Goal: Transaction & Acquisition: Purchase product/service

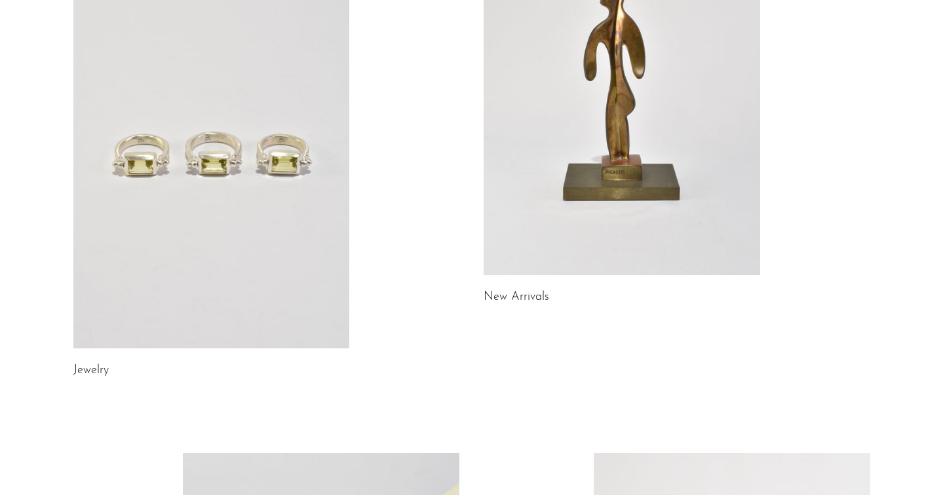
scroll to position [218, 0]
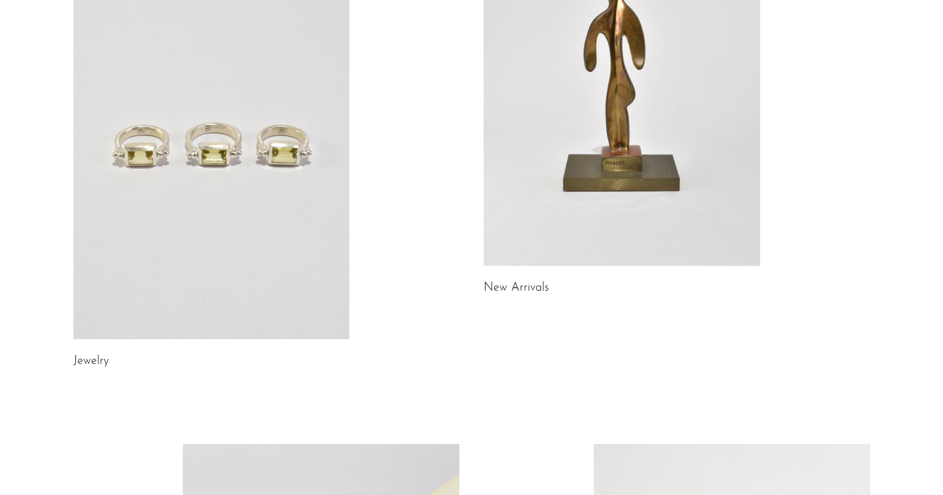
click at [223, 225] on link at bounding box center [211, 145] width 276 height 387
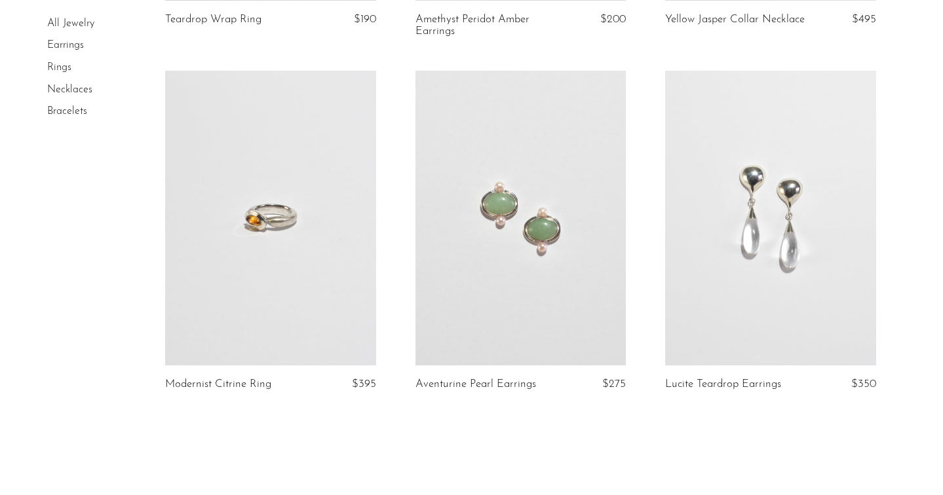
scroll to position [4226, 0]
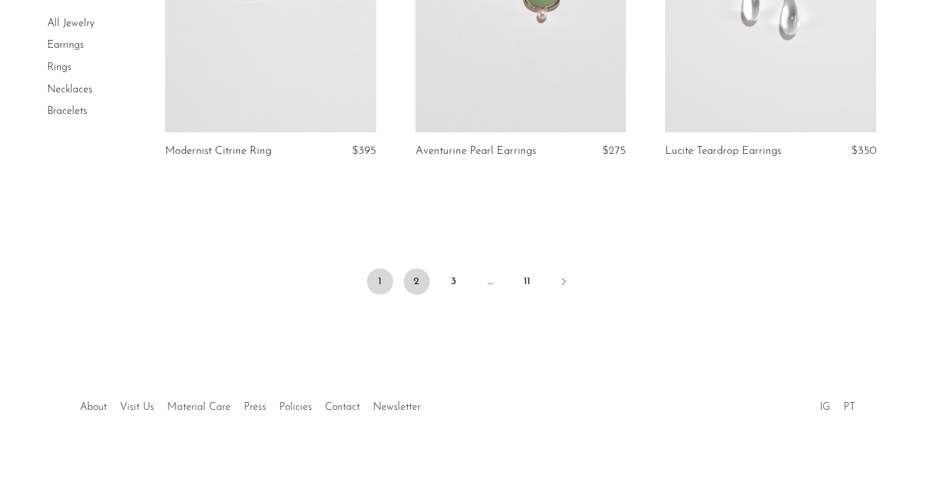
click at [419, 278] on link "2" at bounding box center [417, 282] width 26 height 26
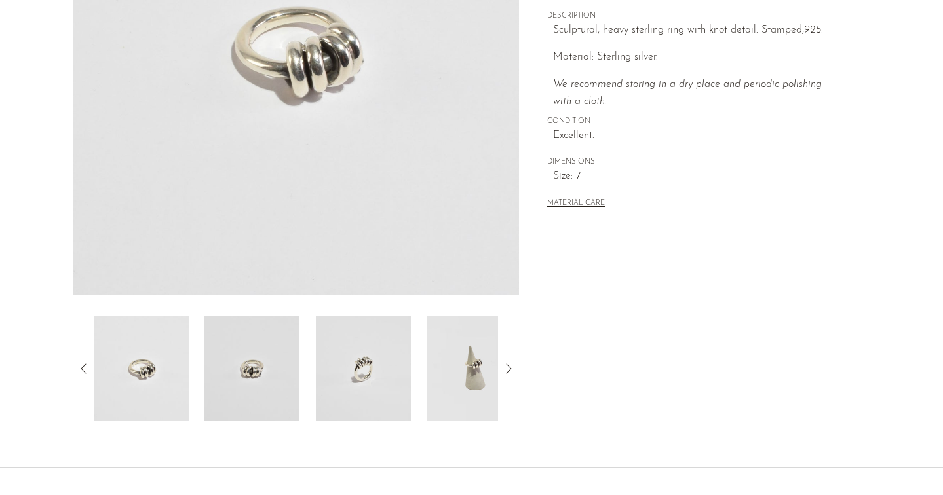
scroll to position [257, 0]
click at [368, 324] on img at bounding box center [363, 368] width 95 height 105
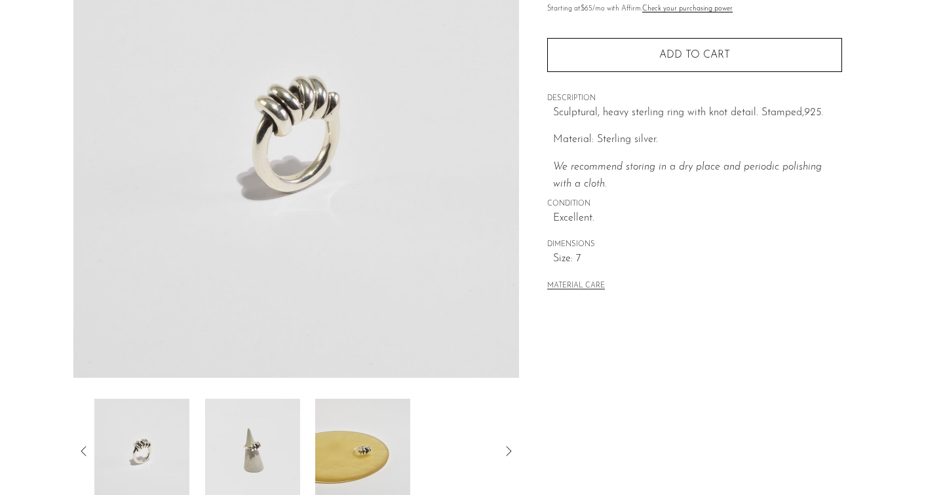
scroll to position [177, 0]
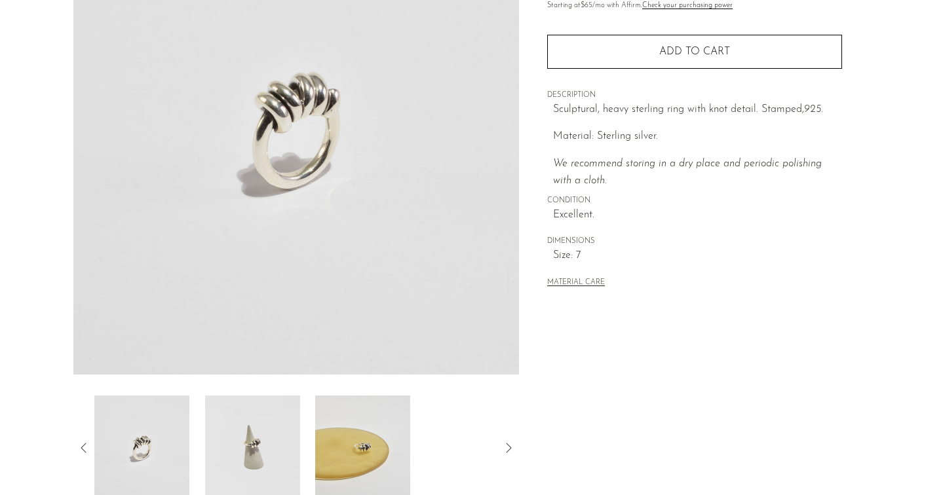
click at [276, 447] on img at bounding box center [251, 448] width 95 height 105
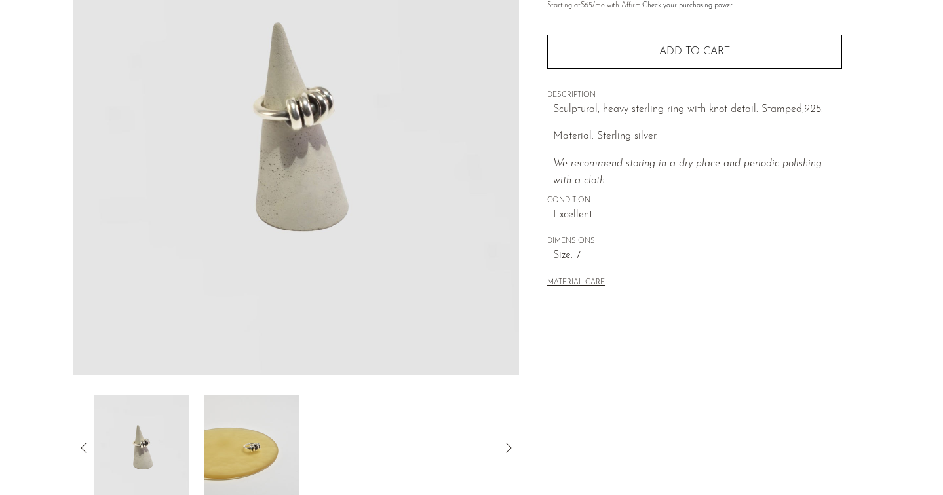
click at [238, 446] on img at bounding box center [251, 448] width 95 height 105
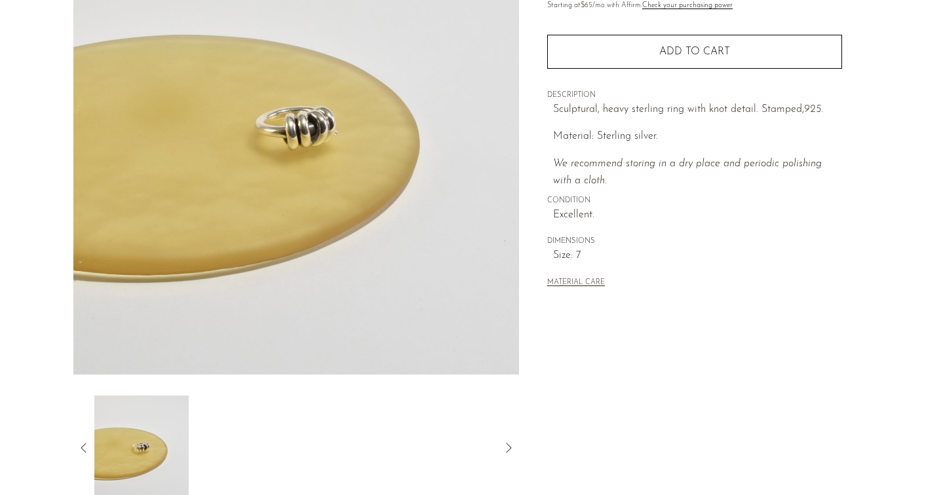
click at [80, 447] on icon at bounding box center [84, 448] width 16 height 16
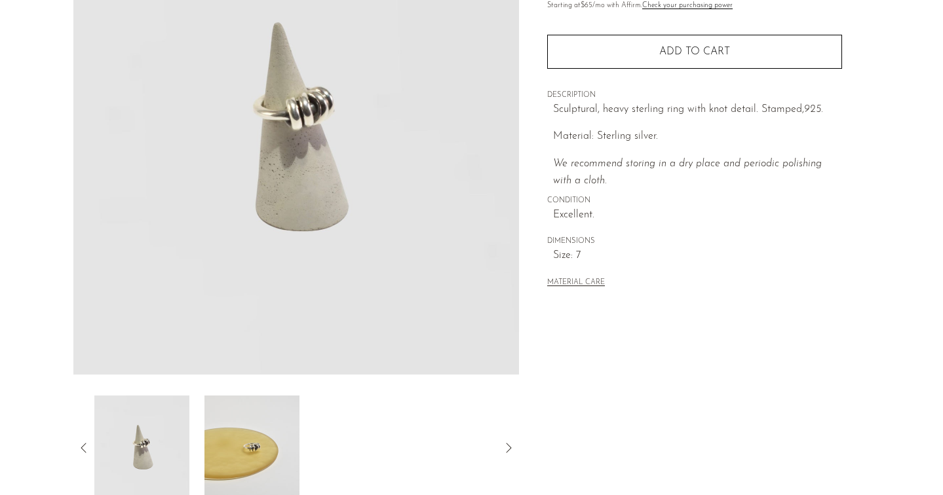
click at [85, 445] on icon at bounding box center [84, 448] width 16 height 16
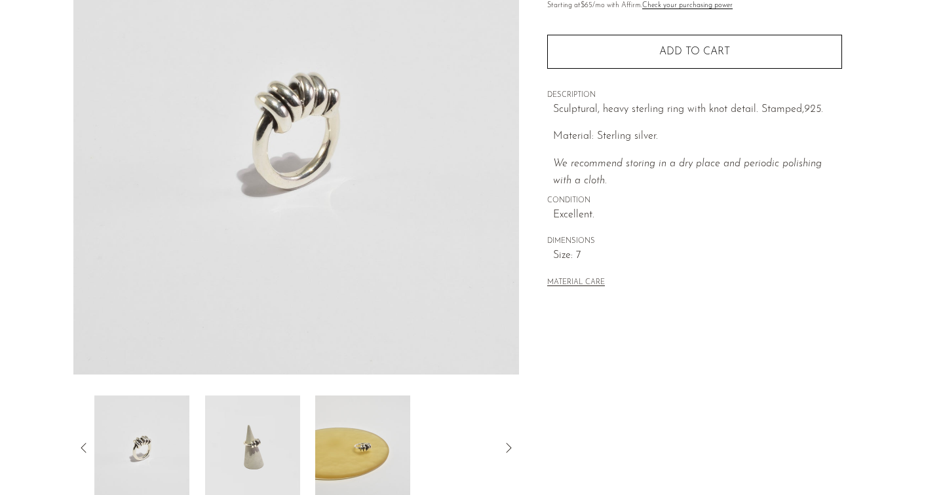
click at [136, 442] on img at bounding box center [141, 448] width 95 height 105
click at [81, 448] on icon at bounding box center [83, 448] width 5 height 10
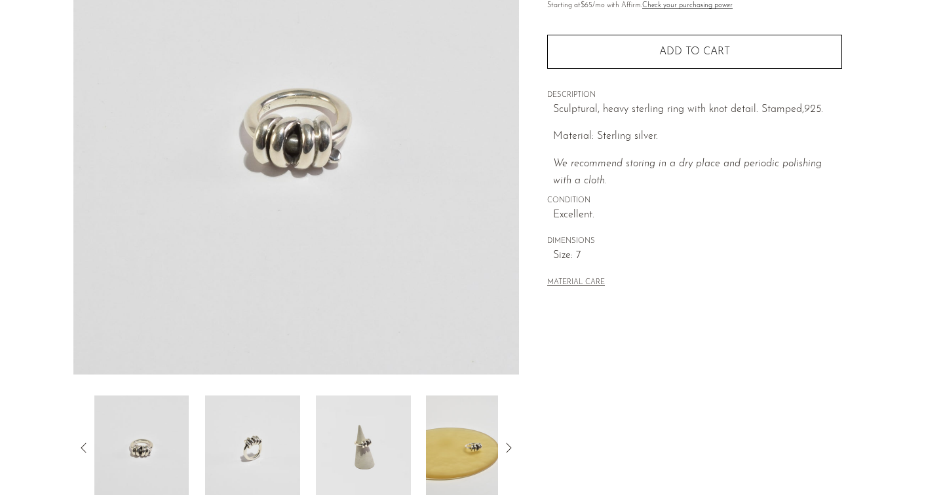
click at [164, 449] on img at bounding box center [141, 448] width 95 height 105
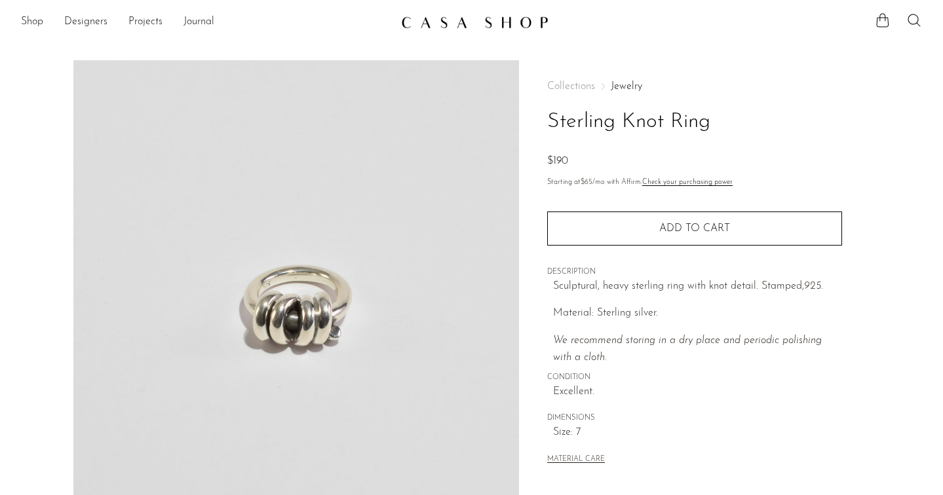
scroll to position [12, 0]
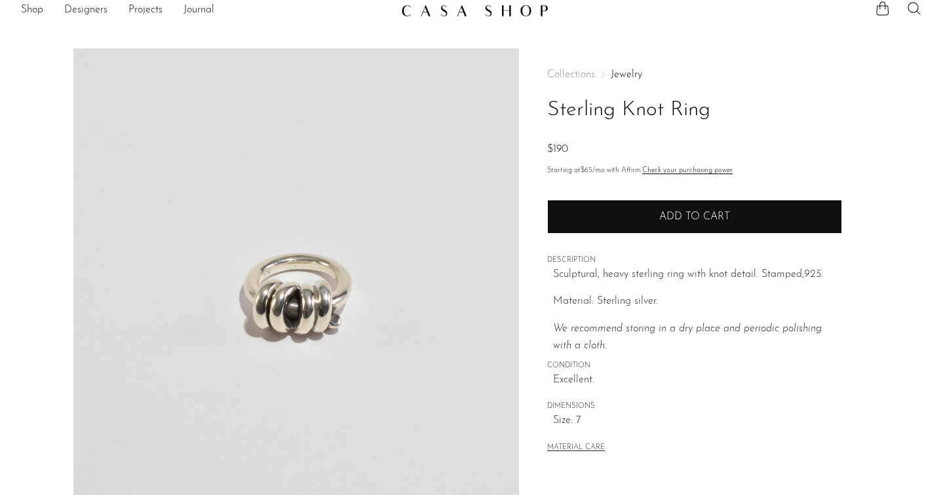
click at [708, 214] on span "Add to cart" at bounding box center [694, 217] width 71 height 12
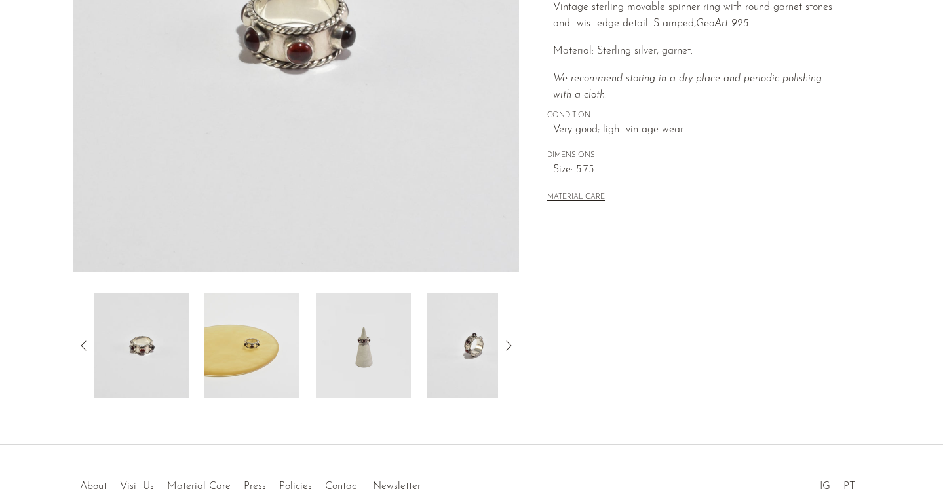
scroll to position [282, 0]
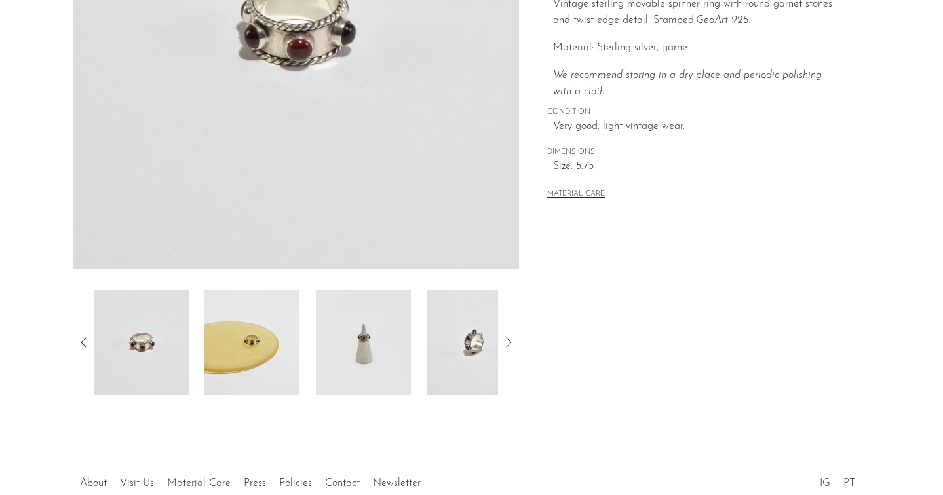
click at [272, 346] on img at bounding box center [251, 342] width 95 height 105
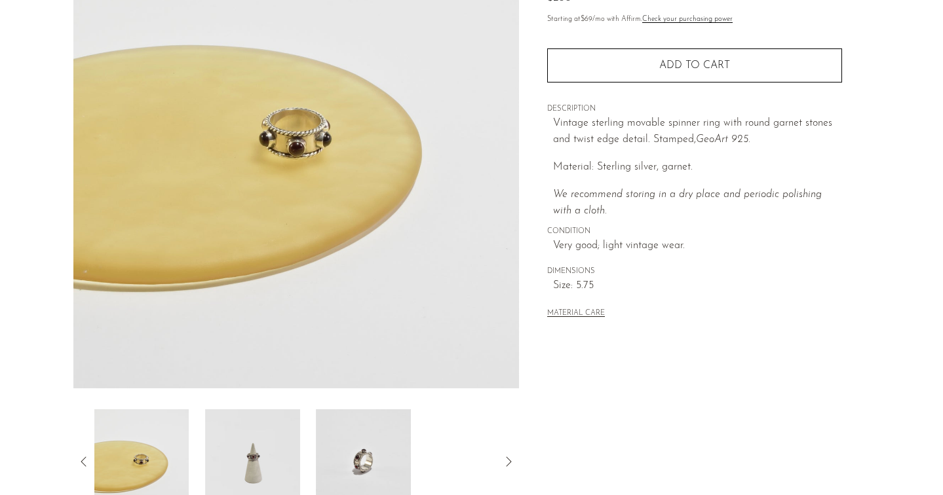
scroll to position [164, 0]
click at [251, 449] on img at bounding box center [252, 461] width 95 height 105
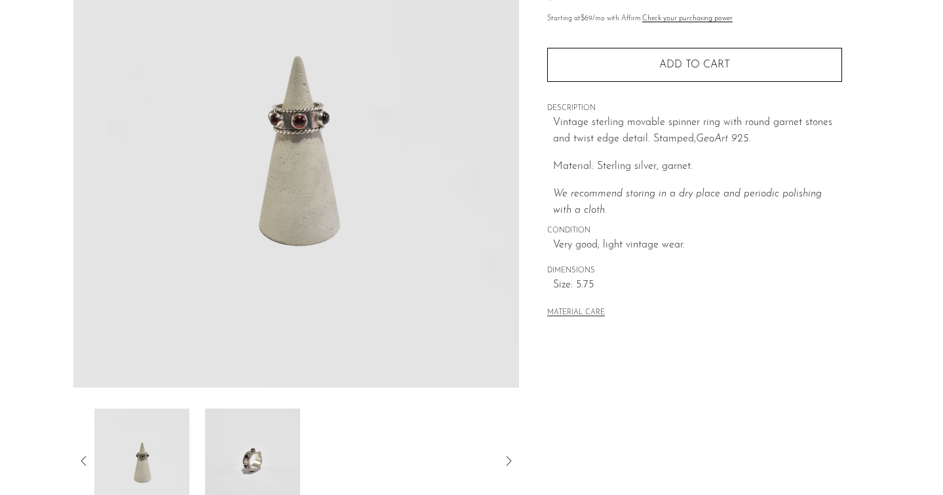
click at [276, 445] on img at bounding box center [251, 461] width 95 height 105
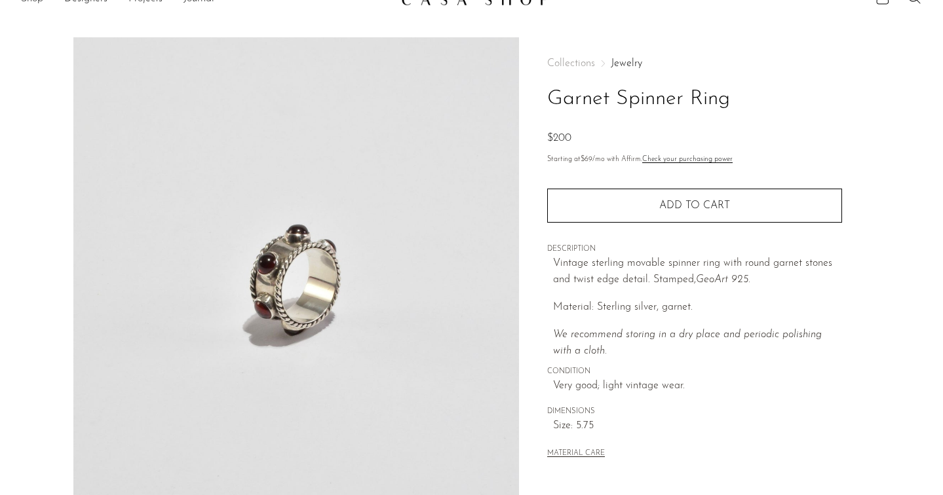
scroll to position [21, 0]
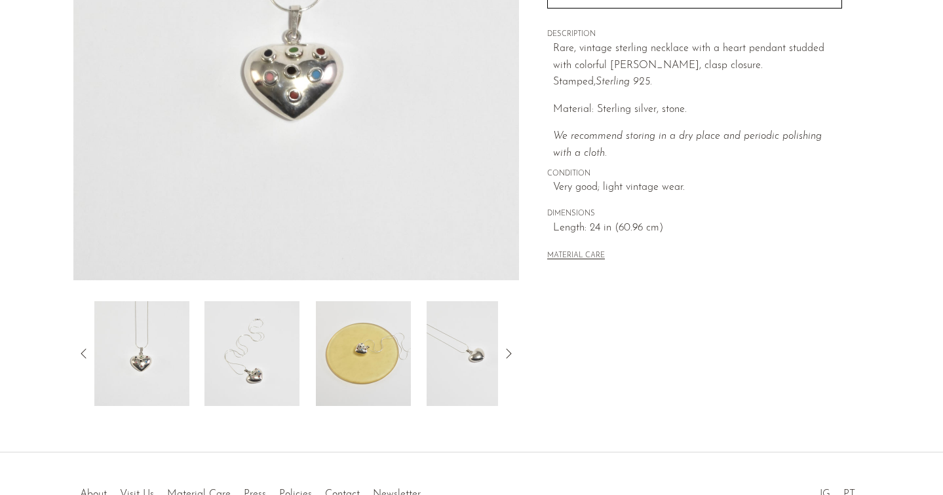
scroll to position [273, 0]
click at [221, 351] on img at bounding box center [251, 351] width 95 height 105
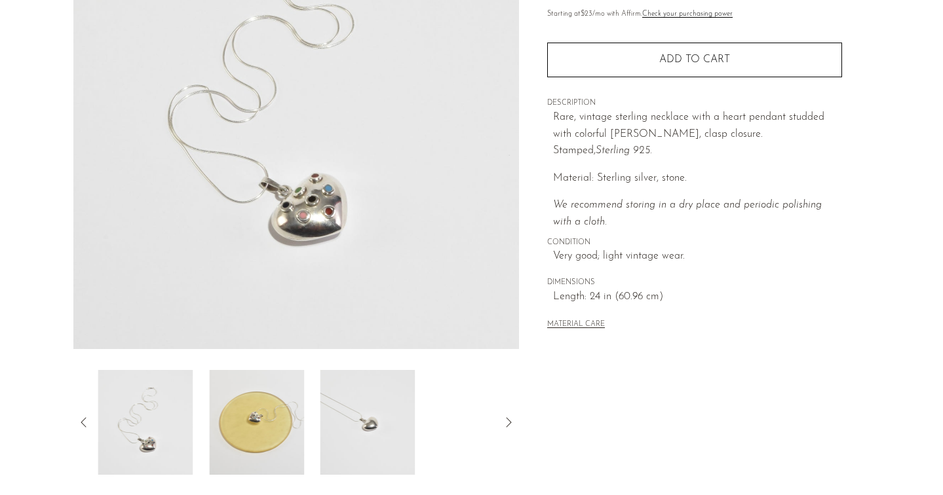
scroll to position [202, 0]
click at [290, 439] on img at bounding box center [252, 423] width 95 height 105
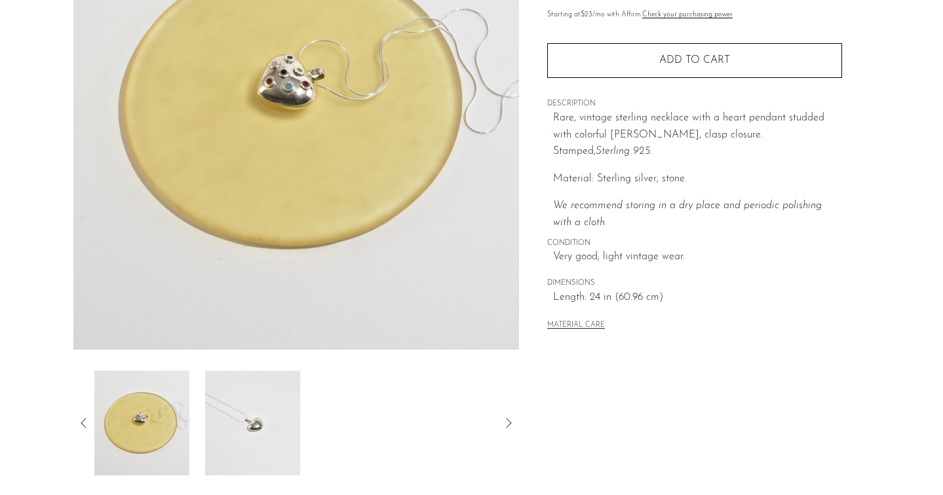
click at [274, 421] on img at bounding box center [252, 423] width 95 height 105
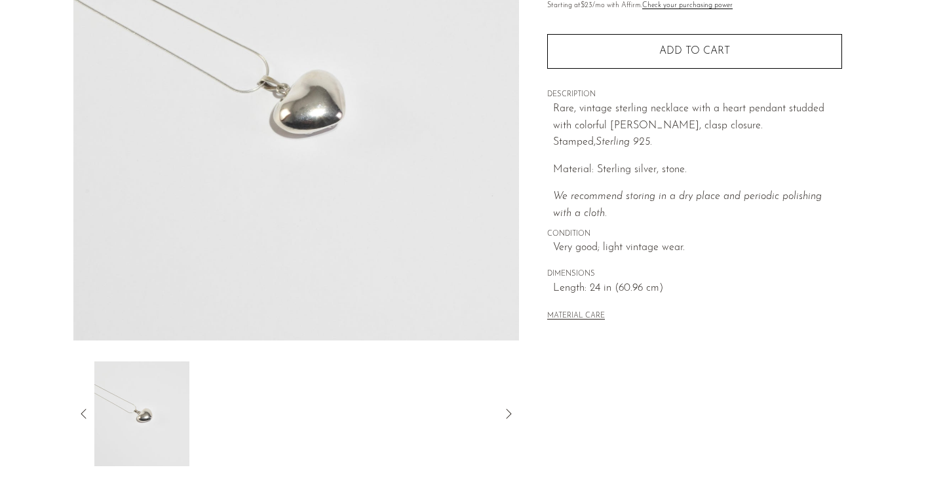
scroll to position [212, 0]
click at [86, 414] on icon at bounding box center [84, 414] width 16 height 16
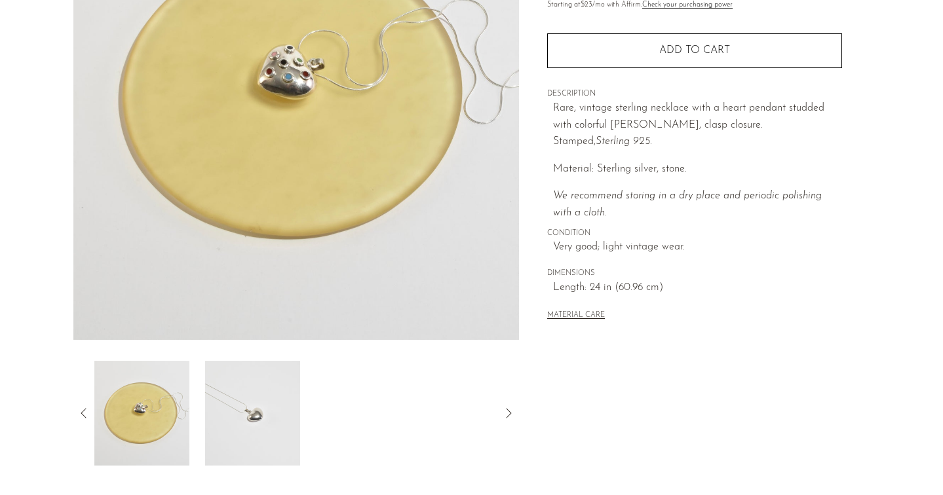
click at [83, 413] on icon at bounding box center [84, 414] width 16 height 16
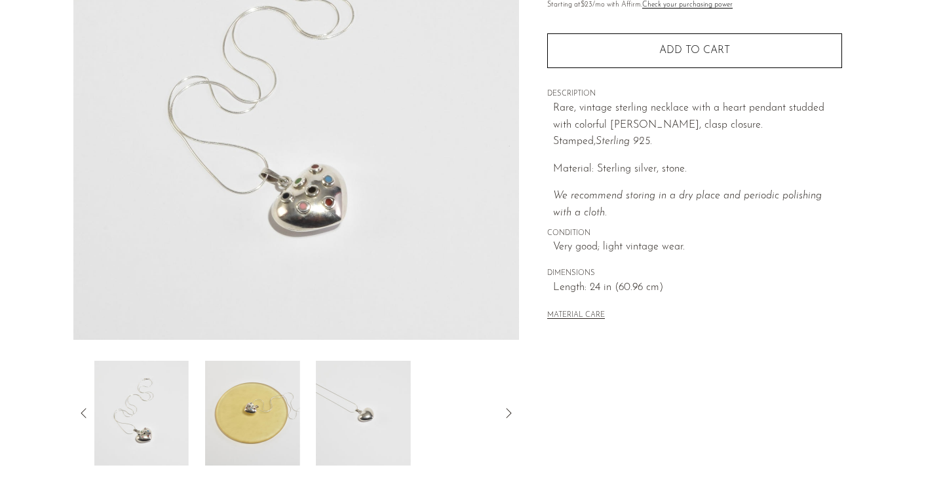
click at [148, 416] on img at bounding box center [141, 413] width 95 height 105
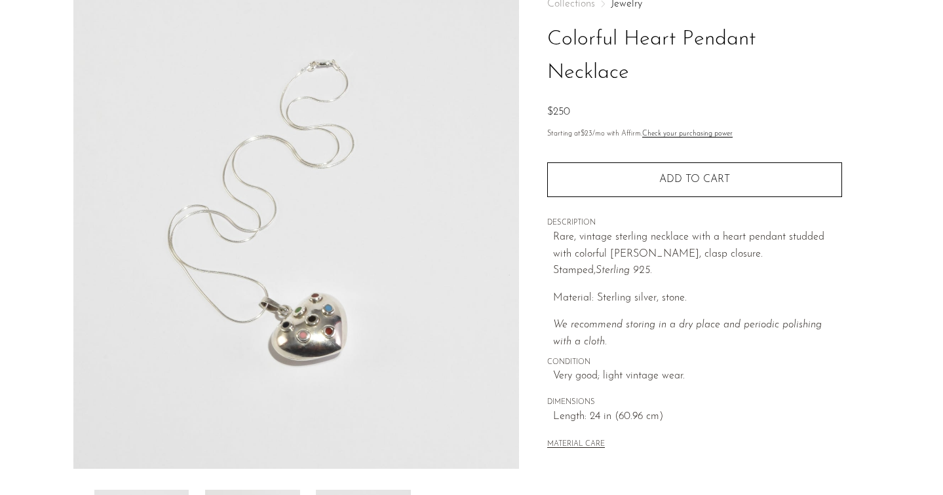
scroll to position [81, 0]
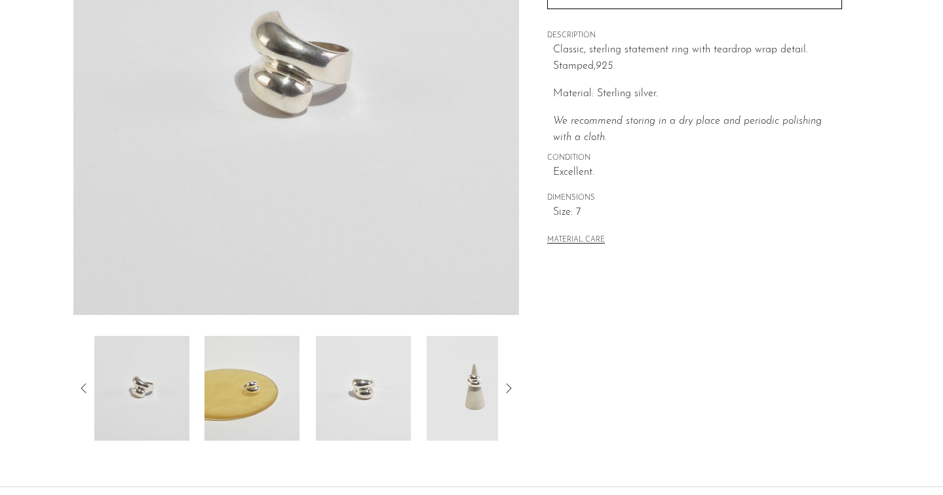
scroll to position [238, 0]
click at [239, 402] on img at bounding box center [251, 387] width 95 height 105
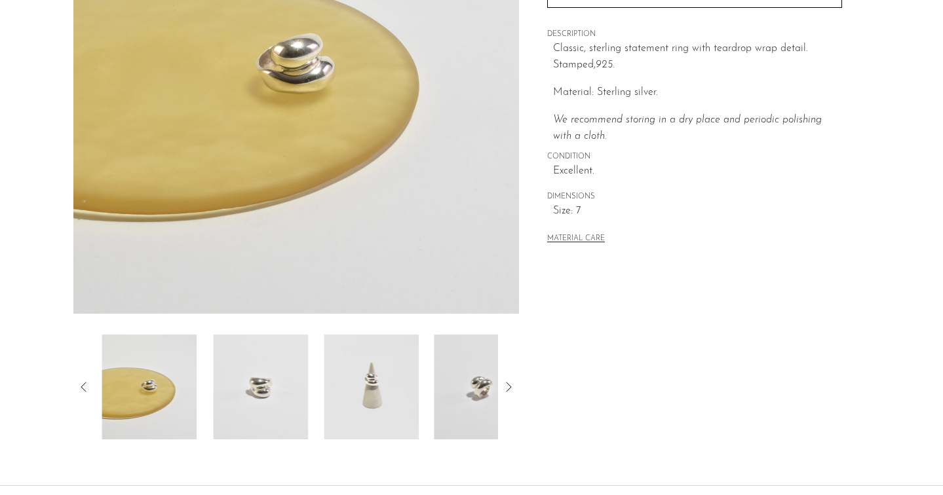
scroll to position [191, 0]
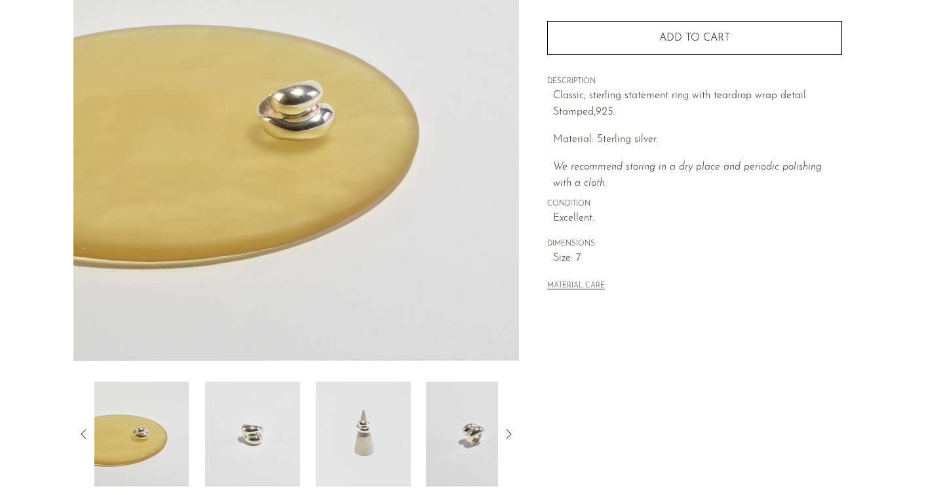
click at [253, 417] on img at bounding box center [252, 434] width 95 height 105
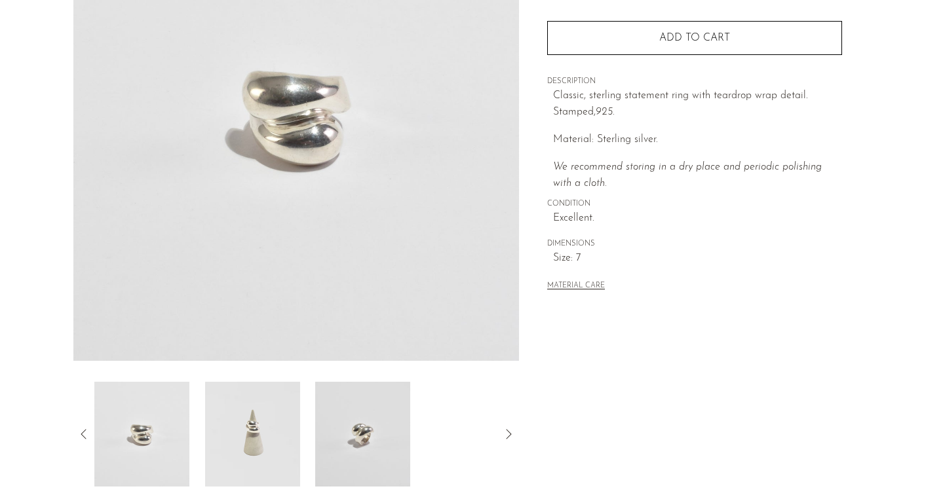
click at [265, 431] on img at bounding box center [251, 434] width 95 height 105
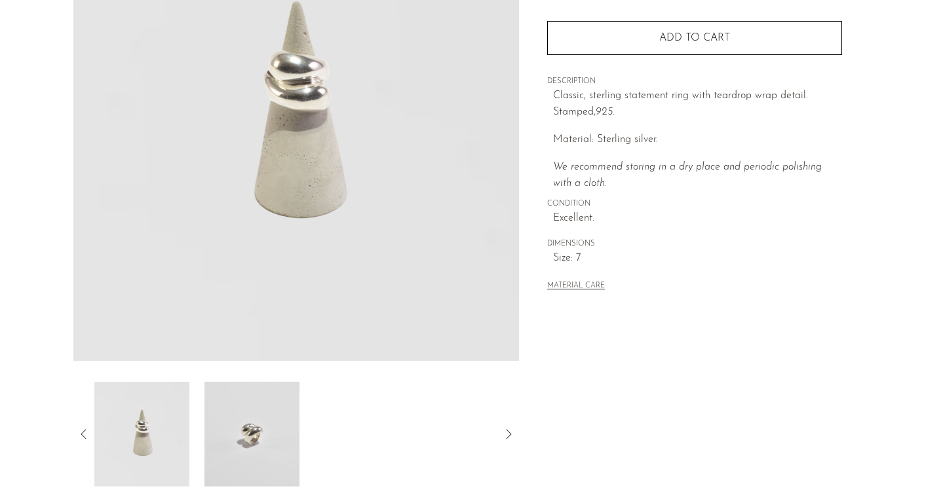
click at [250, 430] on img at bounding box center [252, 434] width 95 height 105
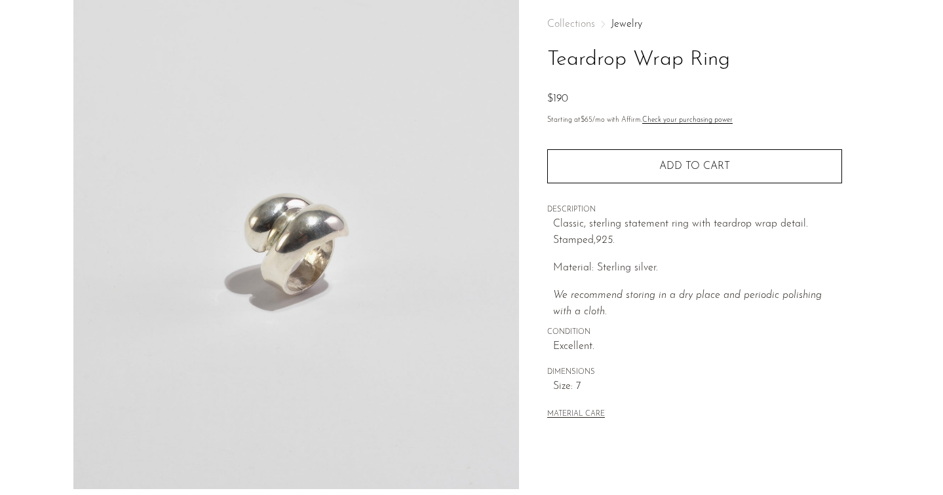
scroll to position [25, 0]
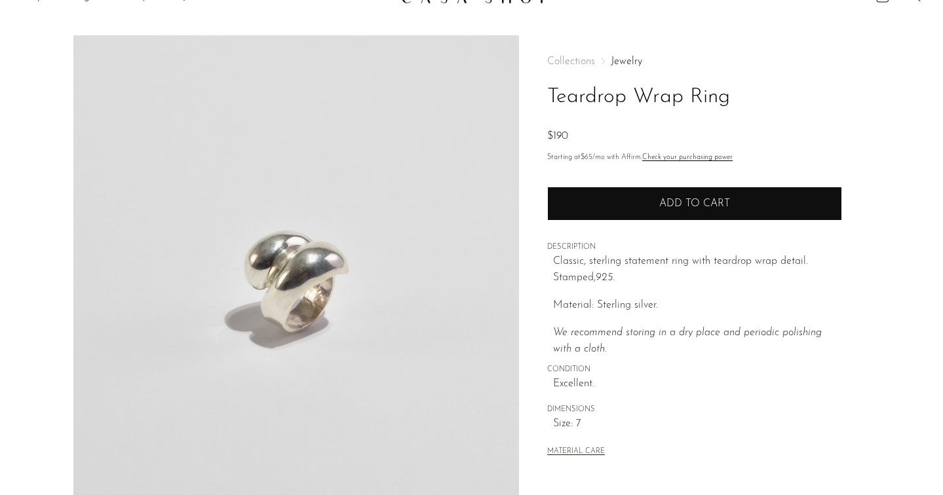
click at [613, 201] on button "Add to cart" at bounding box center [694, 204] width 295 height 34
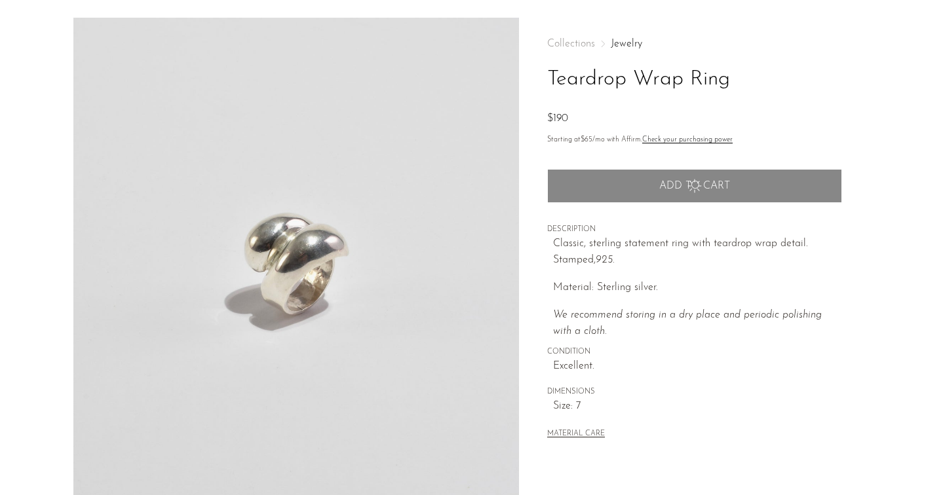
scroll to position [43, 0]
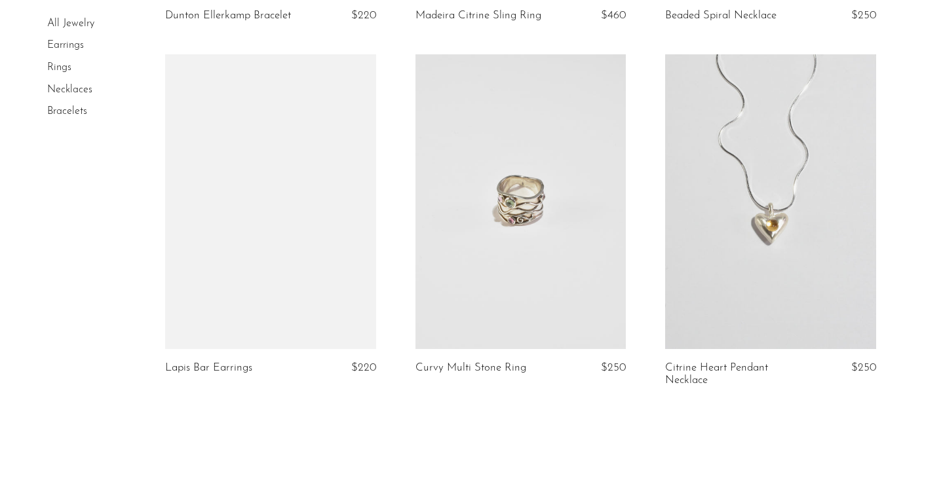
scroll to position [4270, 0]
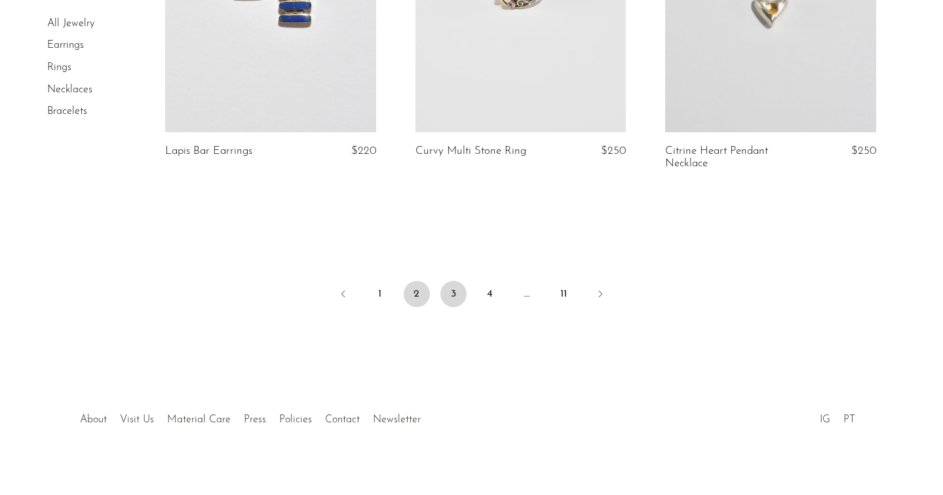
click at [450, 286] on link "3" at bounding box center [453, 294] width 26 height 26
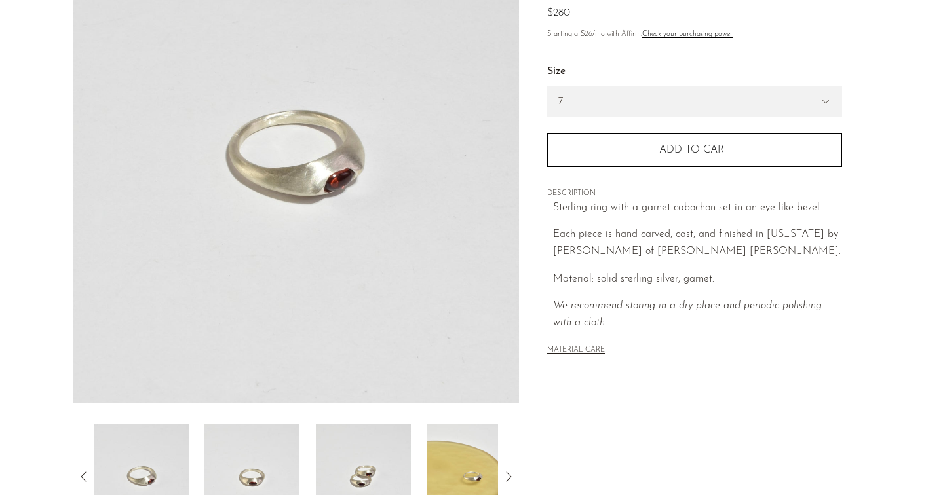
scroll to position [147, 0]
click at [616, 109] on select "7 6" at bounding box center [694, 102] width 293 height 30
select select "6"
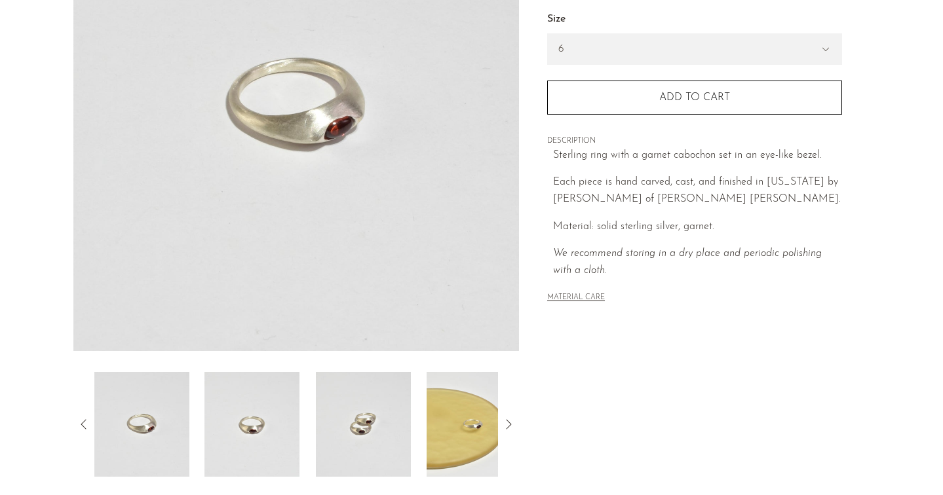
scroll to position [209, 0]
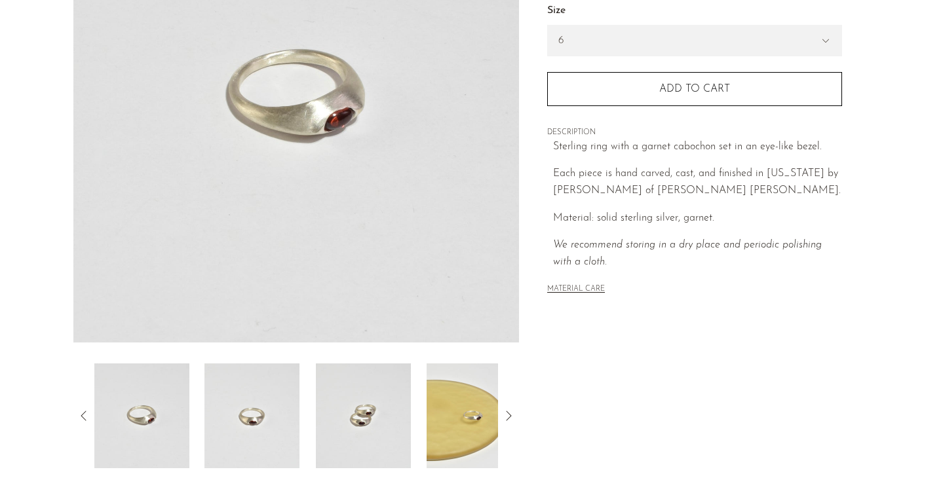
click at [337, 404] on img at bounding box center [363, 416] width 95 height 105
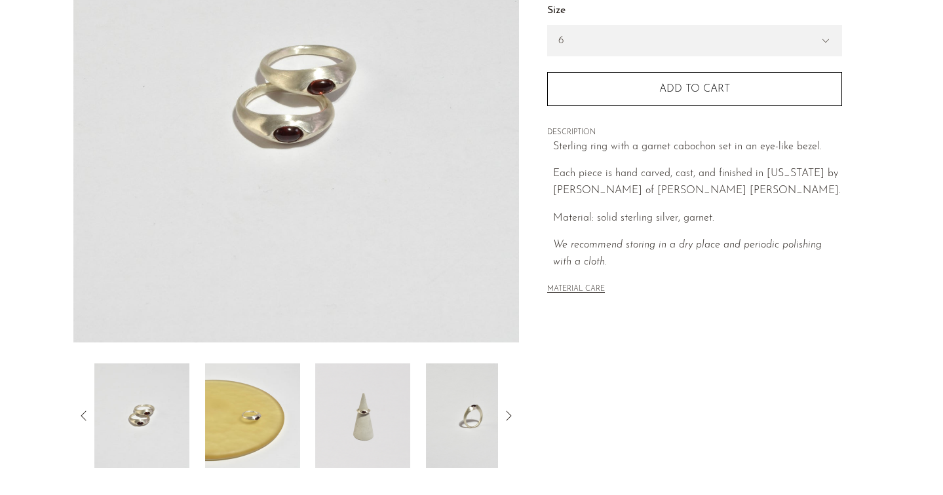
click at [318, 421] on img at bounding box center [363, 416] width 95 height 105
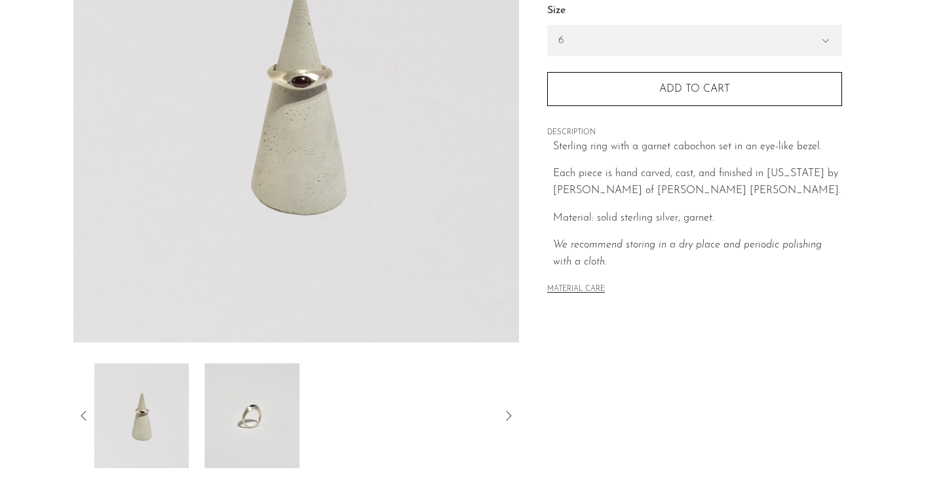
click at [264, 405] on img at bounding box center [252, 416] width 95 height 105
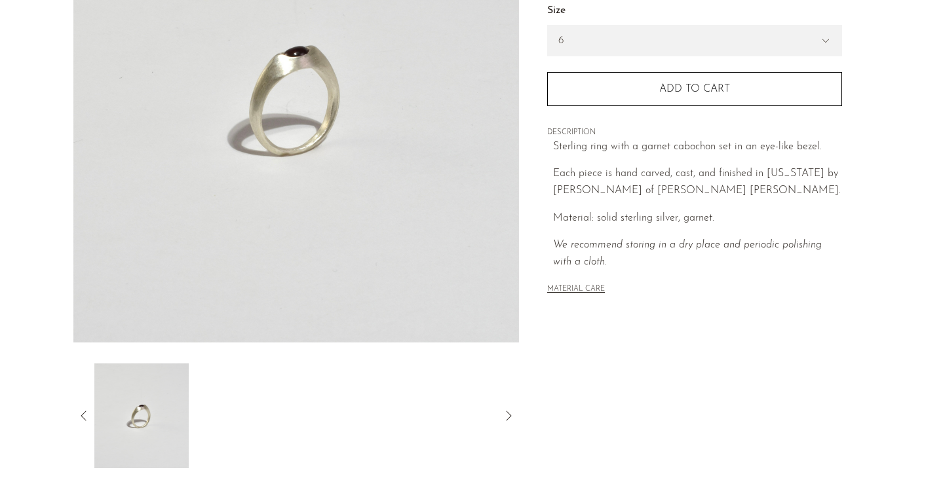
click at [86, 415] on icon at bounding box center [84, 416] width 16 height 16
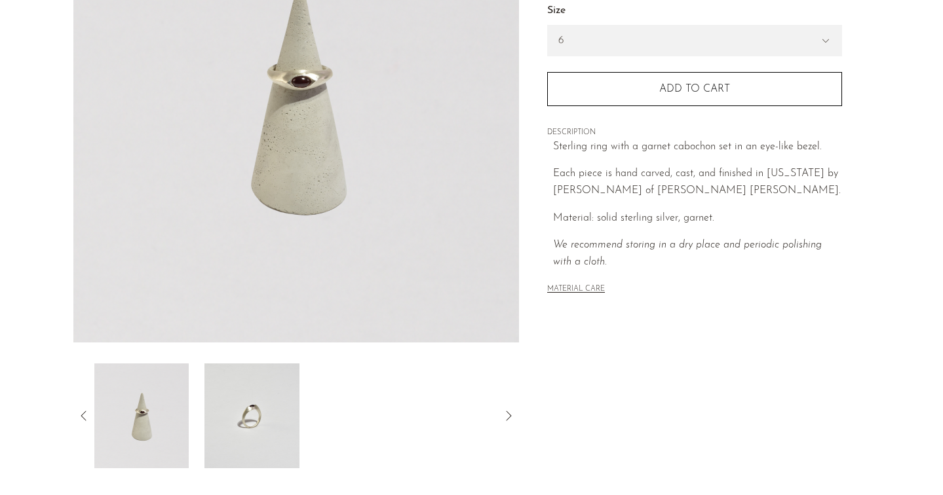
click at [86, 415] on icon at bounding box center [84, 416] width 16 height 16
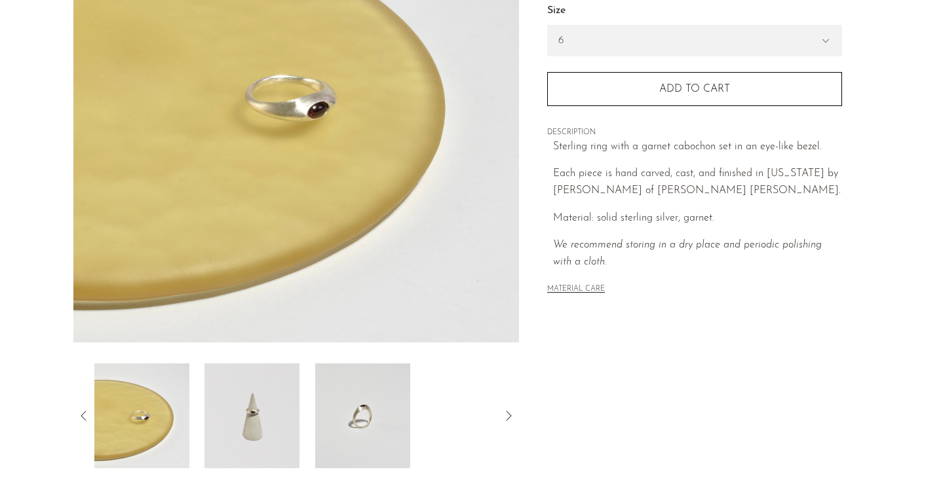
click at [86, 415] on icon at bounding box center [84, 416] width 16 height 16
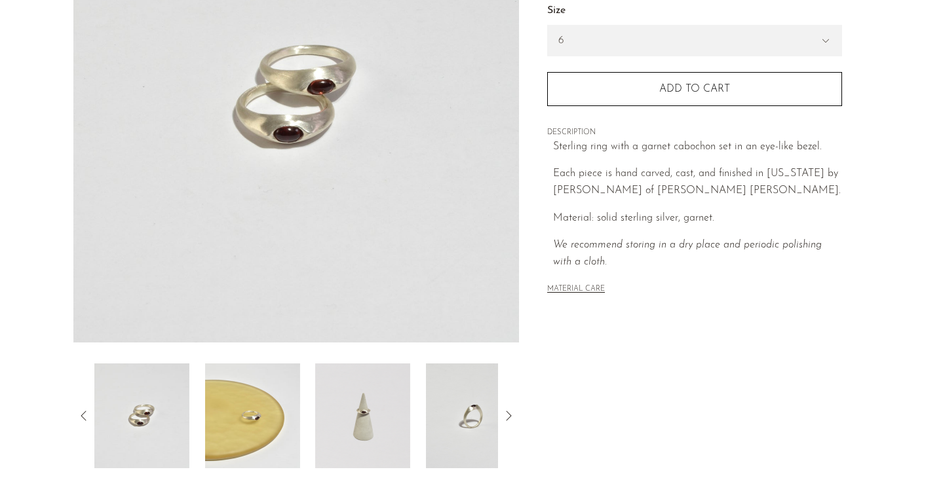
click at [86, 415] on icon at bounding box center [84, 416] width 16 height 16
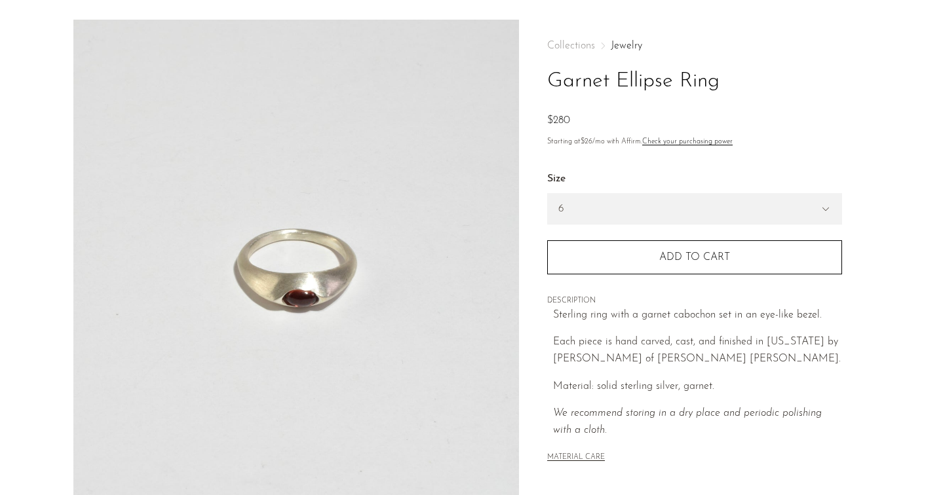
scroll to position [6, 0]
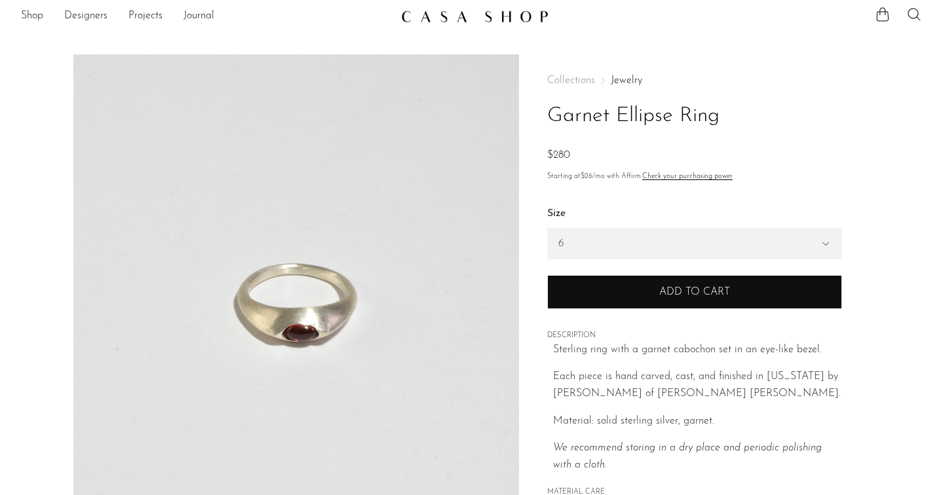
click at [595, 287] on button "Add to cart" at bounding box center [694, 292] width 295 height 34
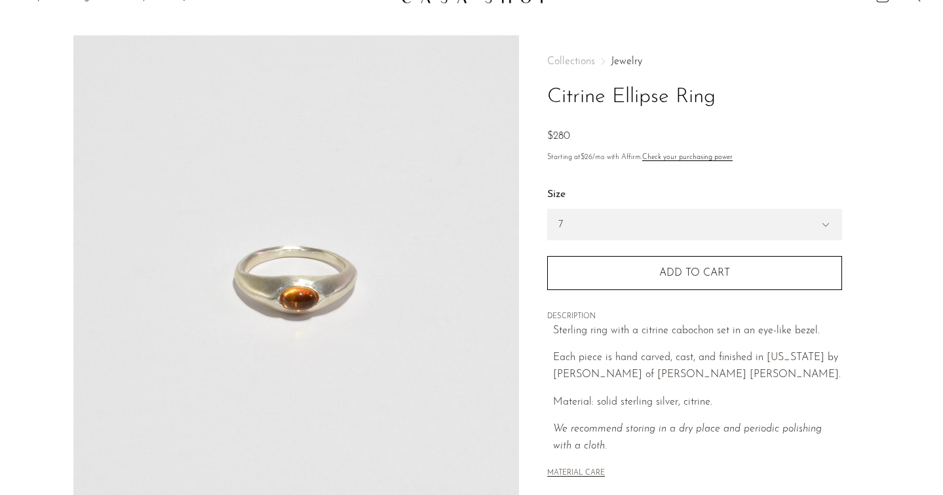
scroll to position [35, 0]
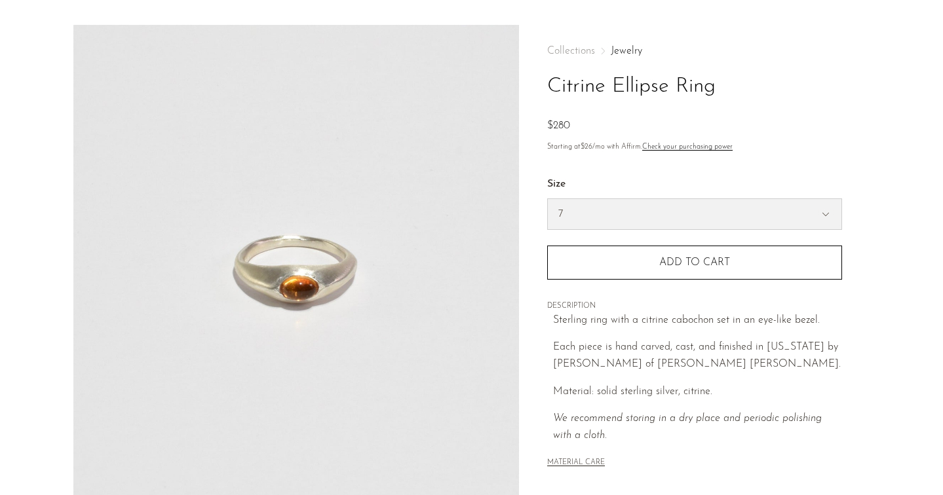
click at [573, 211] on select "7 6" at bounding box center [694, 214] width 293 height 30
select select "6"
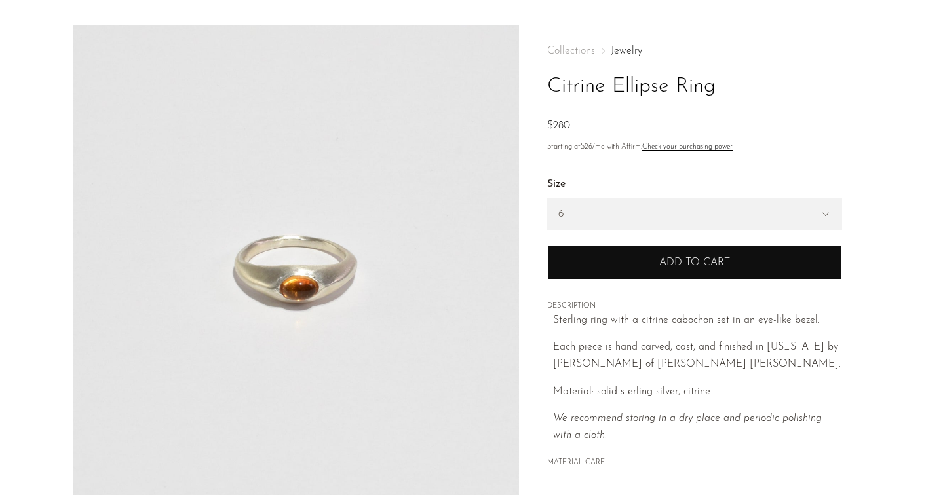
click at [607, 263] on button "Add to cart" at bounding box center [694, 263] width 295 height 34
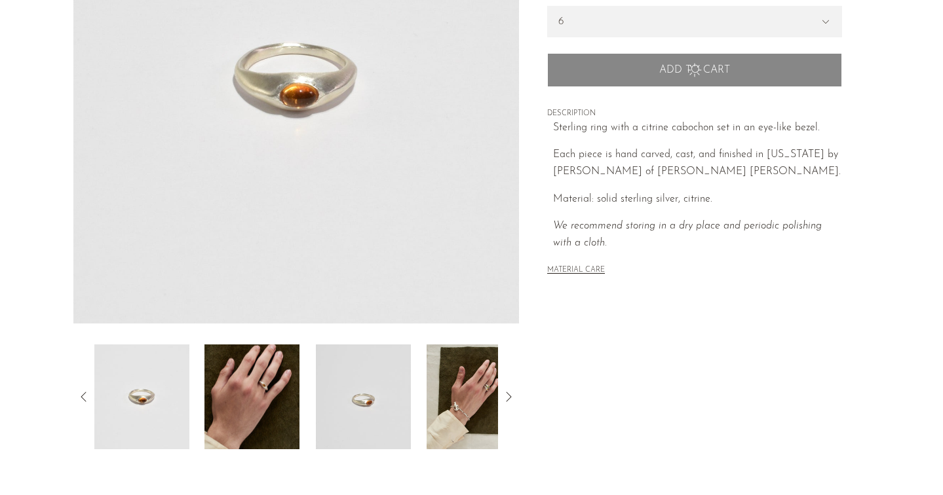
scroll to position [246, 0]
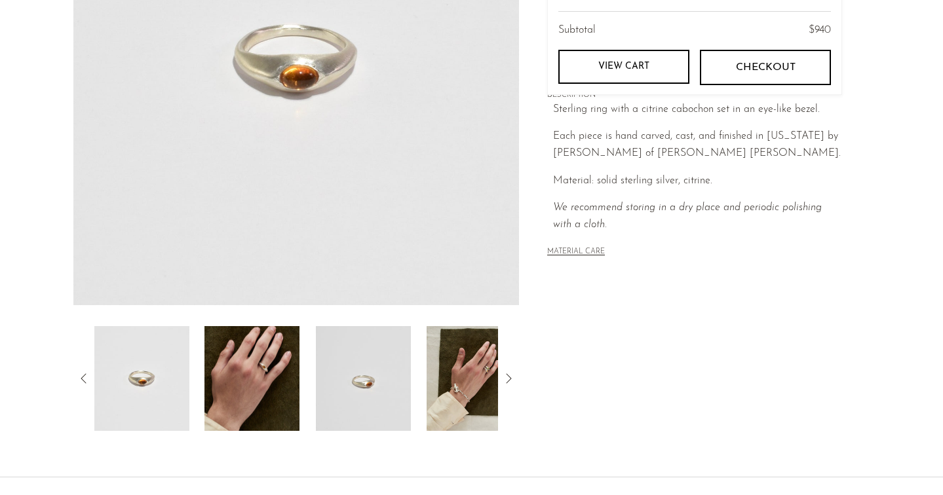
click at [248, 385] on img at bounding box center [251, 378] width 95 height 105
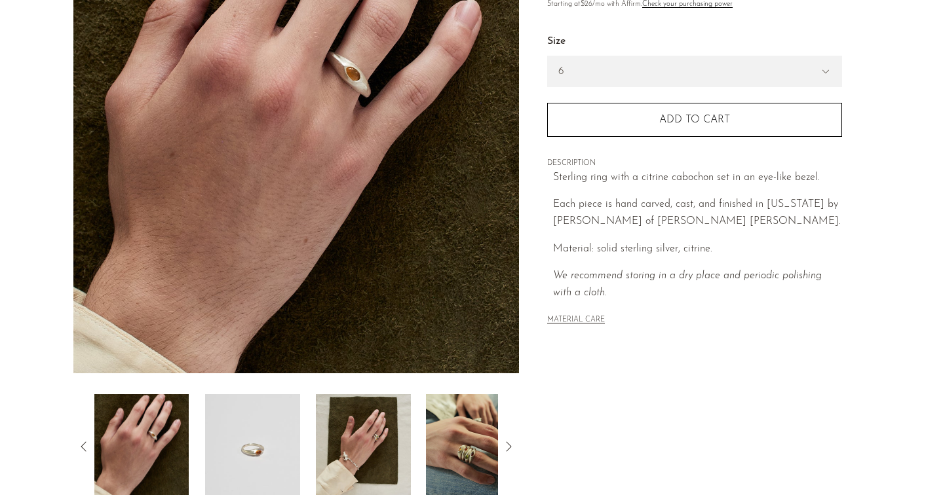
scroll to position [183, 0]
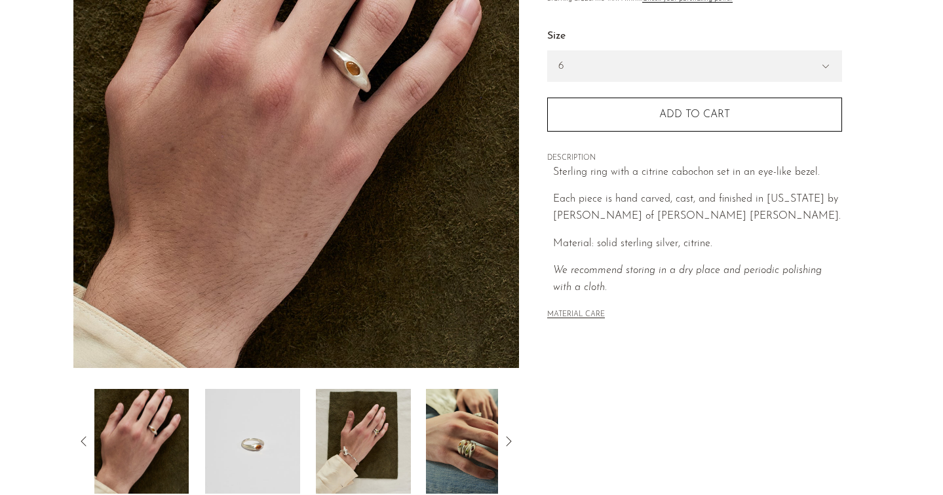
click at [356, 400] on img at bounding box center [363, 441] width 95 height 105
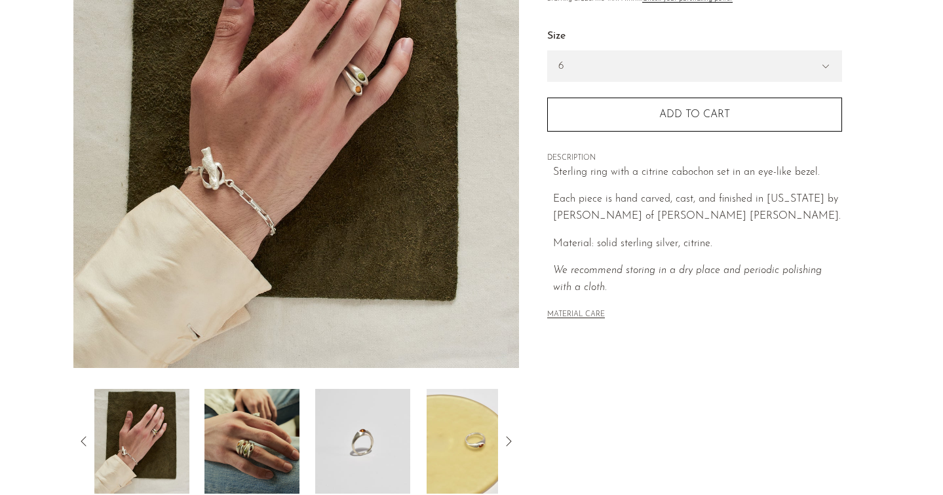
click at [248, 457] on img at bounding box center [251, 441] width 95 height 105
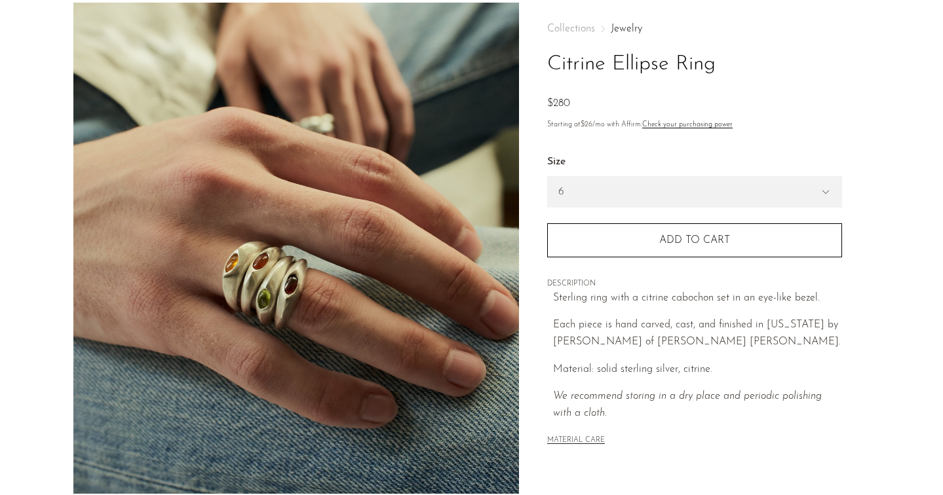
scroll to position [0, 0]
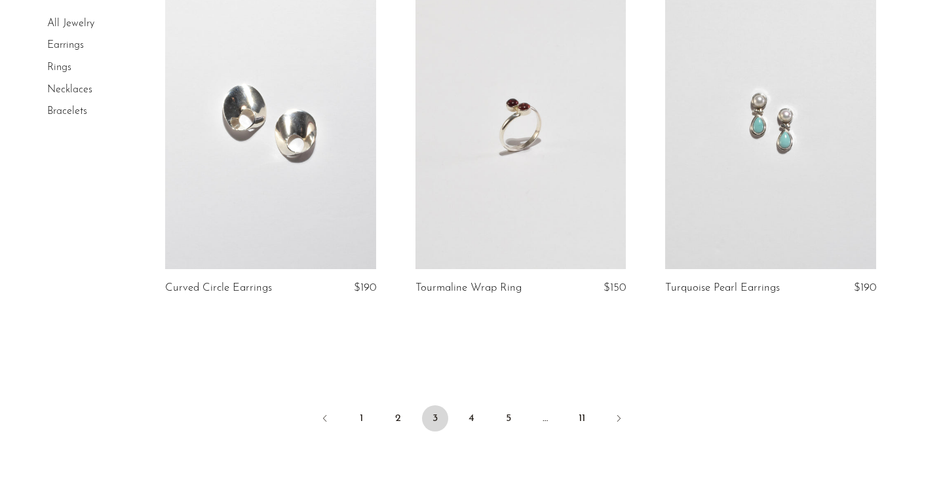
scroll to position [4093, 0]
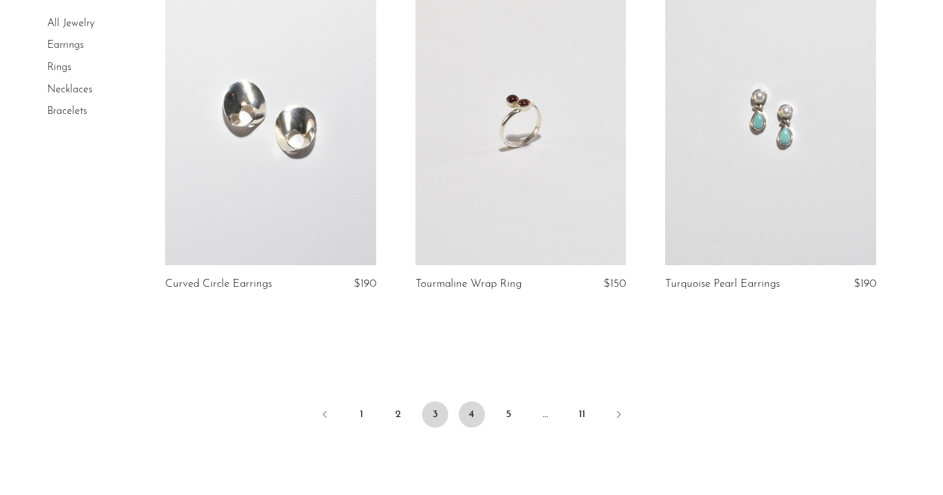
click at [470, 417] on link "4" at bounding box center [472, 415] width 26 height 26
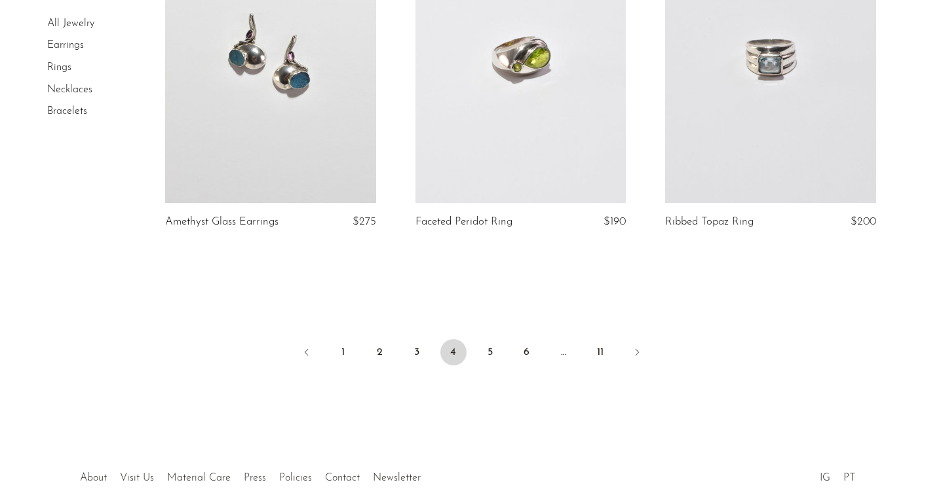
scroll to position [4193, 0]
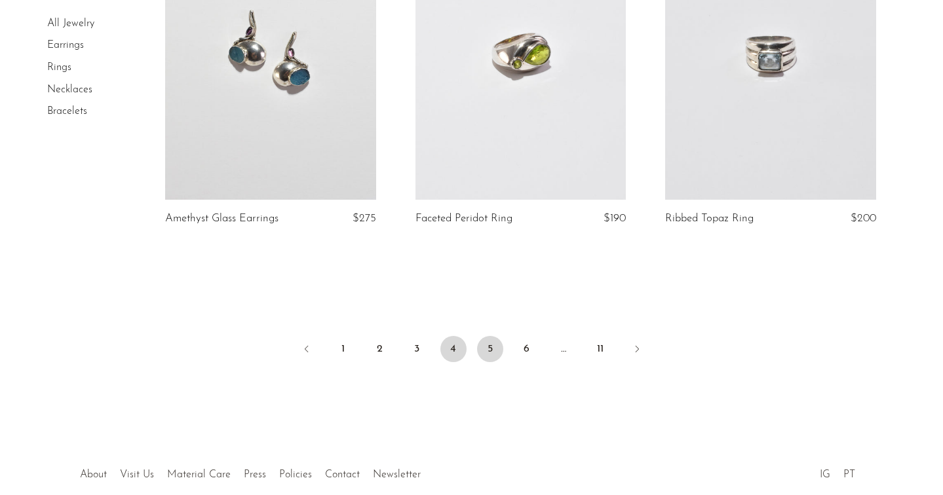
click at [482, 351] on link "5" at bounding box center [490, 349] width 26 height 26
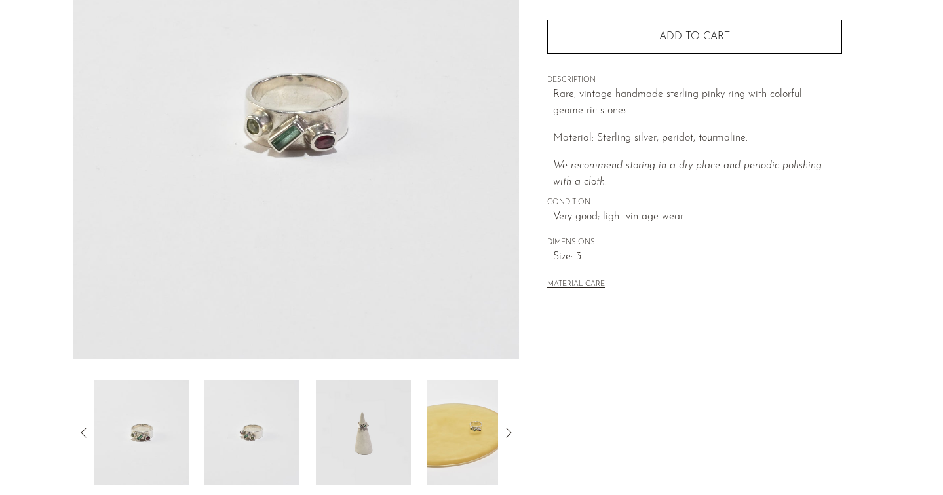
scroll to position [207, 0]
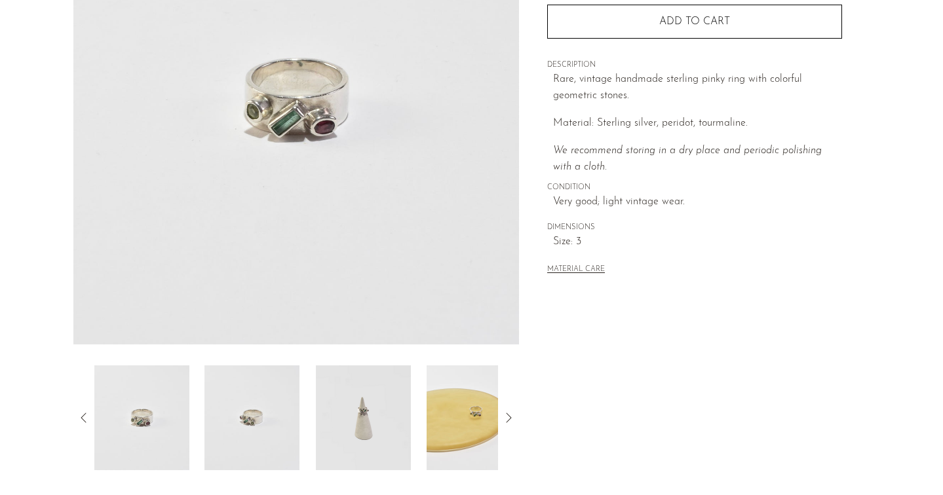
click at [262, 402] on img at bounding box center [251, 418] width 95 height 105
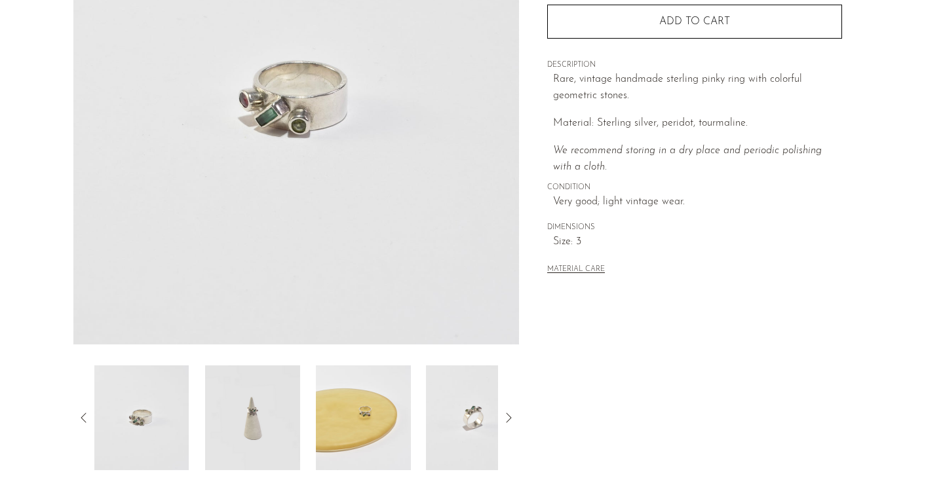
click at [280, 410] on img at bounding box center [252, 418] width 95 height 105
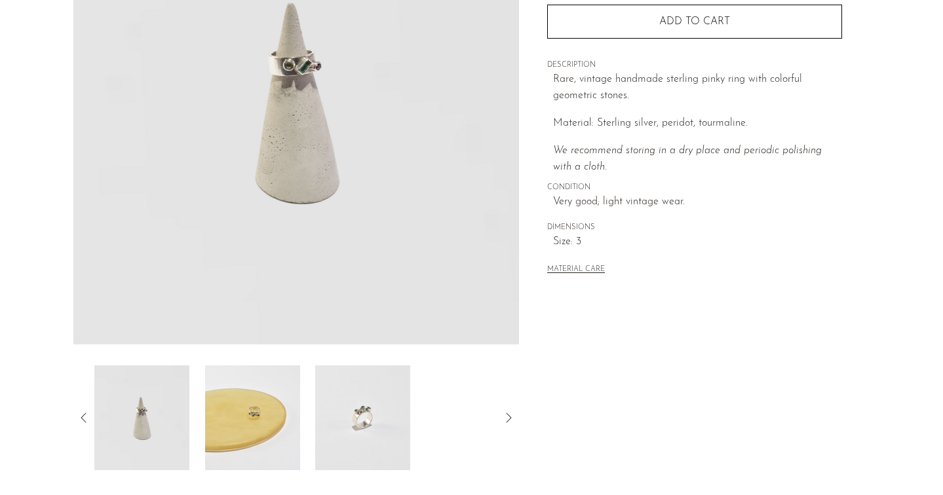
click at [329, 415] on img at bounding box center [362, 418] width 95 height 105
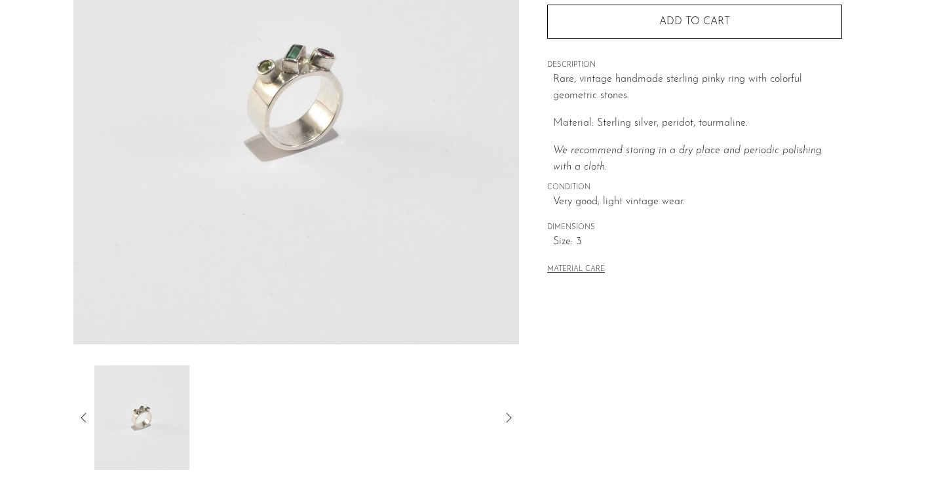
scroll to position [0, 0]
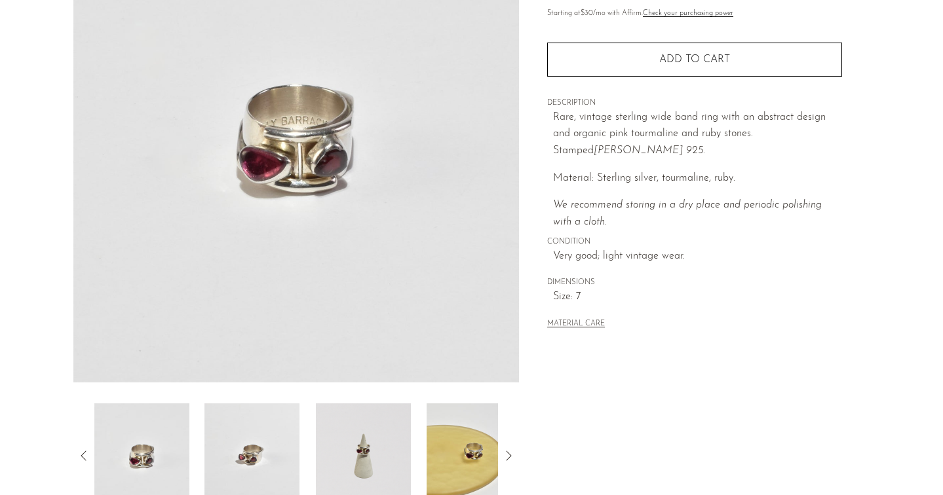
scroll to position [185, 0]
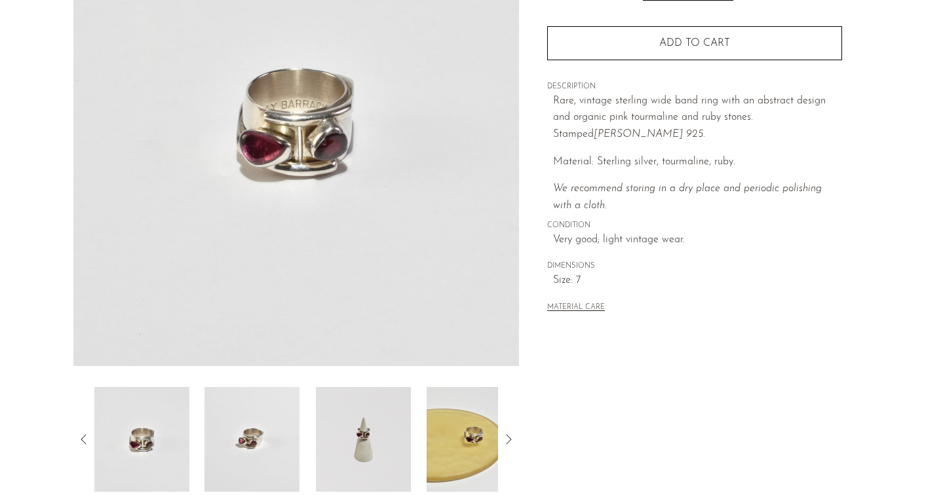
click at [229, 430] on img at bounding box center [251, 439] width 95 height 105
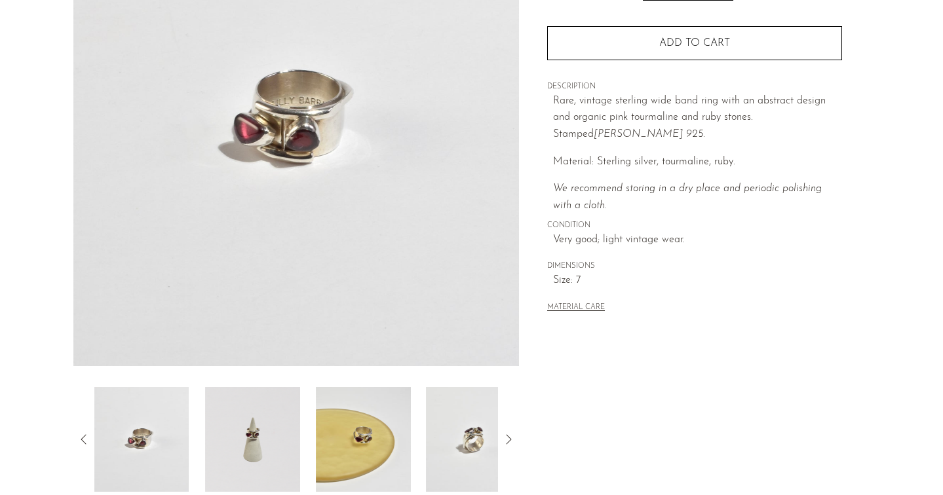
click at [243, 428] on img at bounding box center [252, 439] width 95 height 105
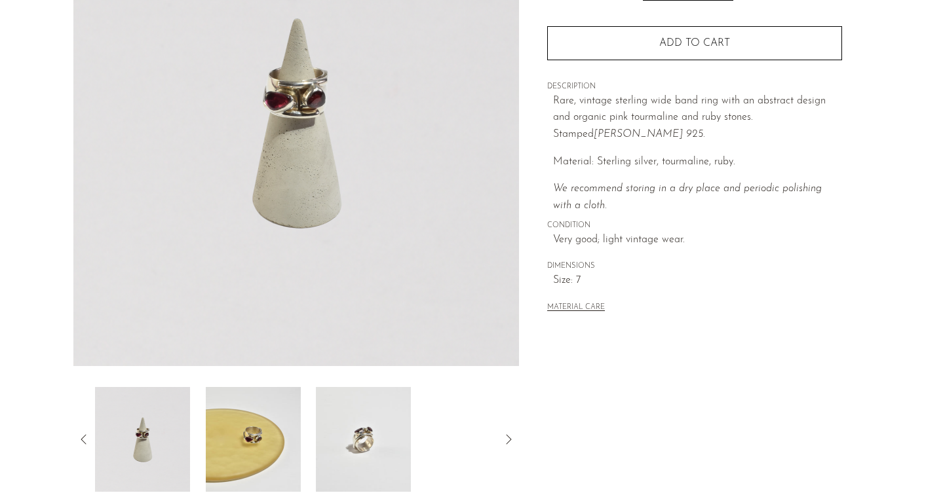
click at [264, 431] on img at bounding box center [253, 439] width 95 height 105
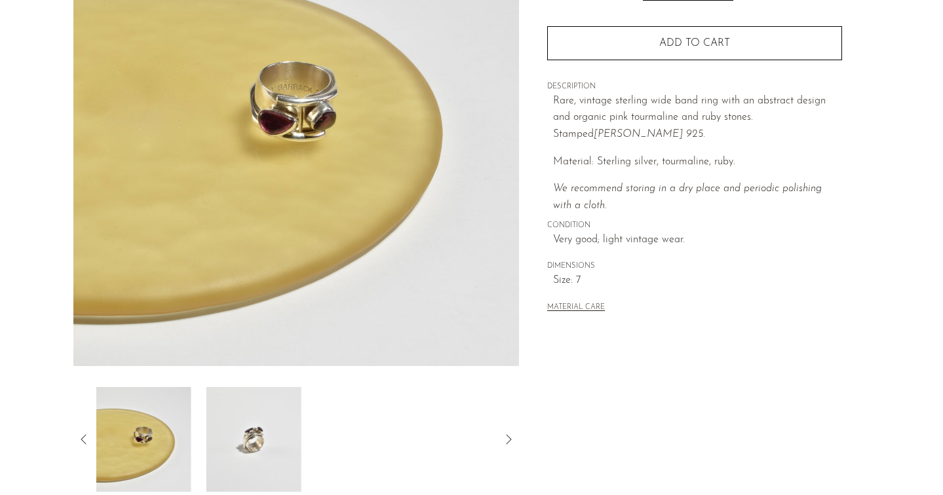
click at [274, 439] on img at bounding box center [253, 439] width 95 height 105
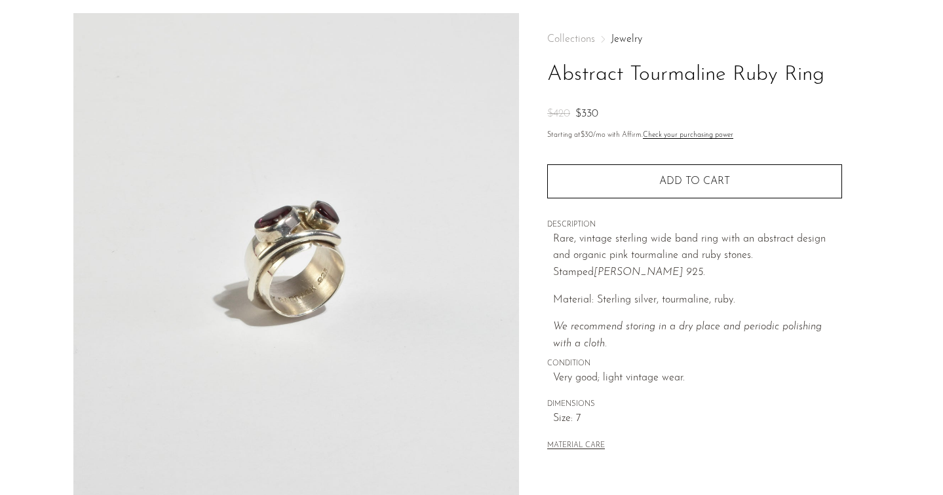
scroll to position [0, 0]
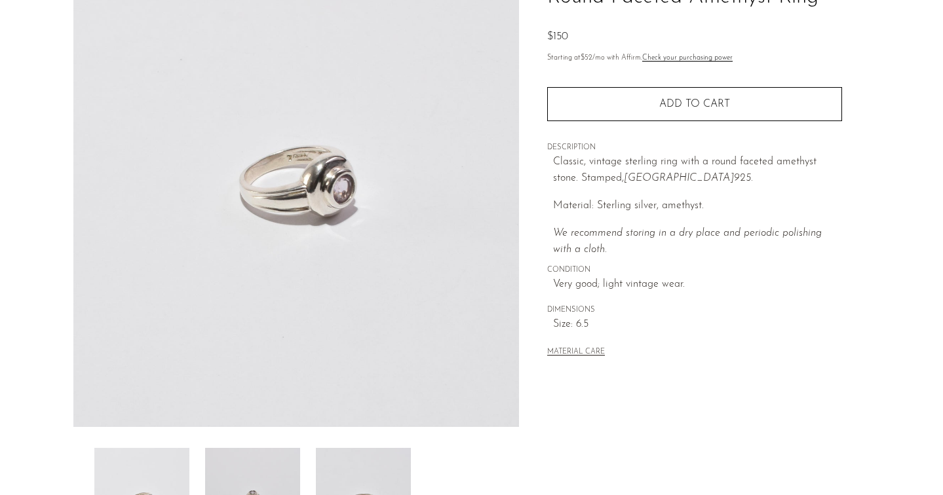
scroll to position [225, 0]
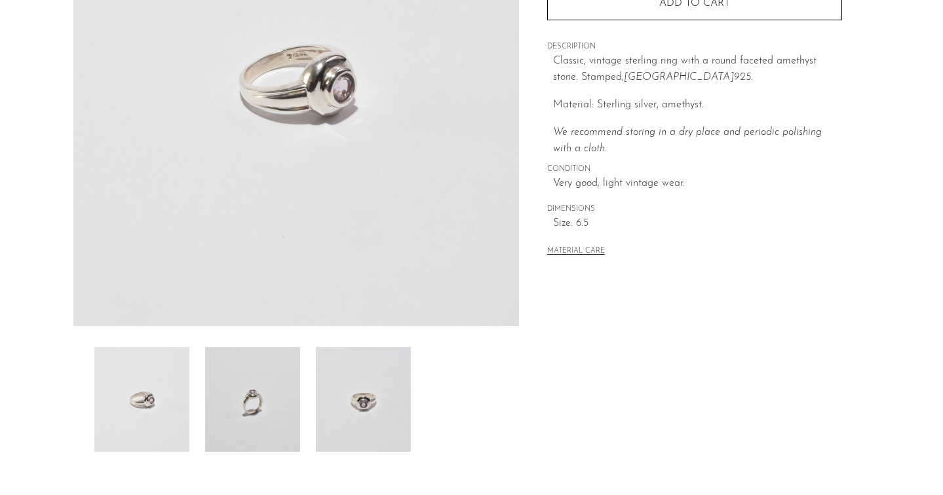
click at [253, 396] on img at bounding box center [252, 399] width 95 height 105
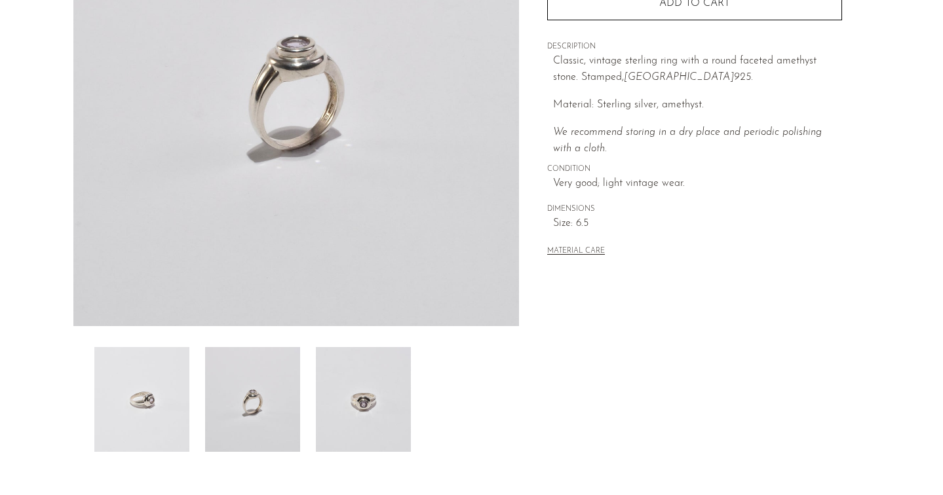
click at [356, 407] on img at bounding box center [363, 399] width 95 height 105
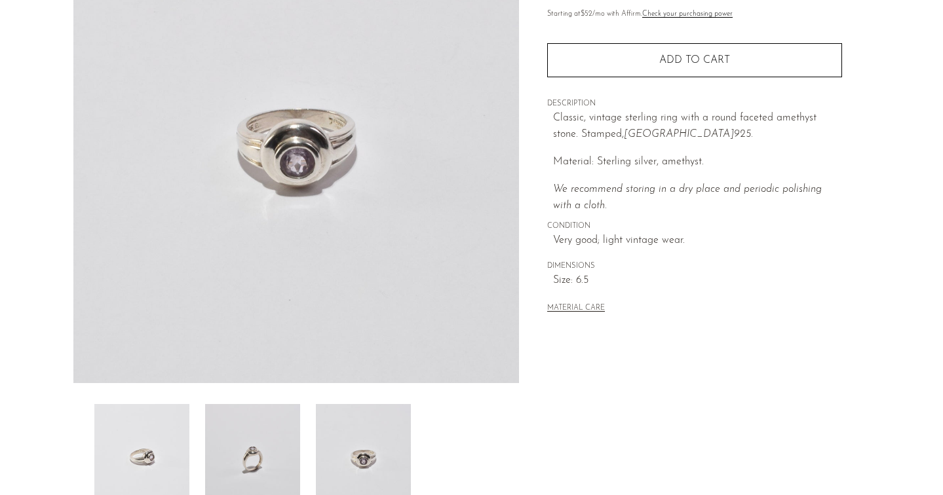
scroll to position [170, 0]
click at [153, 456] on img at bounding box center [141, 454] width 95 height 105
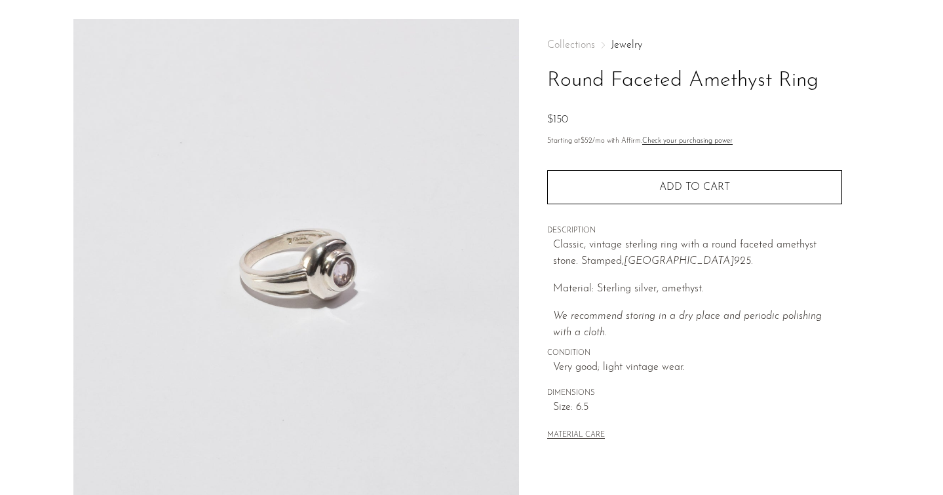
scroll to position [0, 0]
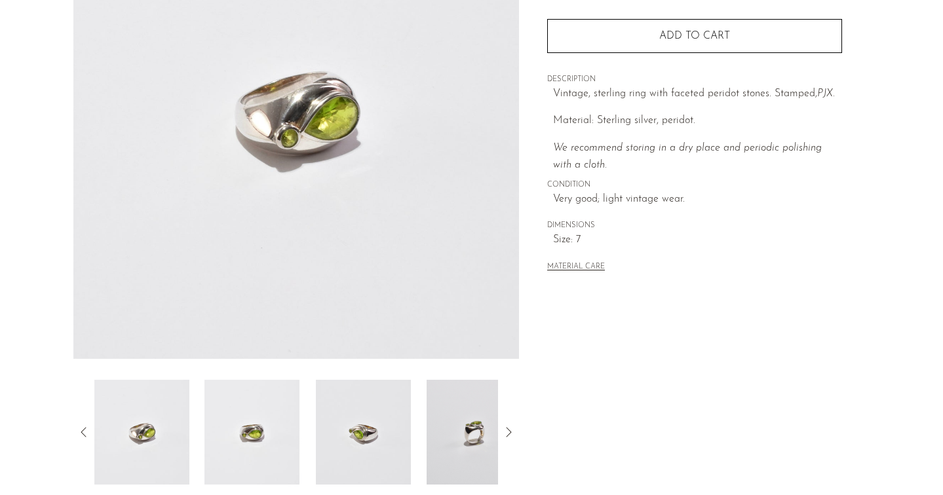
scroll to position [193, 0]
click at [337, 440] on img at bounding box center [363, 431] width 95 height 105
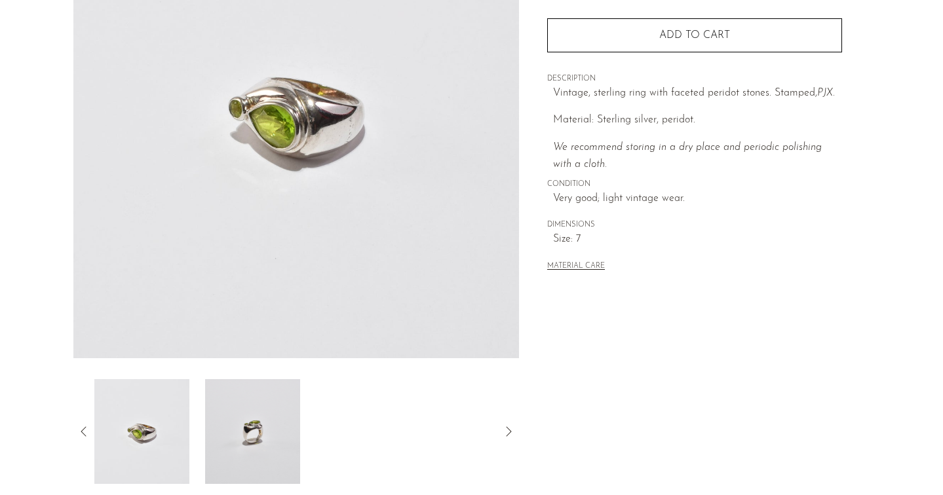
click at [244, 434] on img at bounding box center [252, 431] width 95 height 105
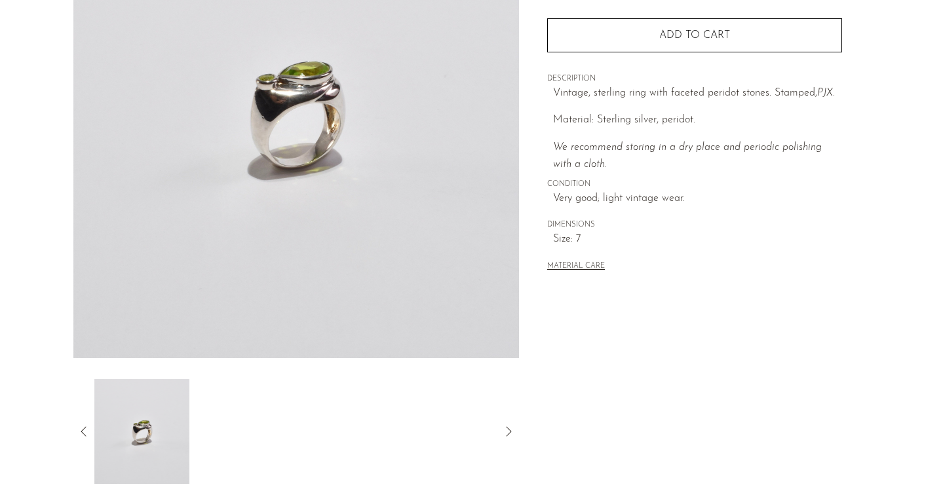
scroll to position [0, 0]
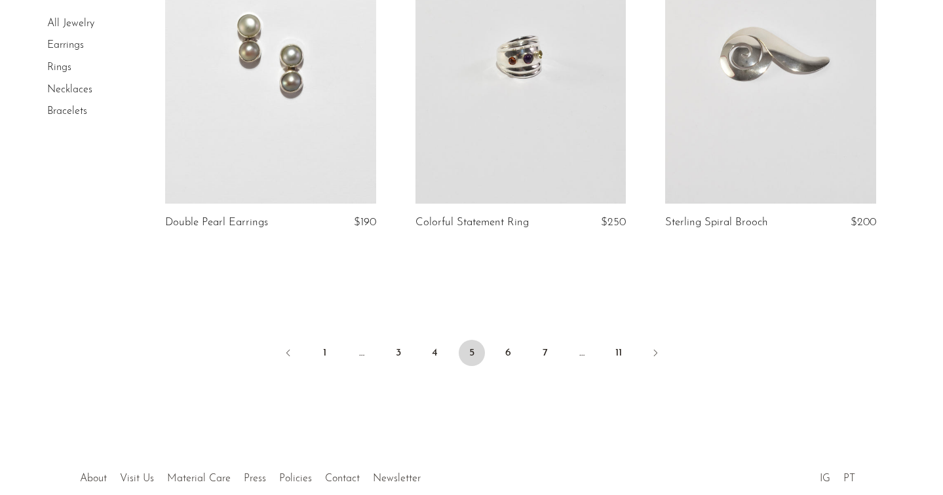
scroll to position [4144, 0]
click at [511, 354] on link "6" at bounding box center [508, 352] width 26 height 26
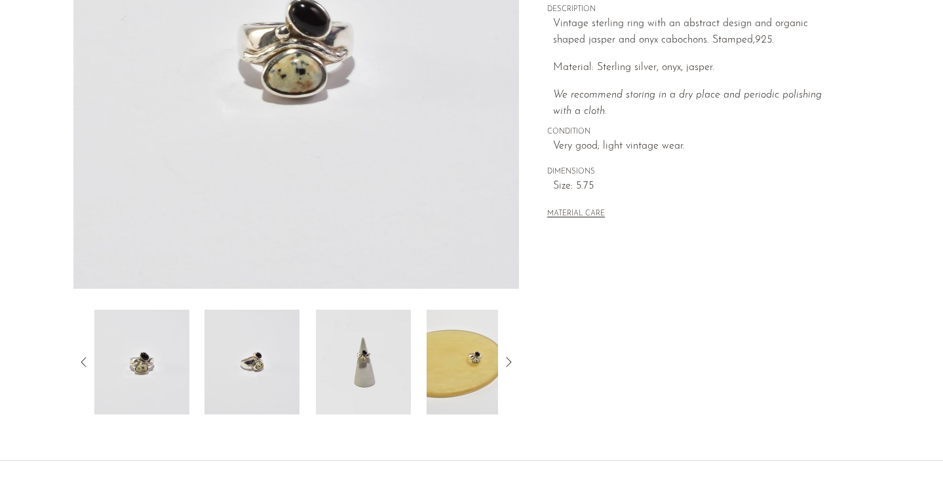
scroll to position [266, 0]
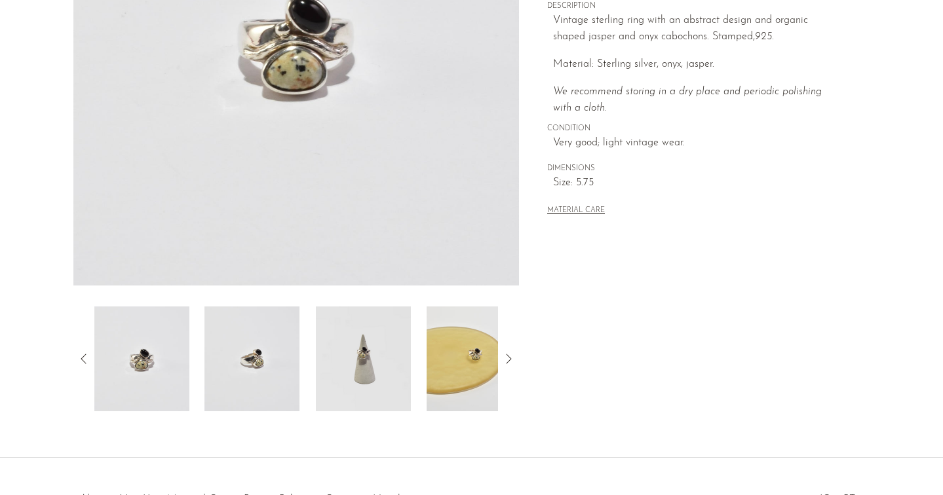
click at [247, 358] on img at bounding box center [251, 359] width 95 height 105
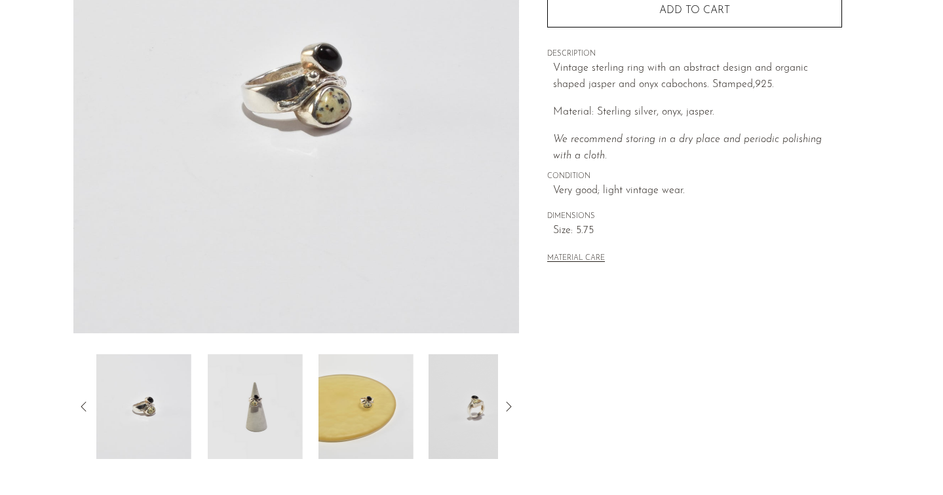
scroll to position [217, 0]
click at [263, 393] on img at bounding box center [252, 408] width 95 height 105
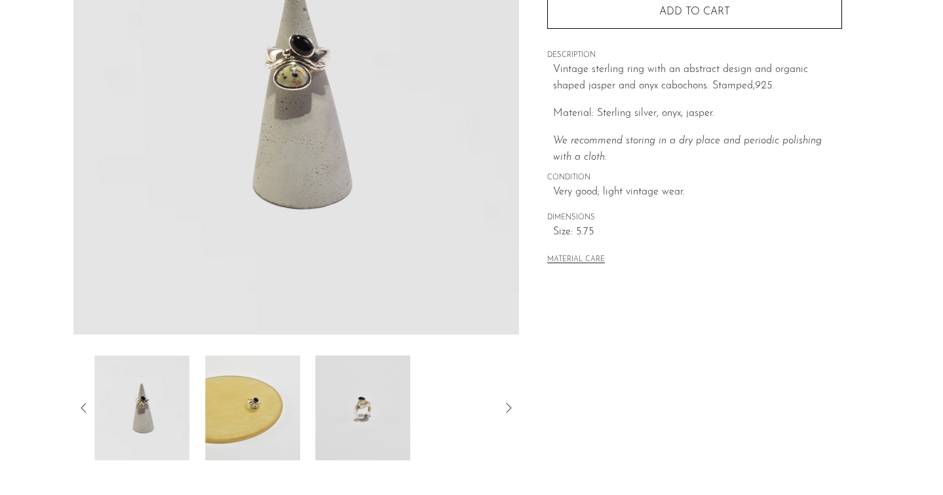
click at [254, 418] on img at bounding box center [252, 408] width 95 height 105
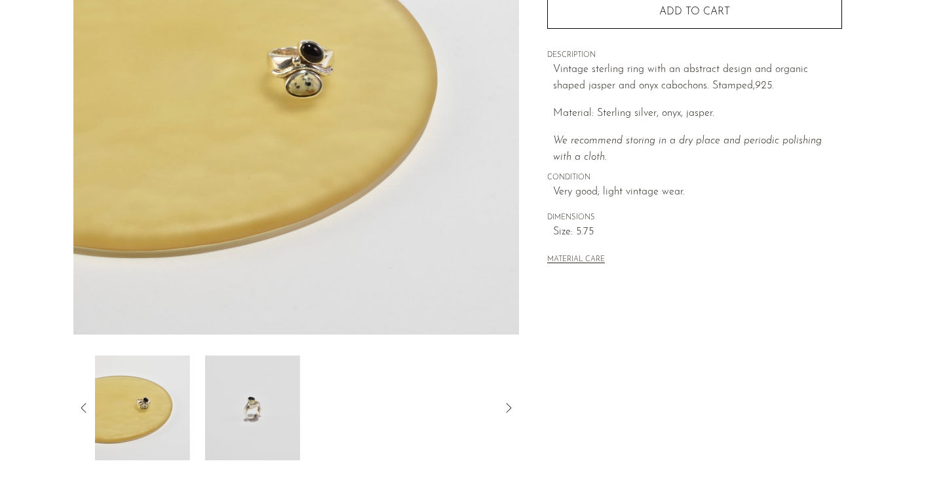
click at [244, 417] on img at bounding box center [252, 408] width 95 height 105
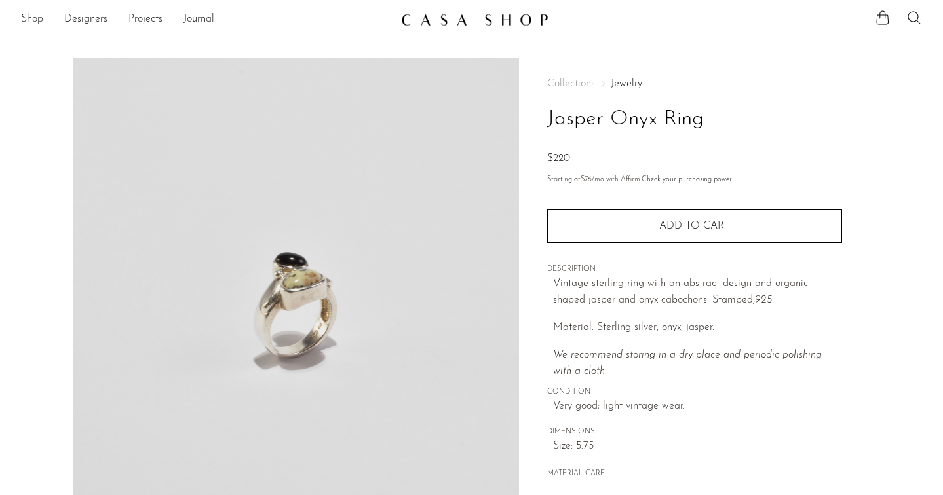
scroll to position [0, 0]
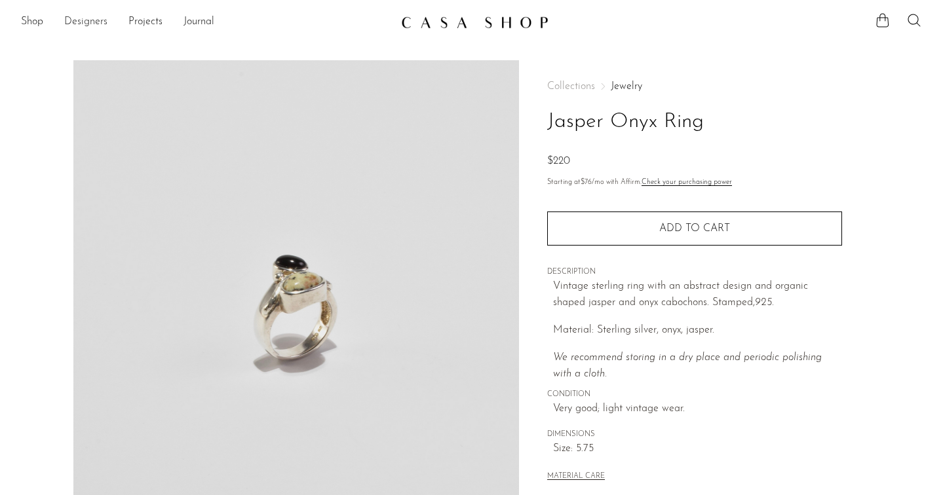
click at [84, 22] on link "Designers" at bounding box center [85, 22] width 43 height 17
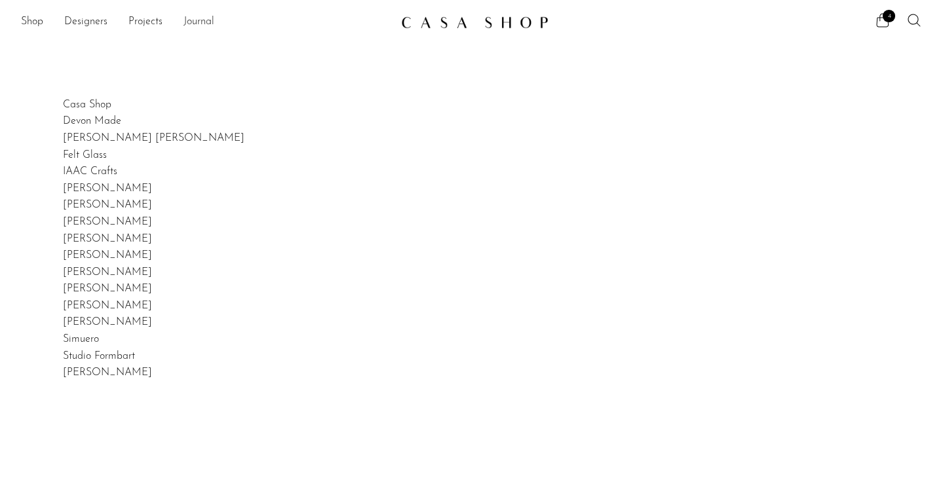
click at [198, 22] on link "Journal" at bounding box center [198, 22] width 31 height 17
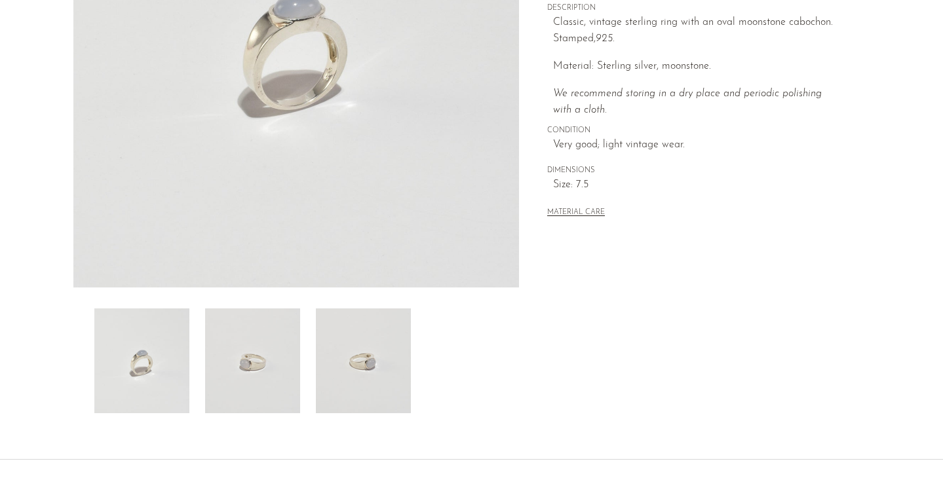
scroll to position [266, 0]
click at [358, 375] on img at bounding box center [363, 359] width 95 height 105
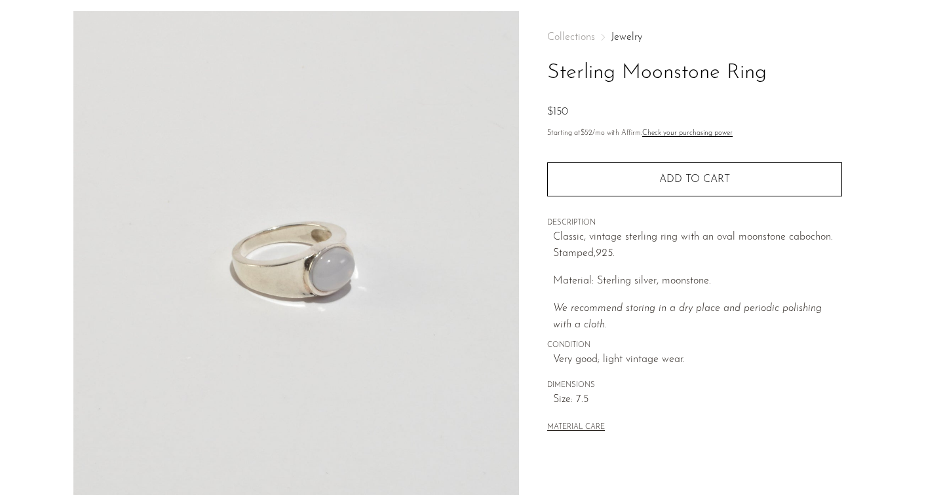
scroll to position [37, 0]
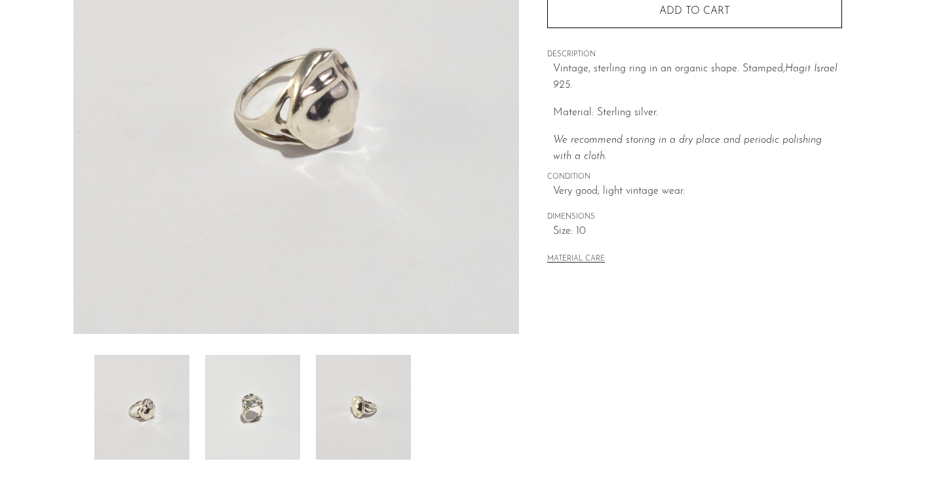
scroll to position [240, 0]
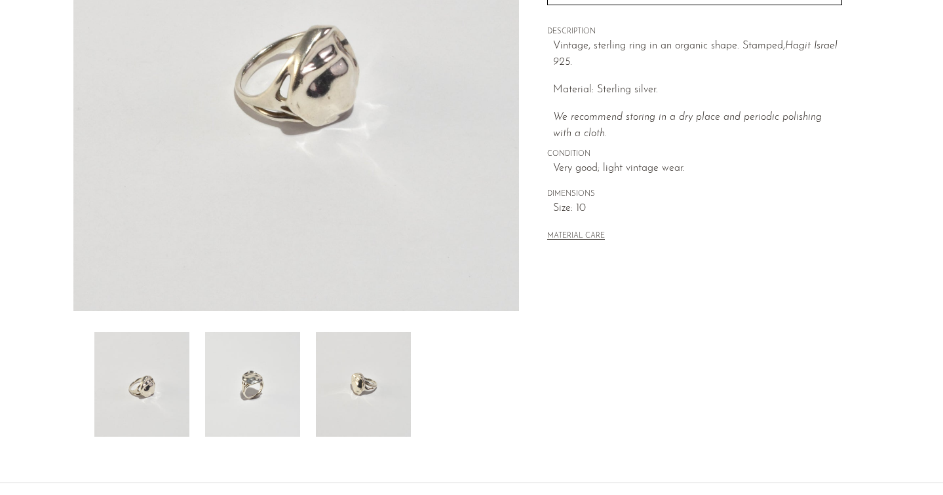
click at [357, 373] on img at bounding box center [363, 384] width 95 height 105
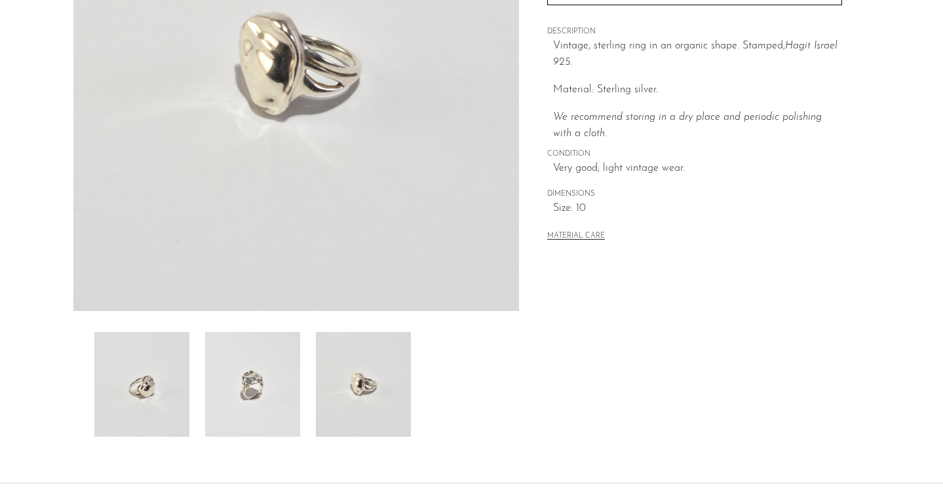
click at [227, 390] on img at bounding box center [252, 384] width 95 height 105
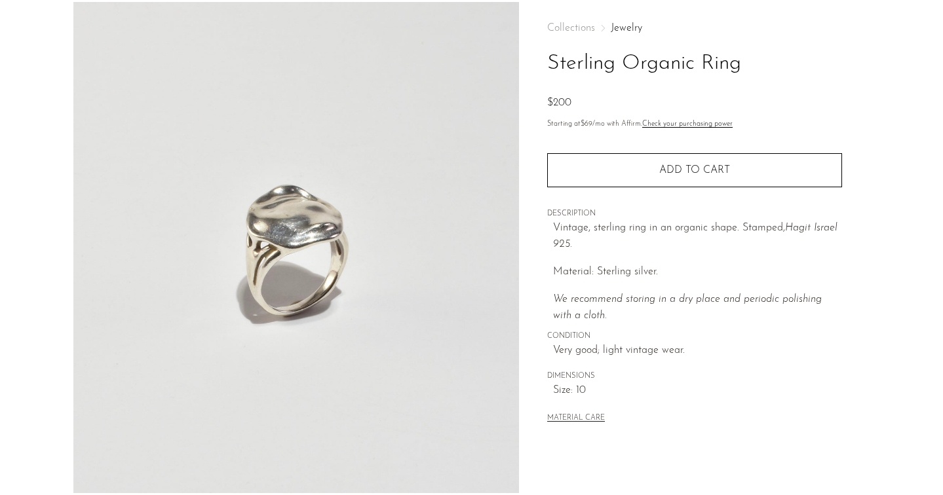
scroll to position [0, 0]
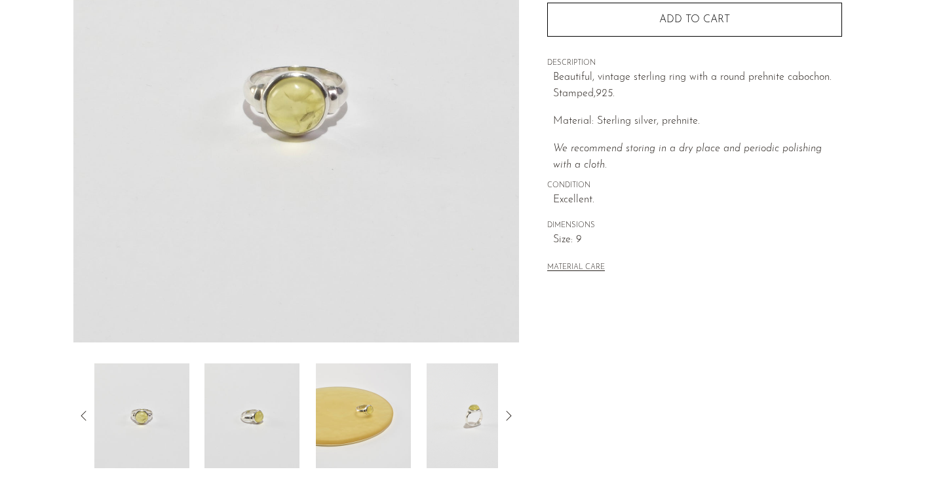
scroll to position [241, 0]
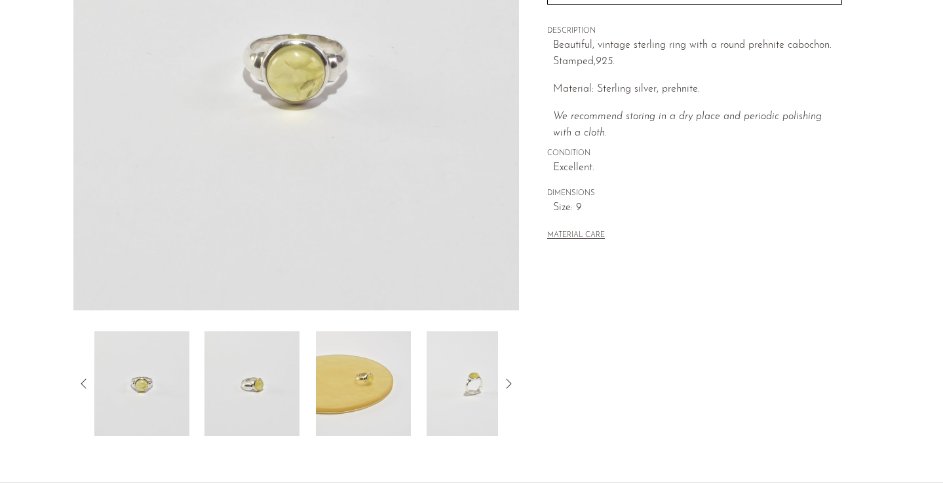
click at [260, 387] on img at bounding box center [251, 383] width 95 height 105
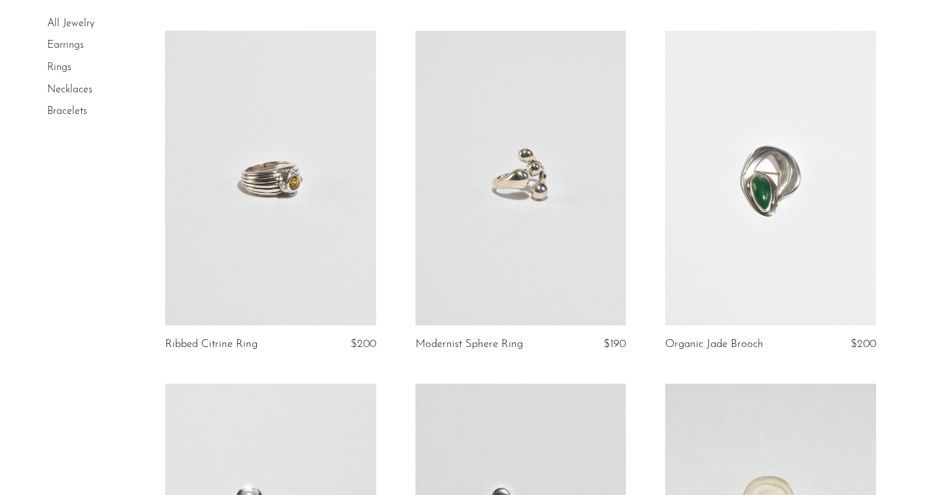
scroll to position [1502, 0]
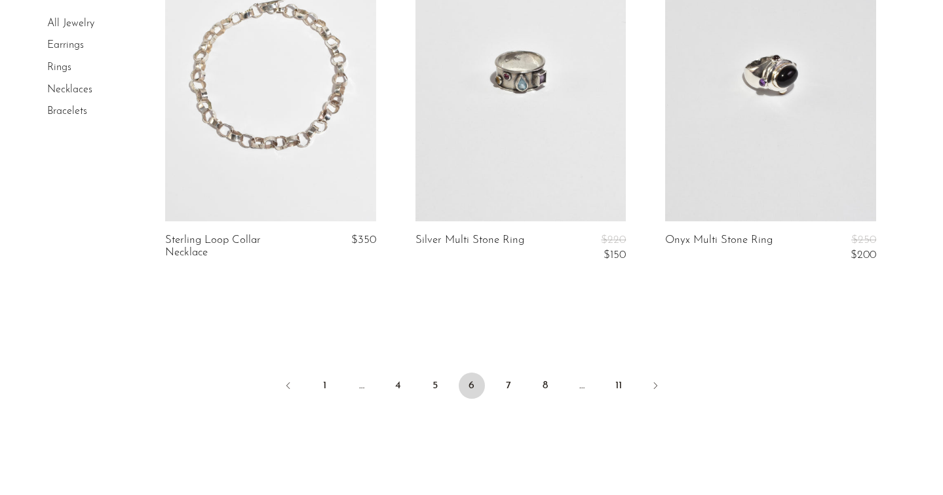
scroll to position [4161, 0]
click at [506, 381] on link "7" at bounding box center [508, 384] width 26 height 26
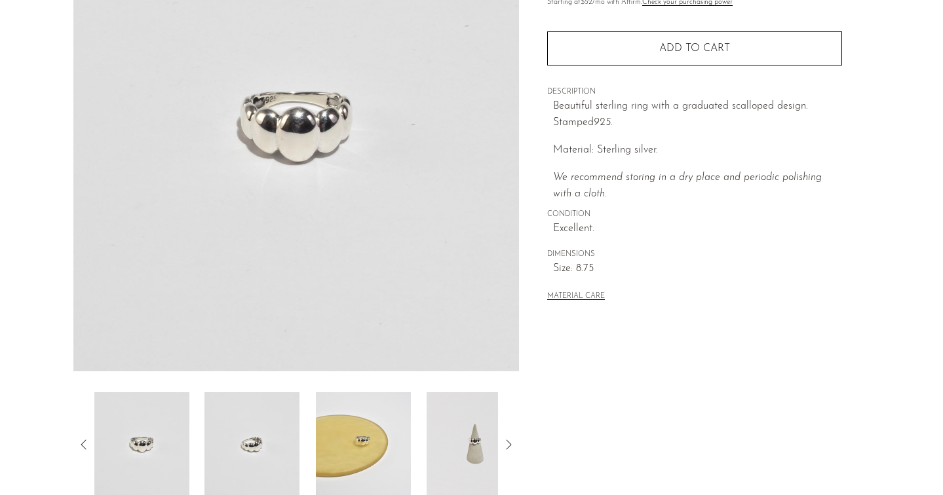
scroll to position [181, 0]
click at [214, 423] on img at bounding box center [251, 443] width 95 height 105
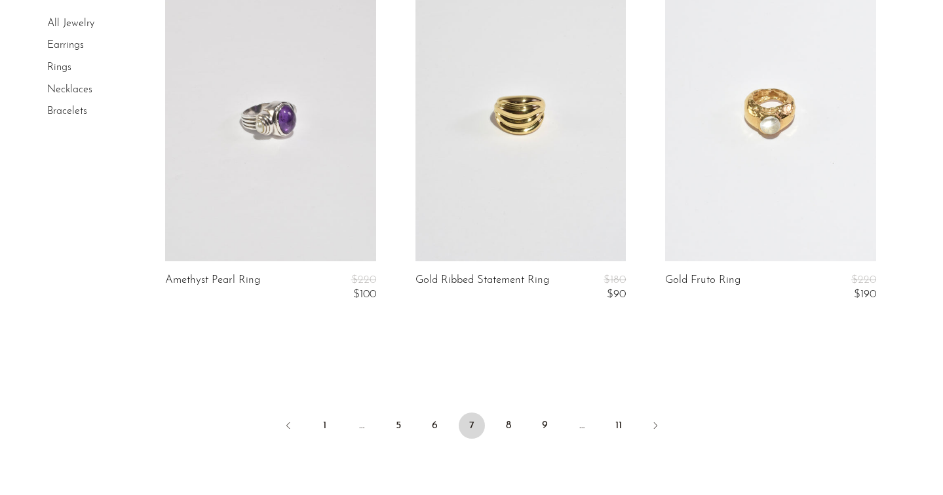
scroll to position [4201, 0]
click at [510, 425] on link "8" at bounding box center [508, 423] width 26 height 26
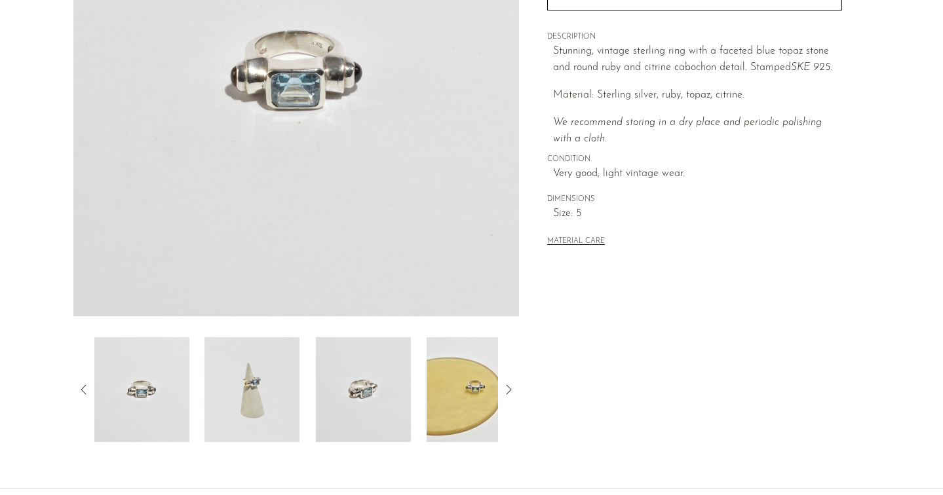
scroll to position [238, 0]
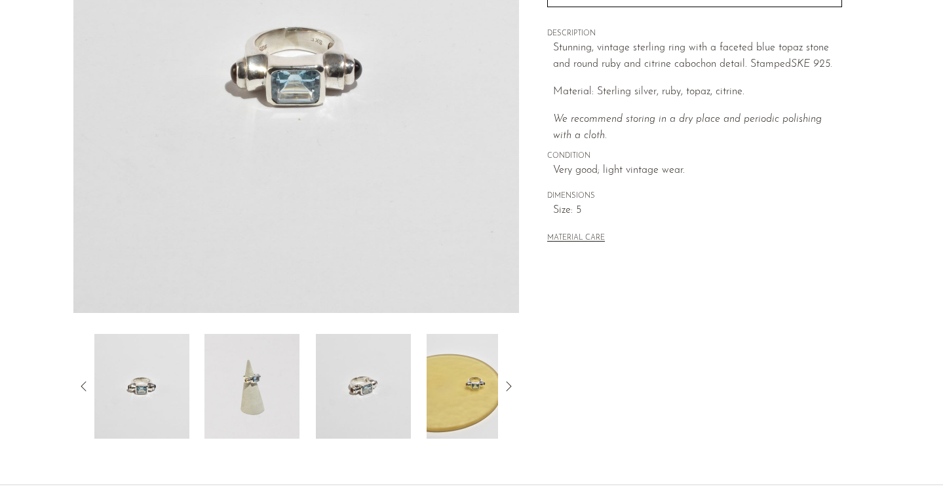
click at [356, 377] on img at bounding box center [363, 386] width 95 height 105
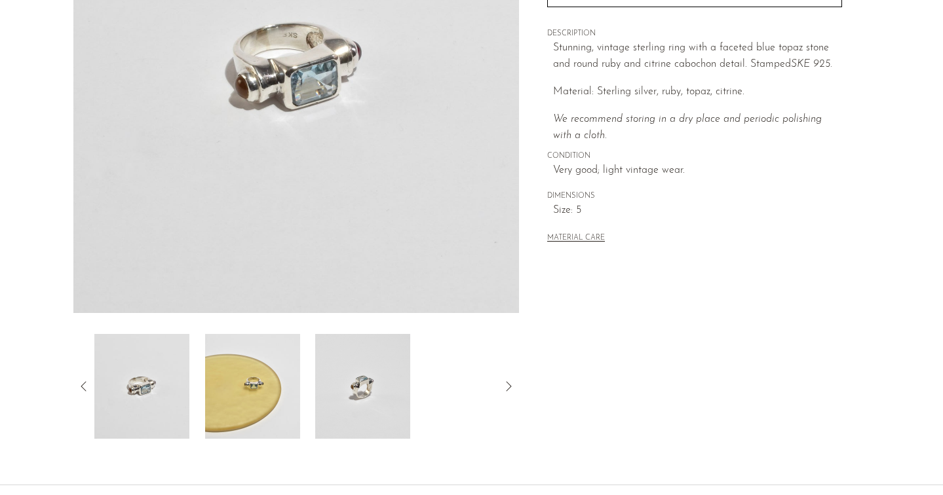
scroll to position [52, 0]
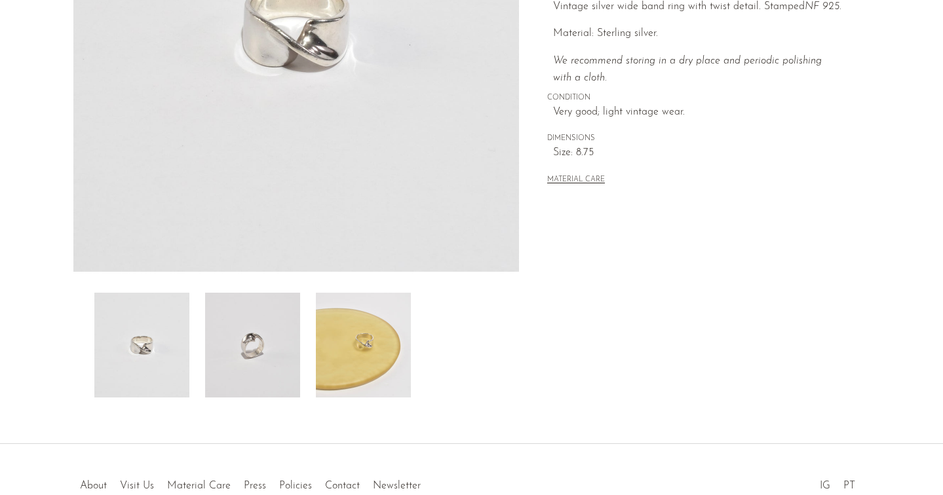
scroll to position [358, 0]
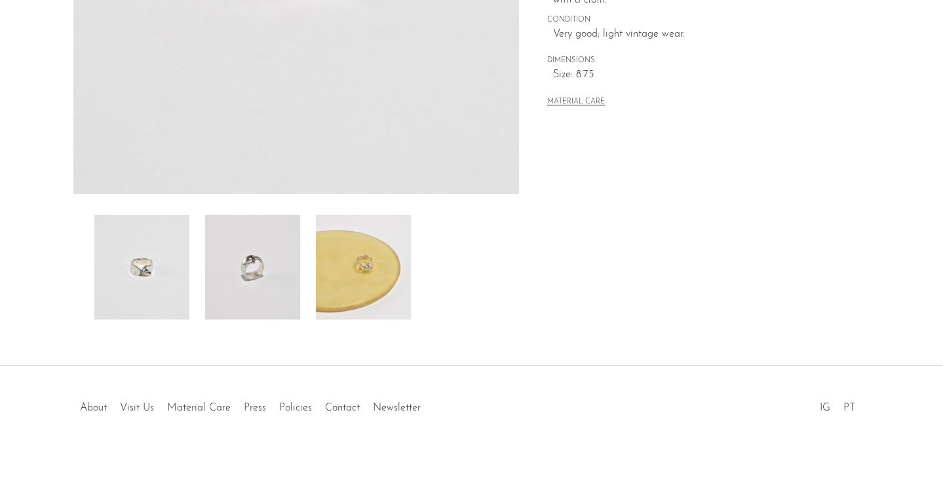
click at [256, 292] on img at bounding box center [252, 267] width 95 height 105
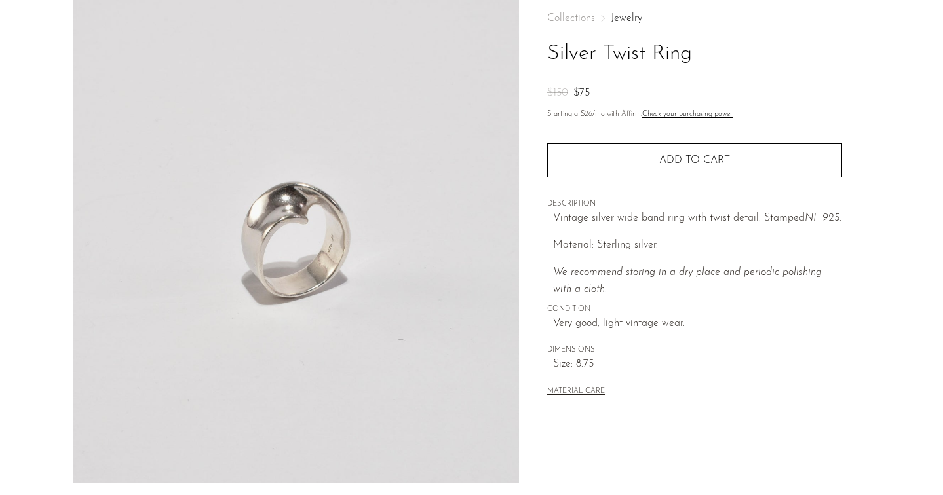
scroll to position [69, 0]
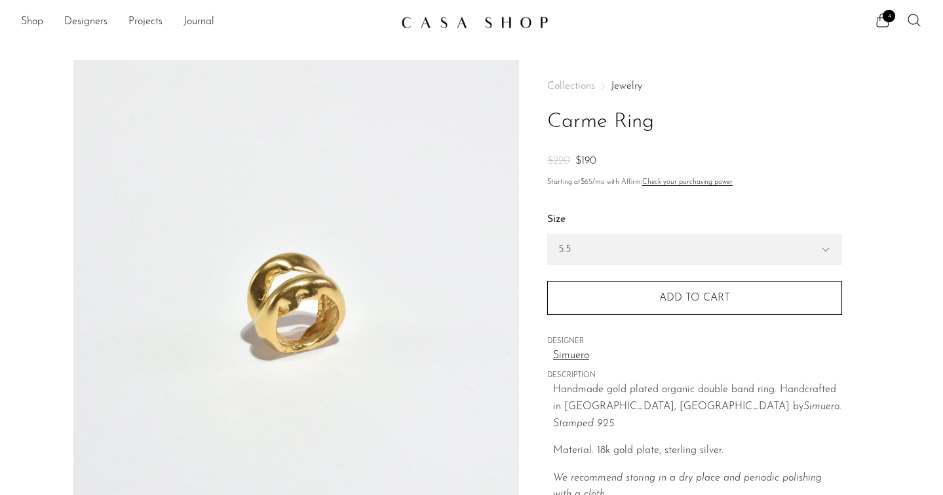
scroll to position [14, 0]
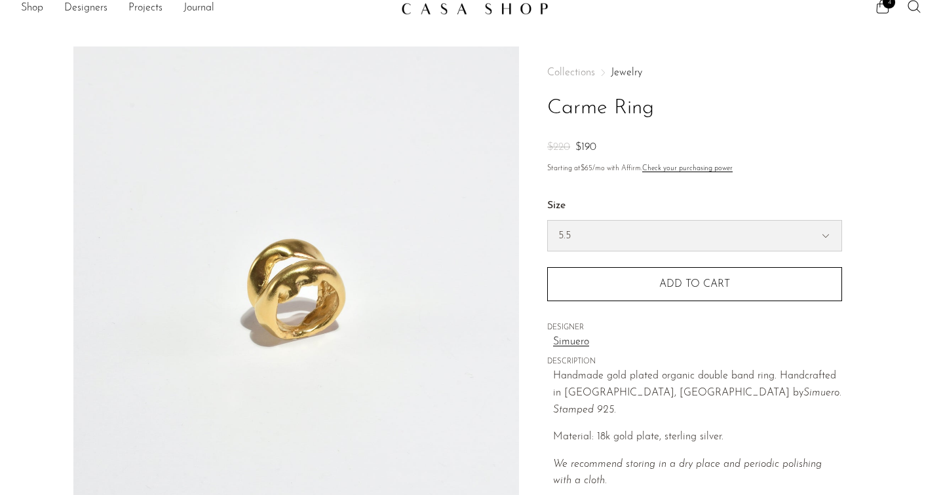
click at [590, 230] on select "5.5 6.5 7" at bounding box center [694, 236] width 293 height 30
select select "6.5"
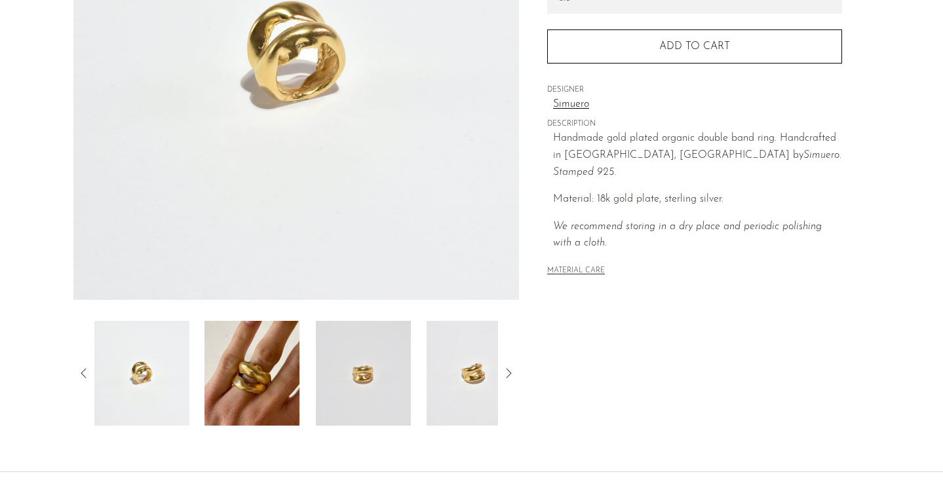
scroll to position [271, 0]
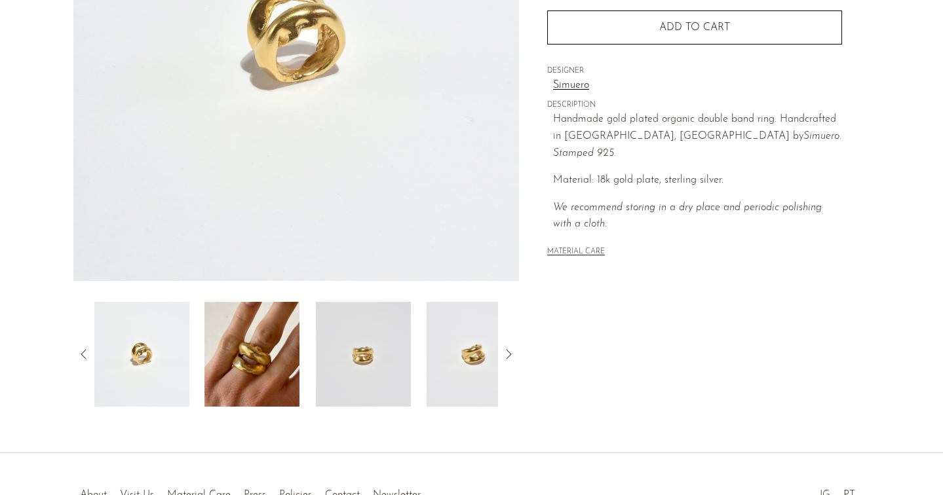
click at [268, 366] on img at bounding box center [251, 354] width 95 height 105
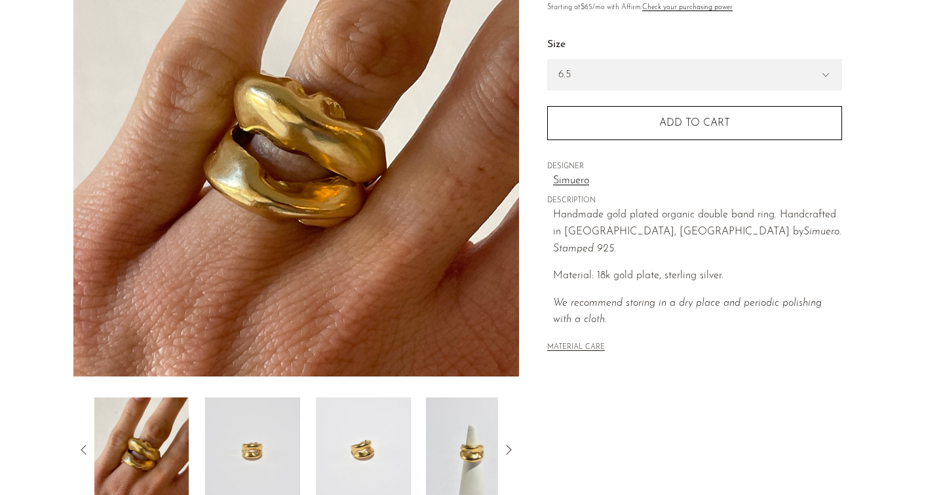
scroll to position [176, 0]
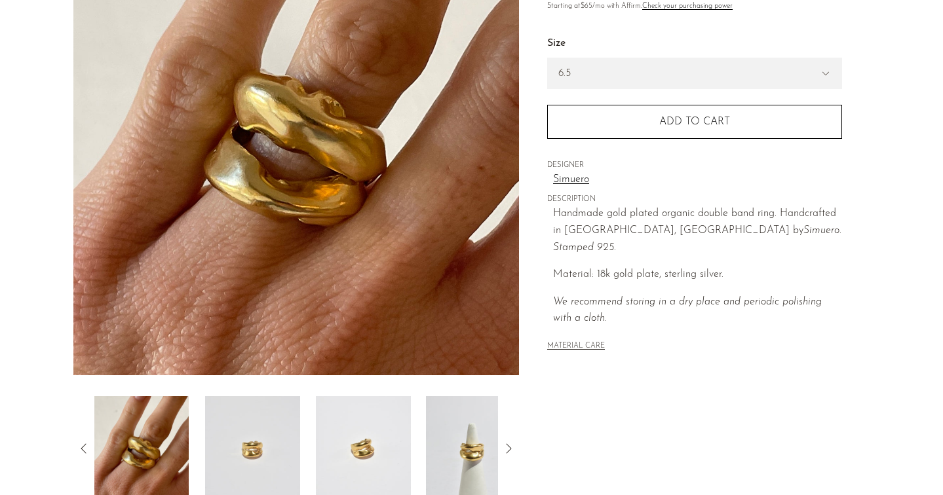
click at [246, 425] on img at bounding box center [252, 448] width 95 height 105
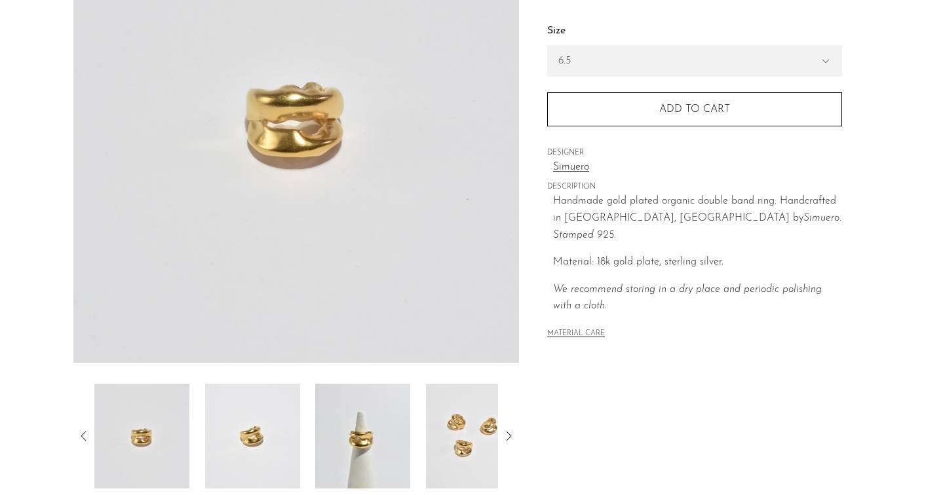
scroll to position [189, 0]
click at [259, 445] on img at bounding box center [251, 435] width 95 height 105
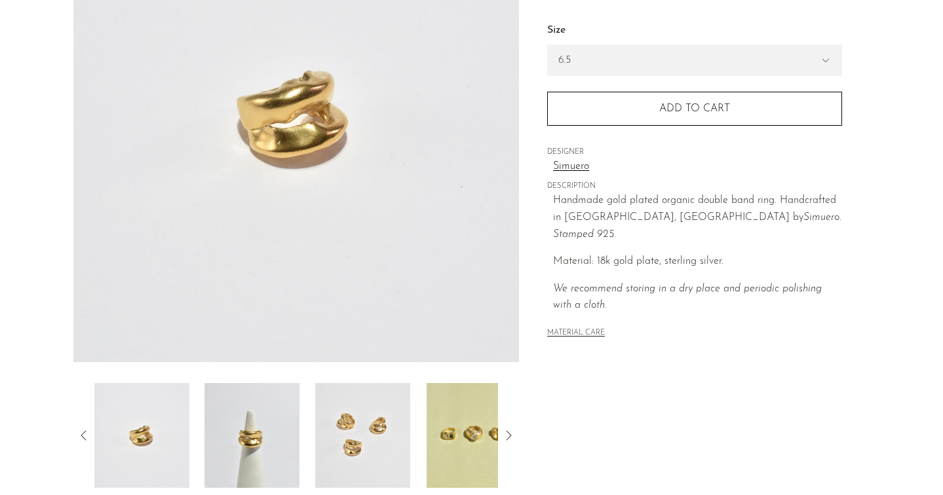
click at [287, 445] on img at bounding box center [252, 435] width 95 height 105
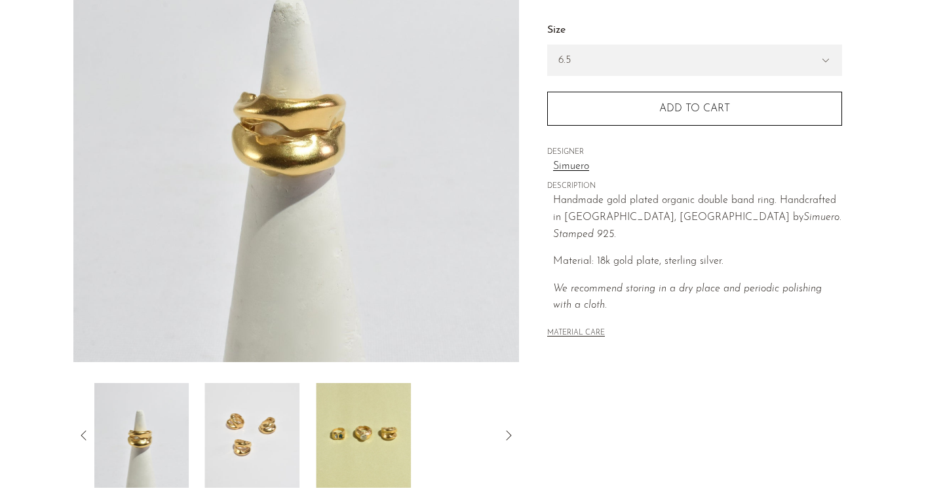
click at [257, 447] on img at bounding box center [252, 435] width 95 height 105
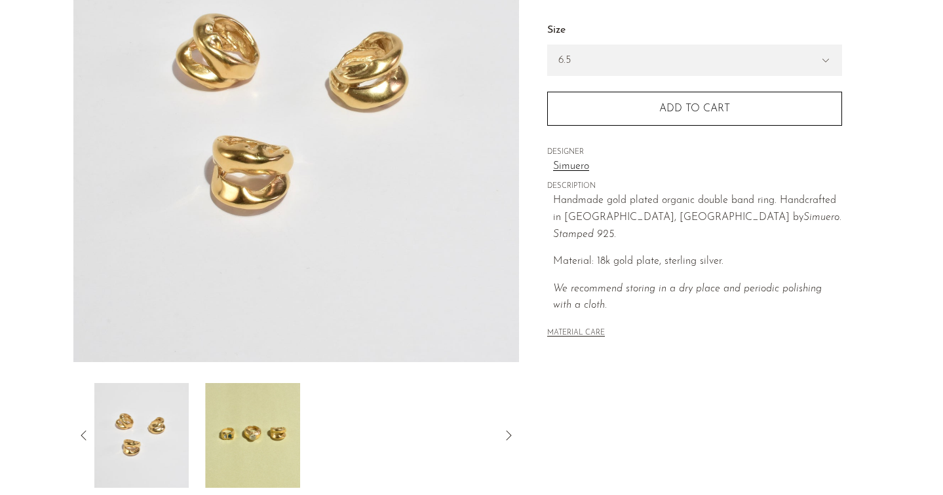
click at [235, 447] on img at bounding box center [252, 435] width 95 height 105
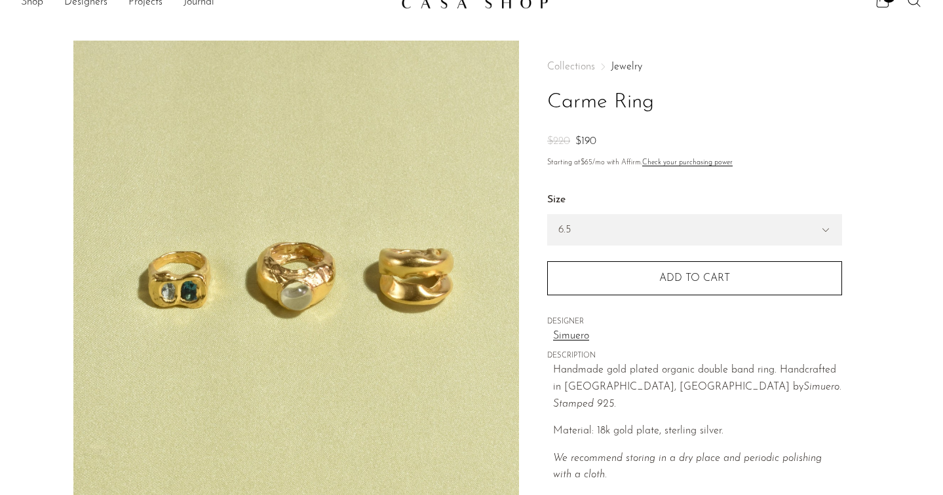
scroll to position [0, 0]
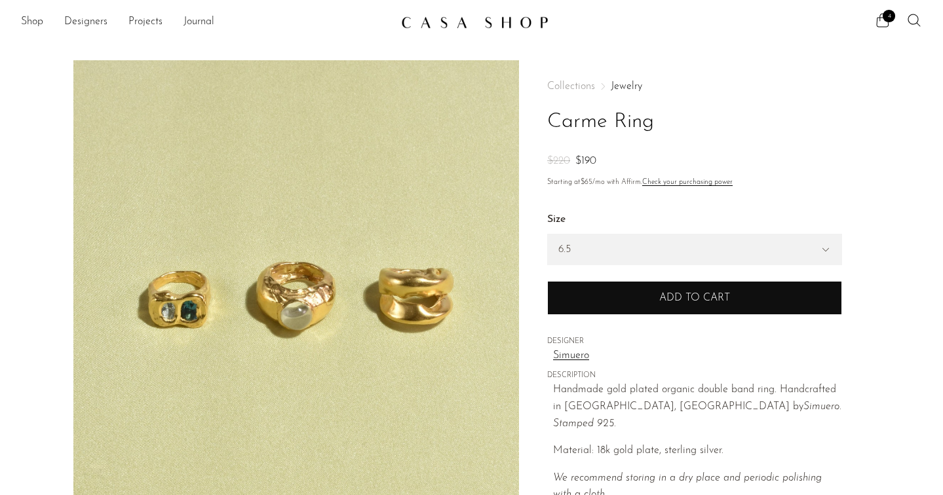
click at [637, 295] on button "Add to cart" at bounding box center [694, 298] width 295 height 34
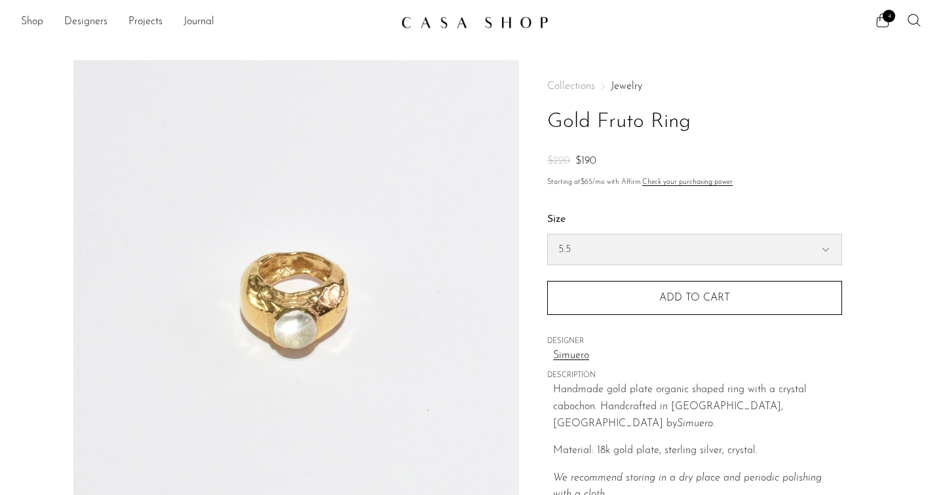
click at [580, 244] on select "5.5 6.5 7" at bounding box center [694, 250] width 293 height 30
select select "6.5"
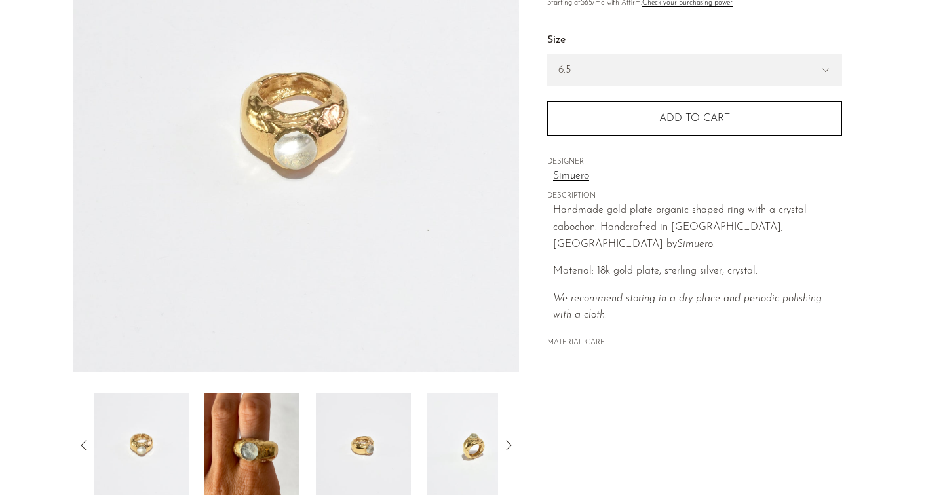
scroll to position [181, 0]
click at [368, 464] on img at bounding box center [363, 444] width 95 height 105
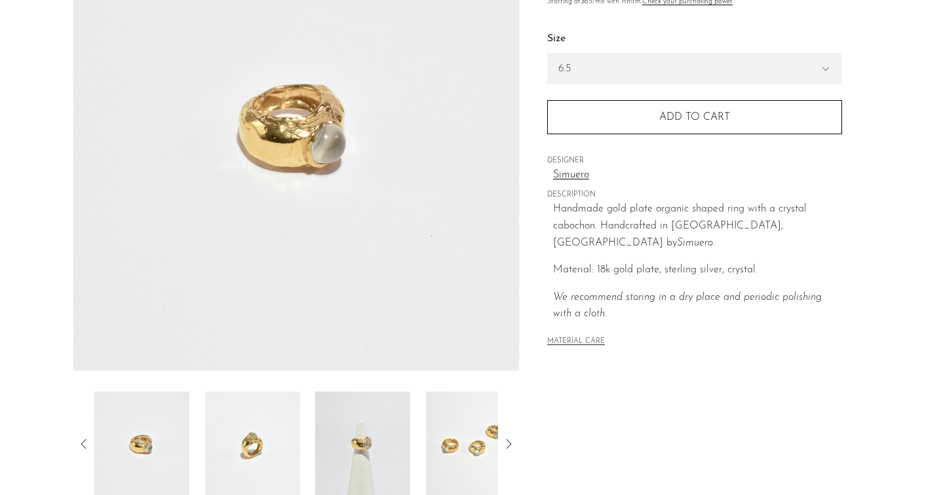
click at [350, 428] on img at bounding box center [362, 444] width 95 height 105
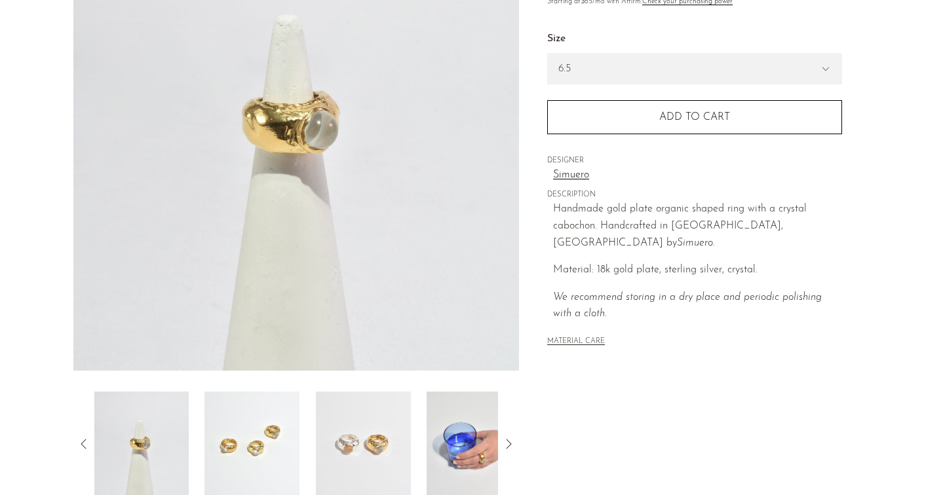
click at [444, 435] on img at bounding box center [473, 444] width 95 height 105
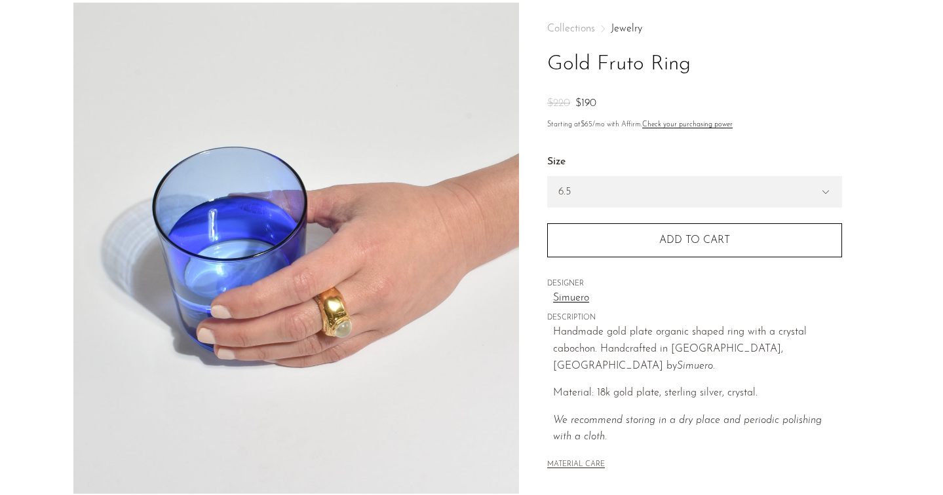
scroll to position [54, 0]
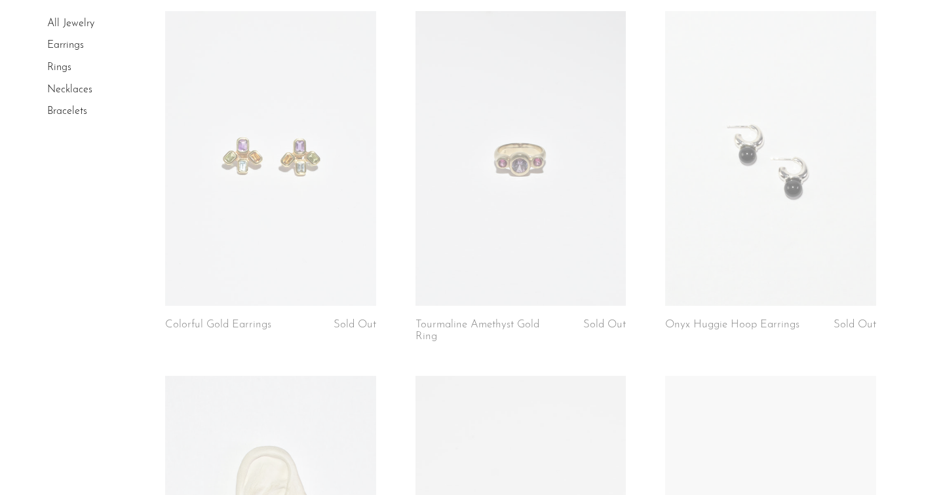
scroll to position [3742, 0]
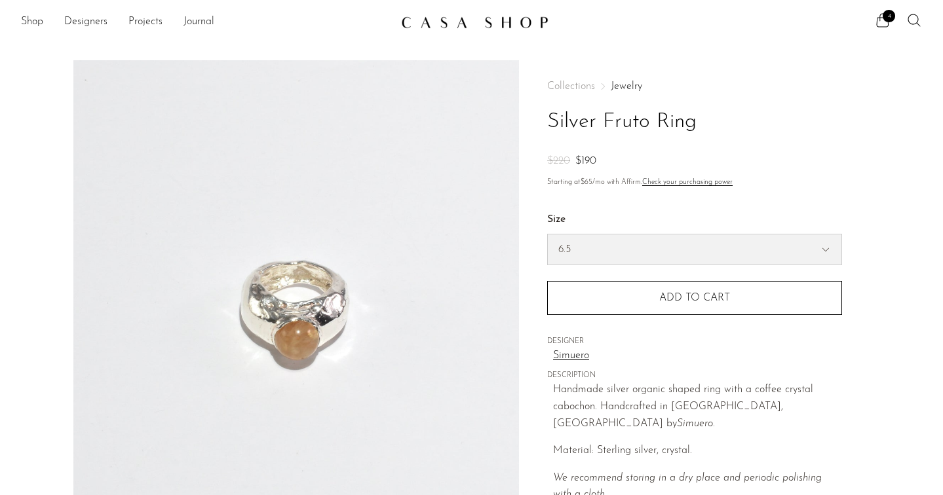
click at [599, 255] on select "5.5 6.5 7" at bounding box center [694, 250] width 293 height 30
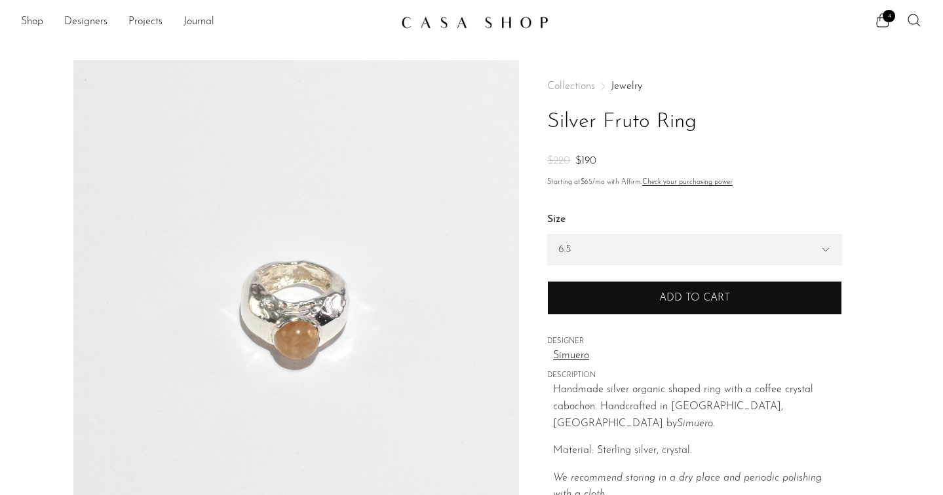
click at [618, 290] on button "Add to cart" at bounding box center [694, 298] width 295 height 34
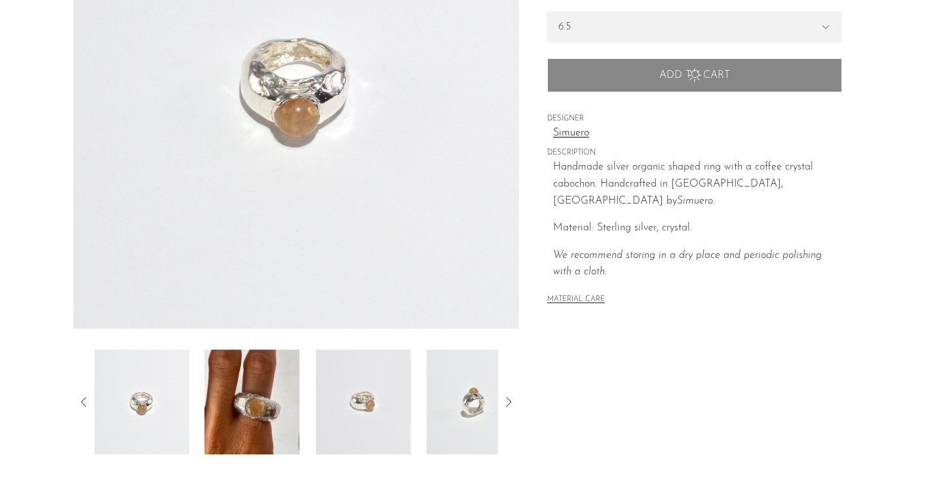
scroll to position [223, 0]
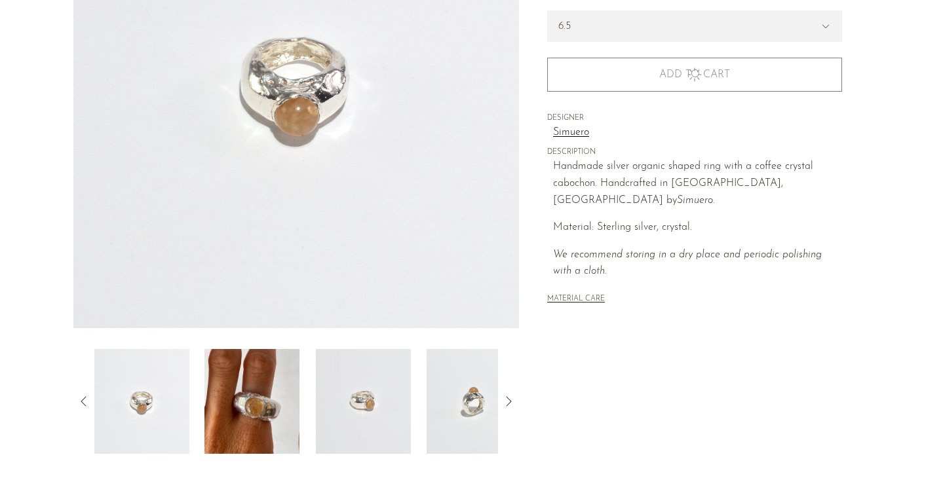
click at [259, 396] on img at bounding box center [251, 401] width 95 height 105
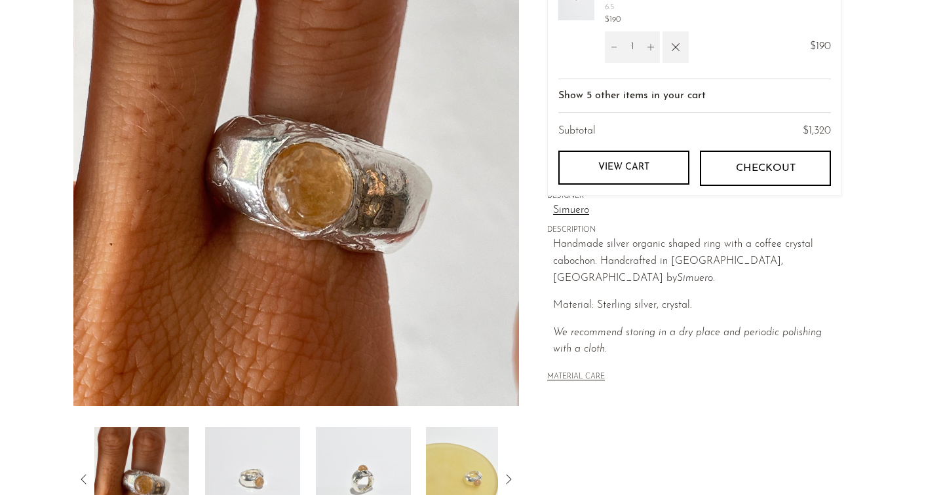
scroll to position [149, 0]
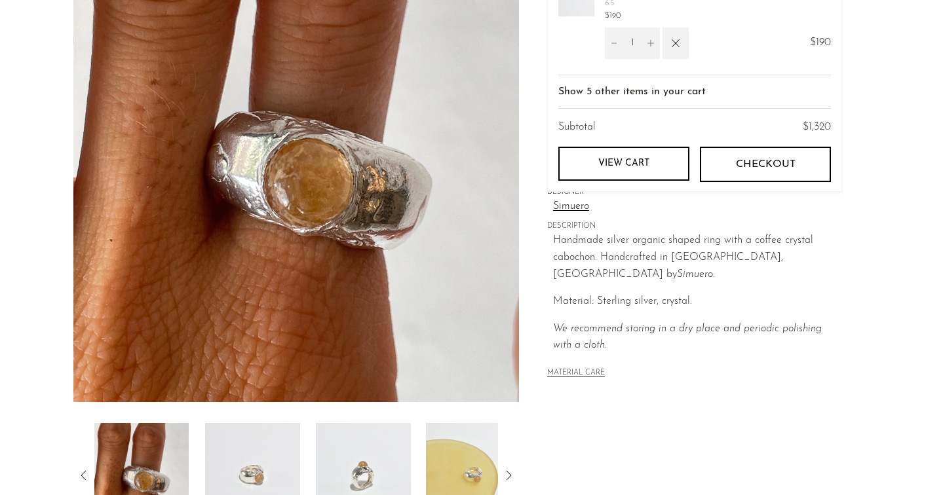
click at [223, 485] on img at bounding box center [252, 475] width 95 height 105
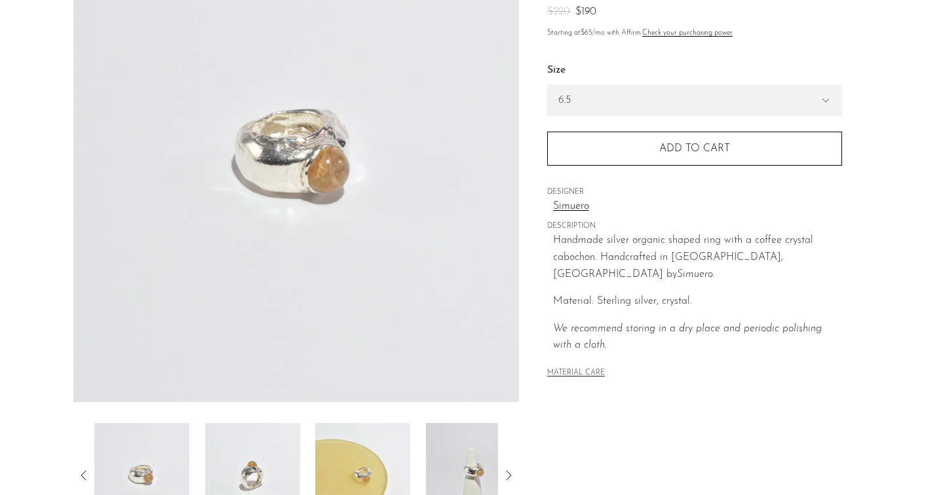
click at [277, 431] on img at bounding box center [252, 475] width 95 height 105
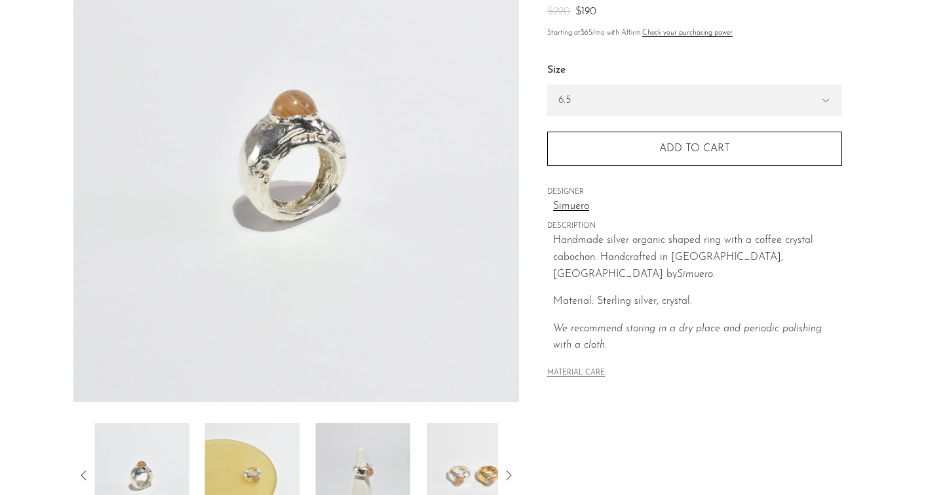
click at [253, 458] on img at bounding box center [252, 475] width 95 height 105
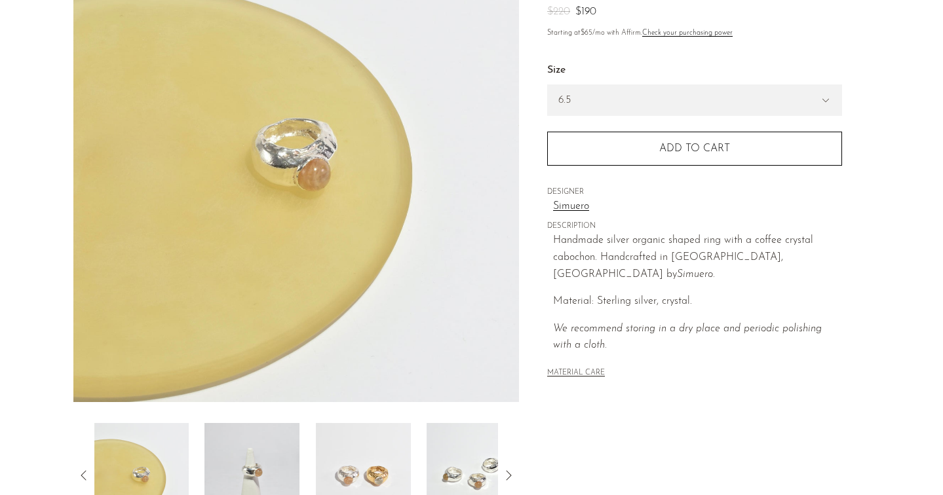
click at [341, 459] on img at bounding box center [363, 475] width 95 height 105
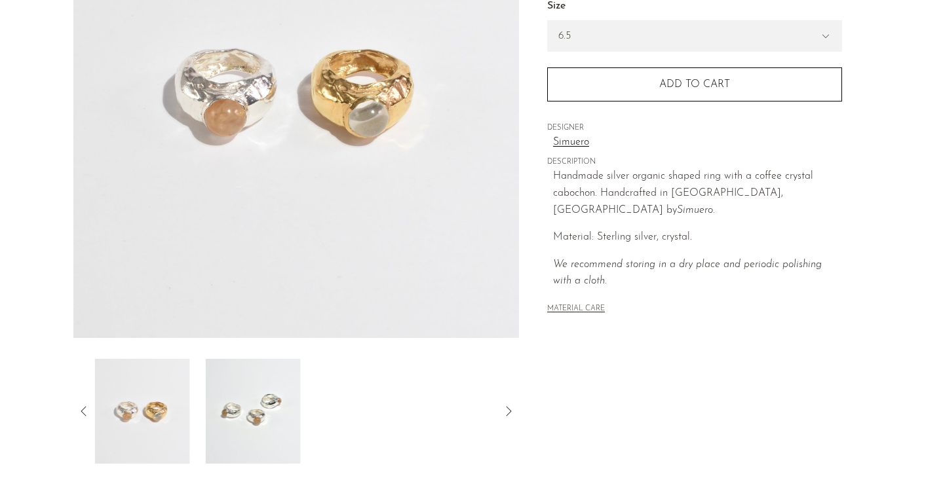
scroll to position [236, 0]
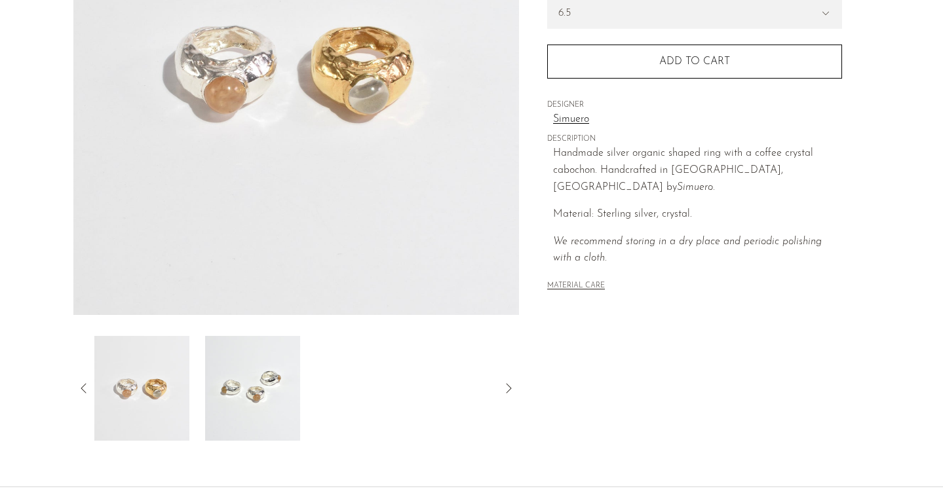
click at [260, 379] on img at bounding box center [251, 388] width 95 height 105
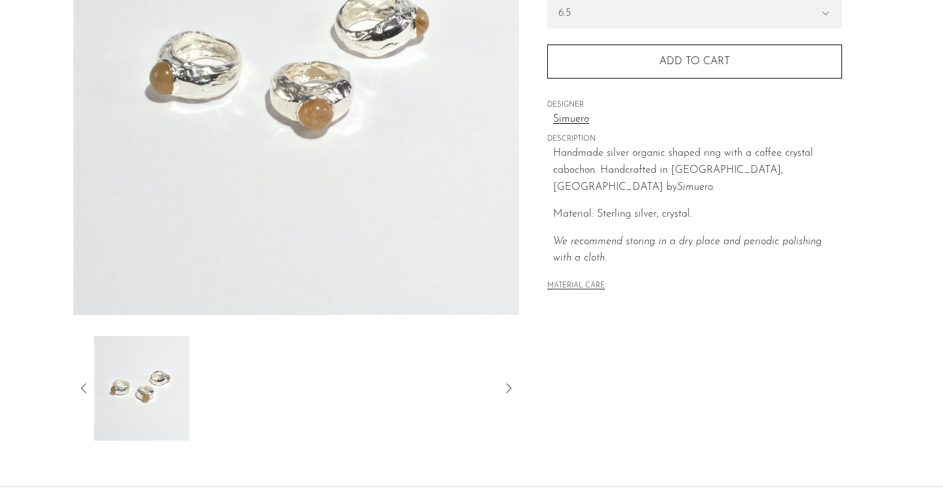
click at [79, 387] on icon at bounding box center [84, 389] width 16 height 16
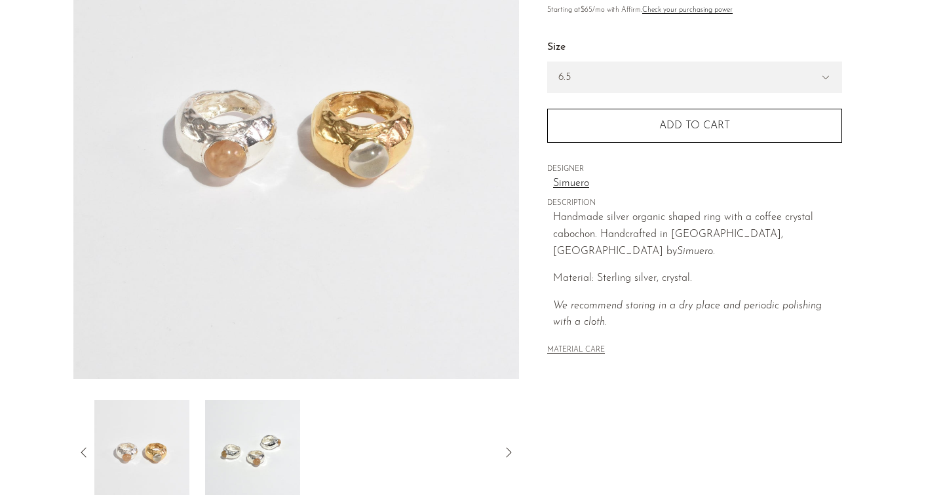
scroll to position [166, 0]
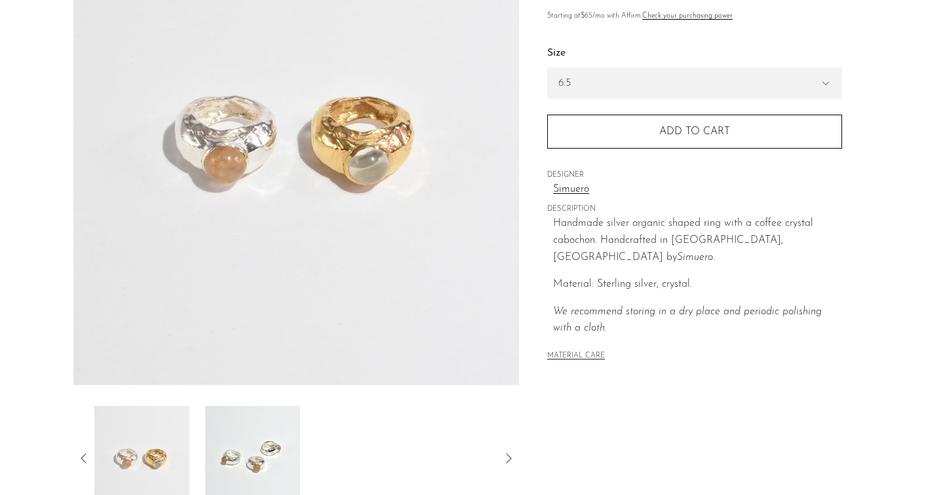
click at [85, 451] on icon at bounding box center [84, 459] width 16 height 16
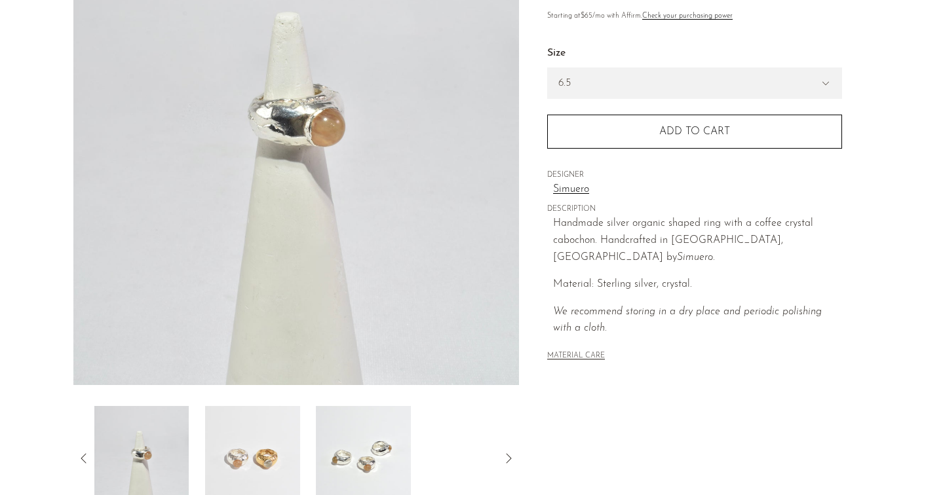
click at [85, 451] on icon at bounding box center [84, 459] width 16 height 16
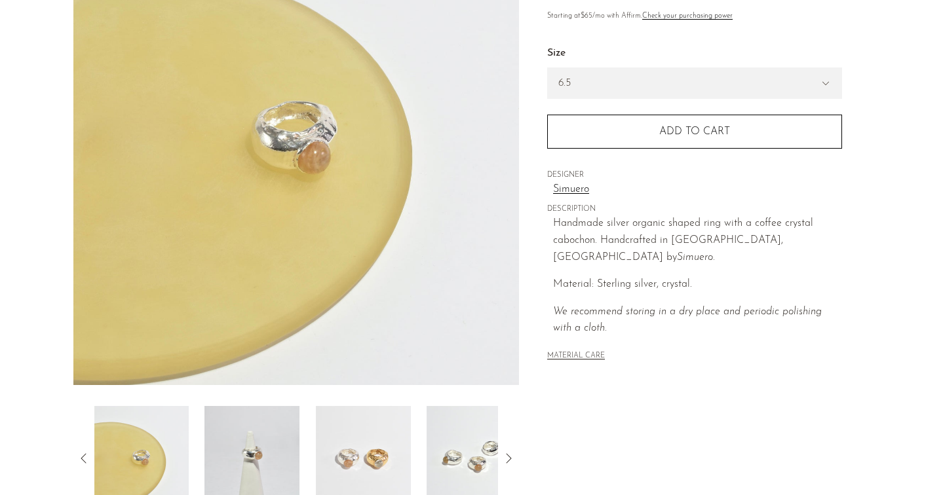
click at [85, 455] on icon at bounding box center [83, 458] width 5 height 10
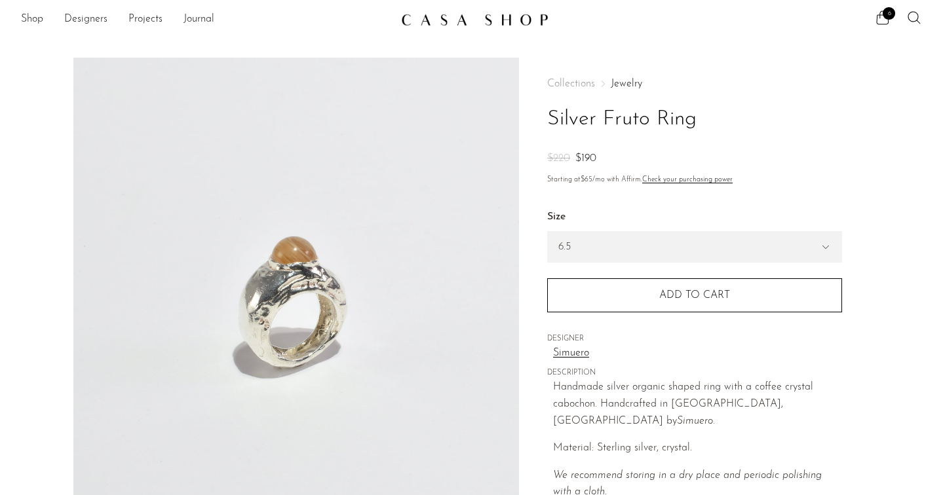
scroll to position [0, 0]
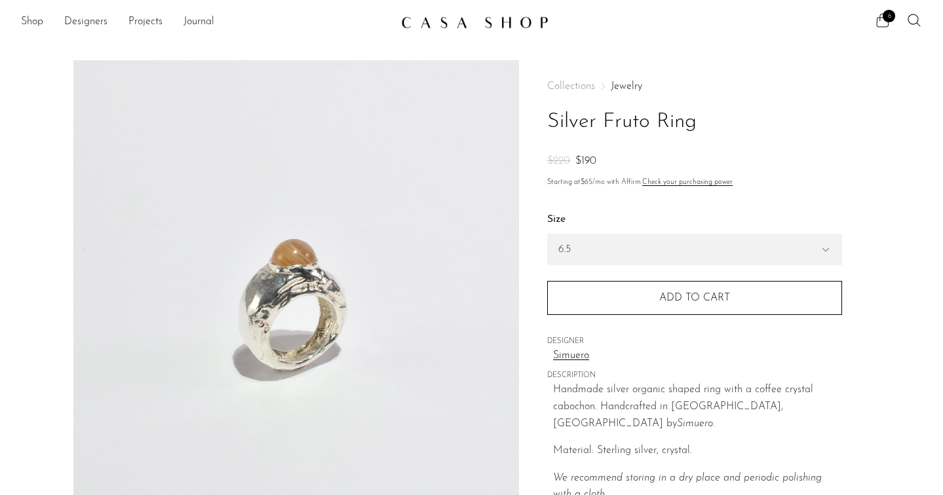
click at [880, 20] on icon at bounding box center [883, 20] width 16 height 16
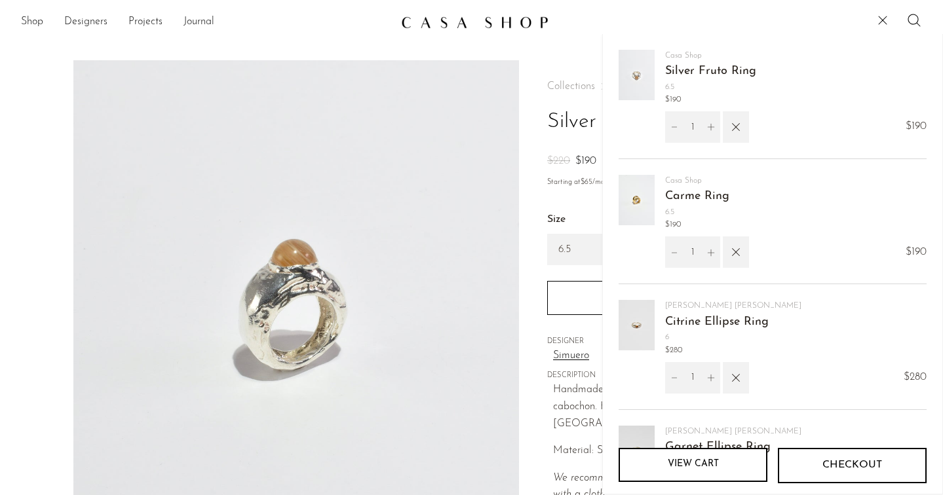
click at [730, 463] on link "View cart" at bounding box center [692, 465] width 149 height 34
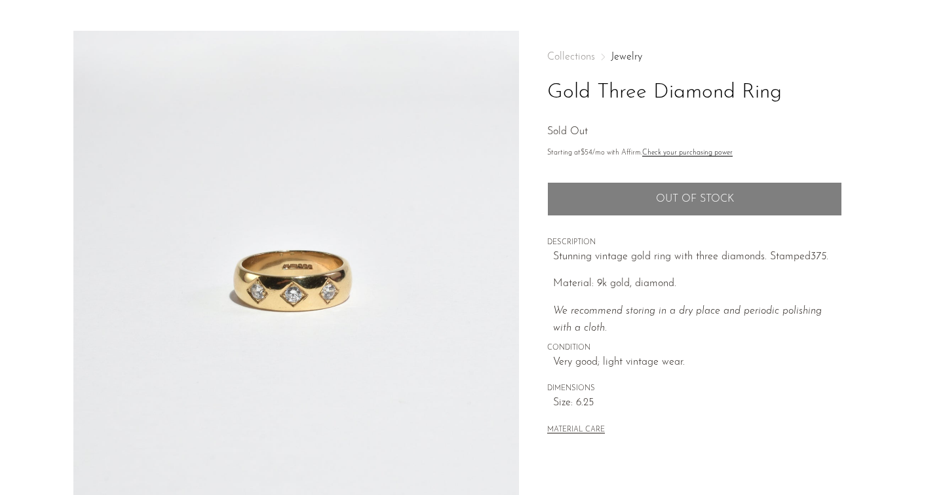
scroll to position [30, 0]
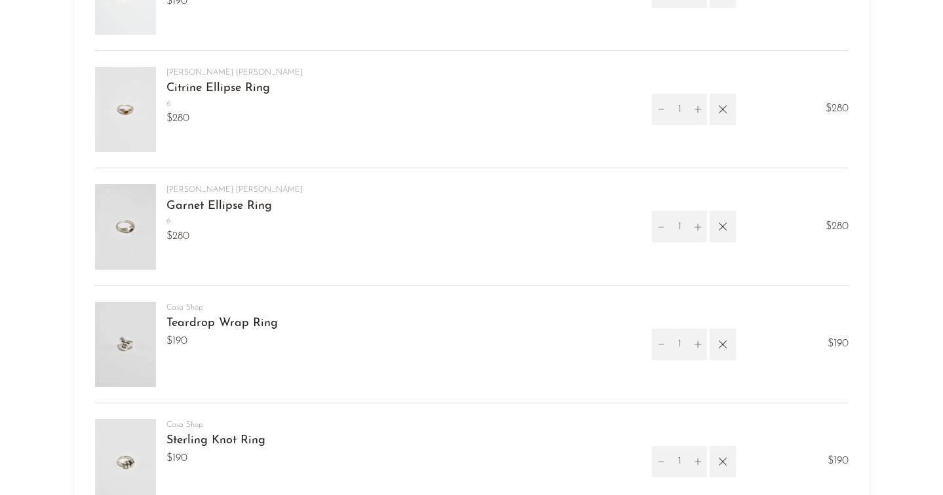
scroll to position [290, 0]
click at [721, 227] on icon "button" at bounding box center [722, 227] width 14 height 14
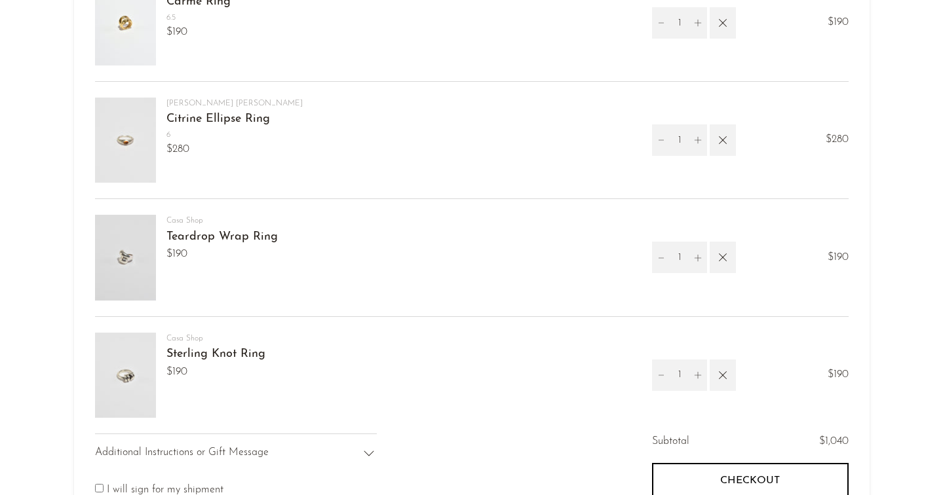
scroll to position [261, 0]
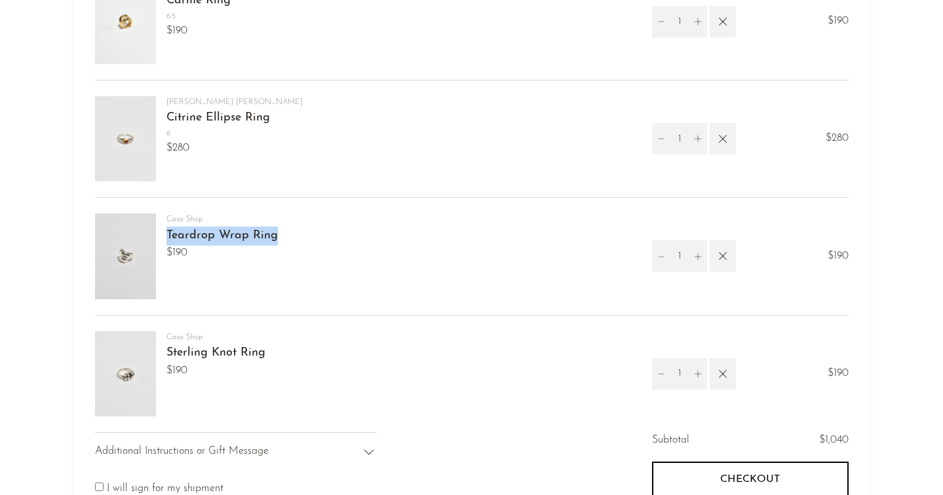
click at [38, 303] on article "Your cart is empty Continue shopping [GEOGRAPHIC_DATA] Silver Fruto Ring 6.5 $1…" at bounding box center [471, 215] width 943 height 884
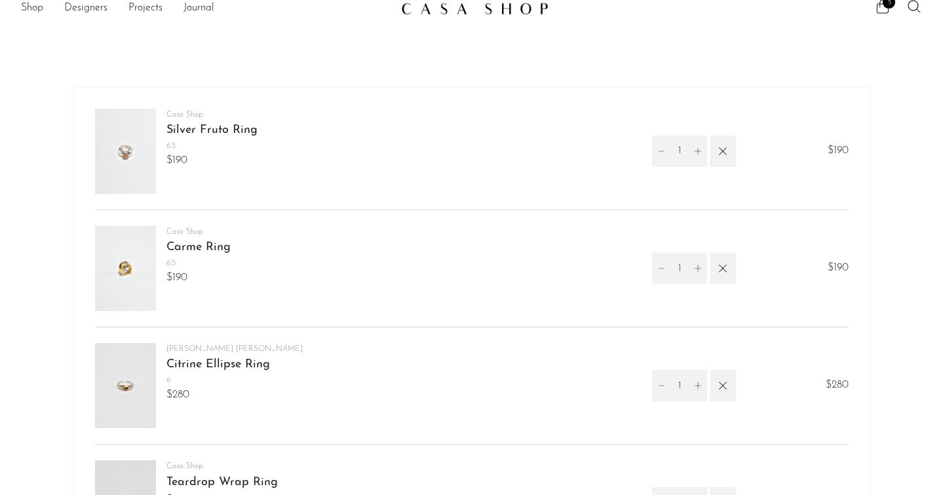
scroll to position [0, 0]
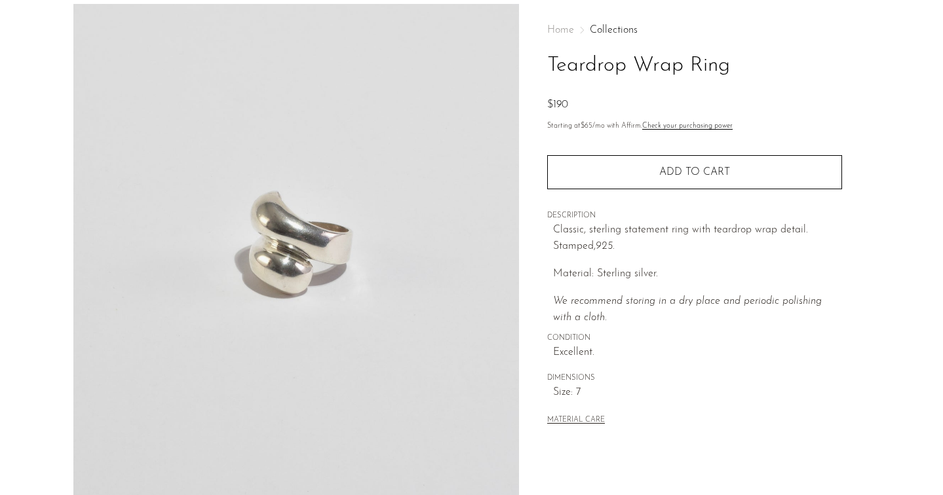
scroll to position [214, 0]
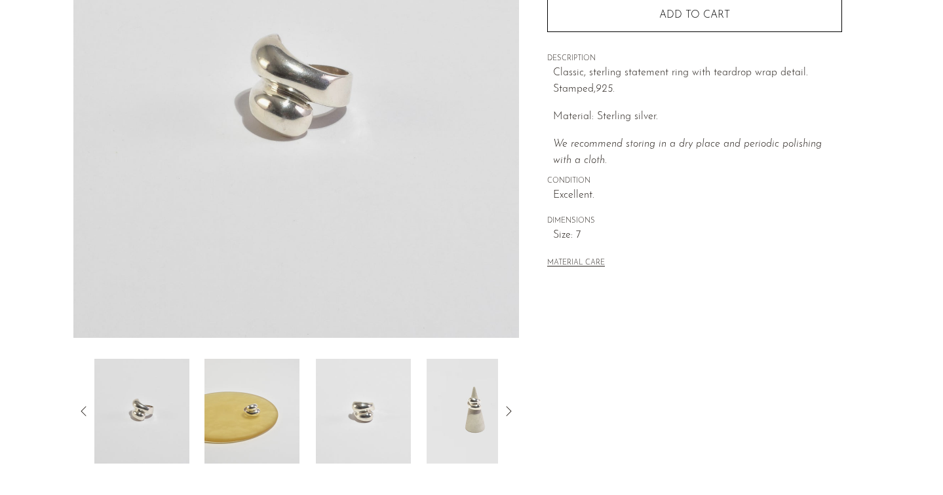
click at [398, 403] on img at bounding box center [363, 411] width 95 height 105
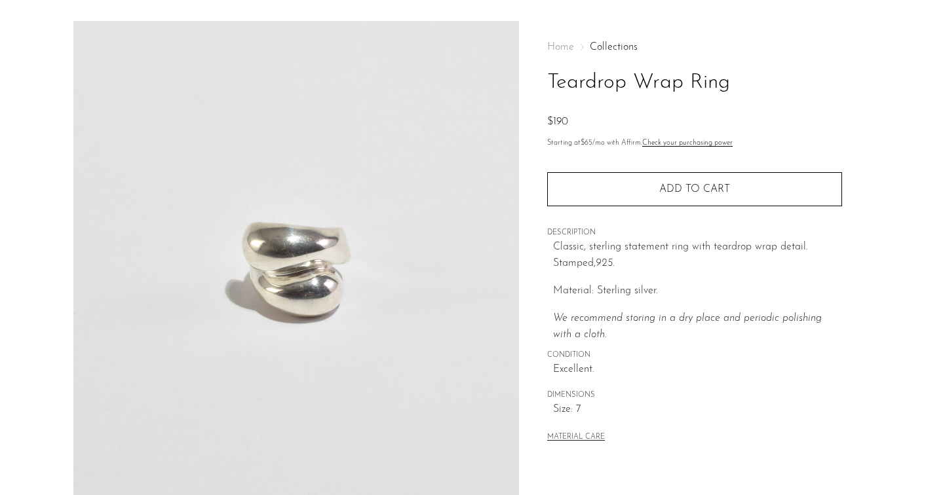
scroll to position [26, 0]
